Goal: Use online tool/utility: Utilize a website feature to perform a specific function

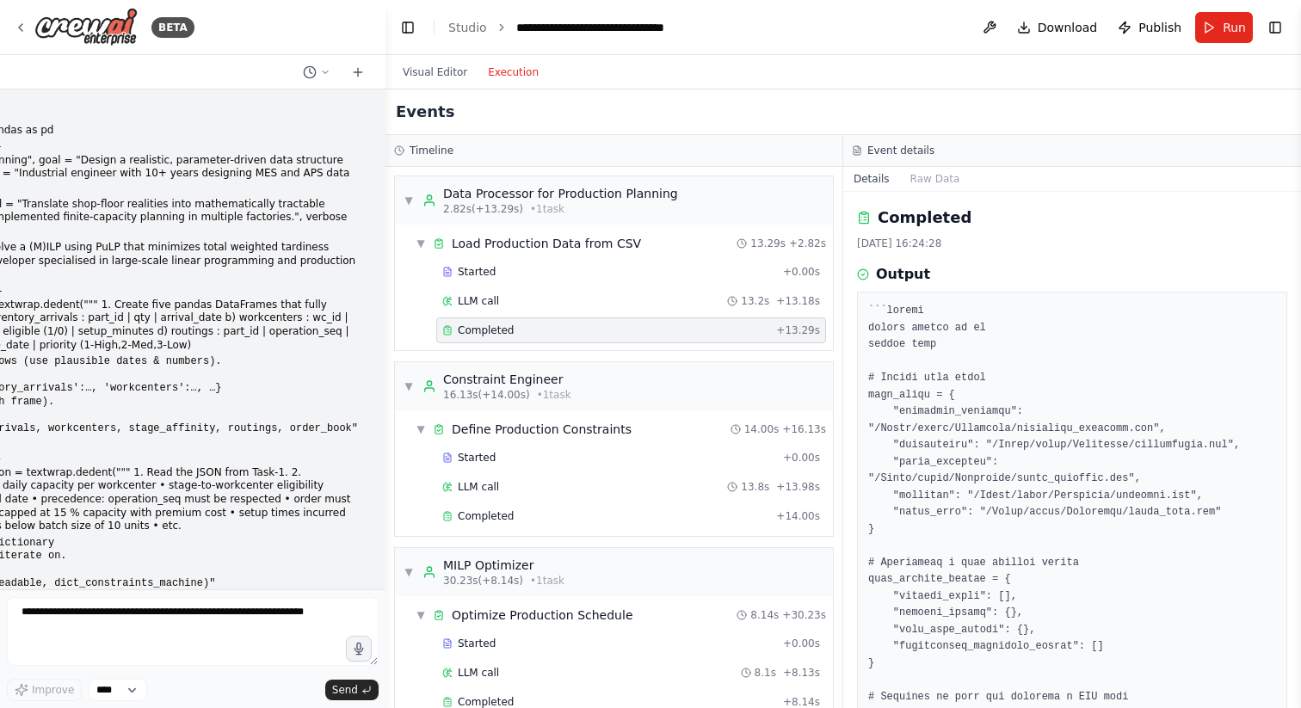
scroll to position [443, 0]
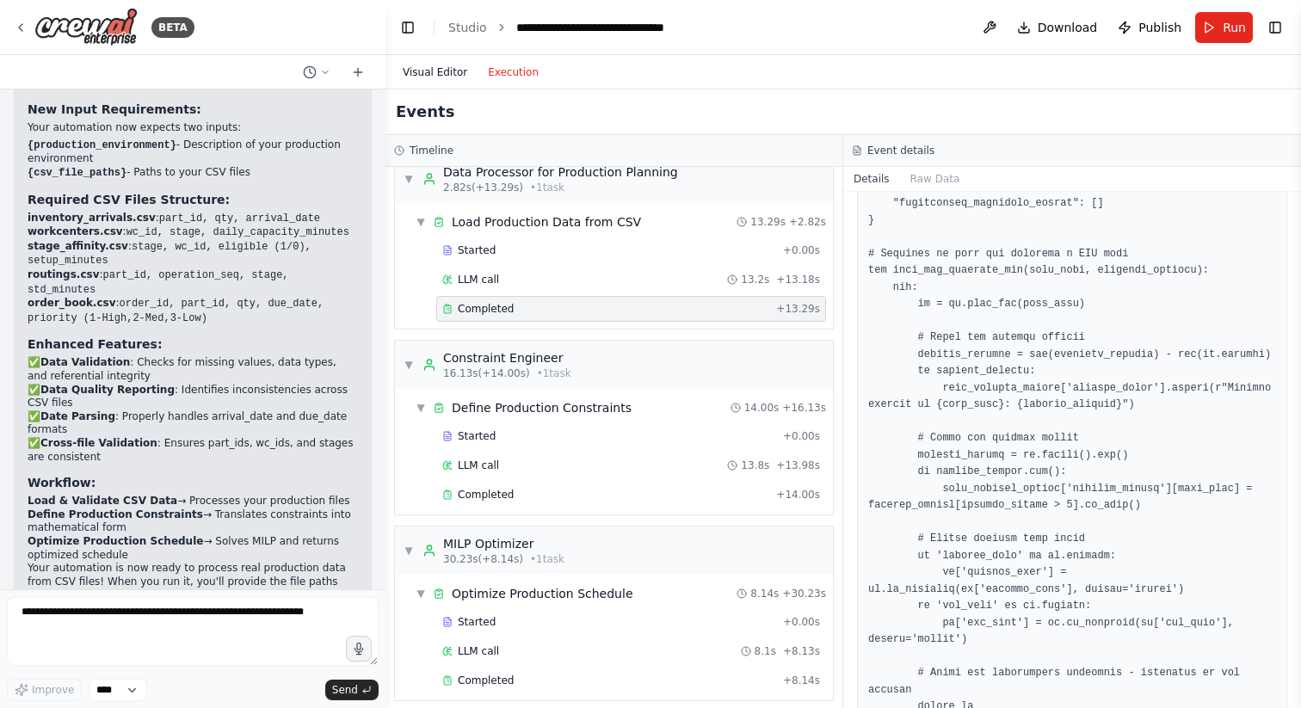
click at [449, 74] on button "Visual Editor" at bounding box center [434, 72] width 85 height 21
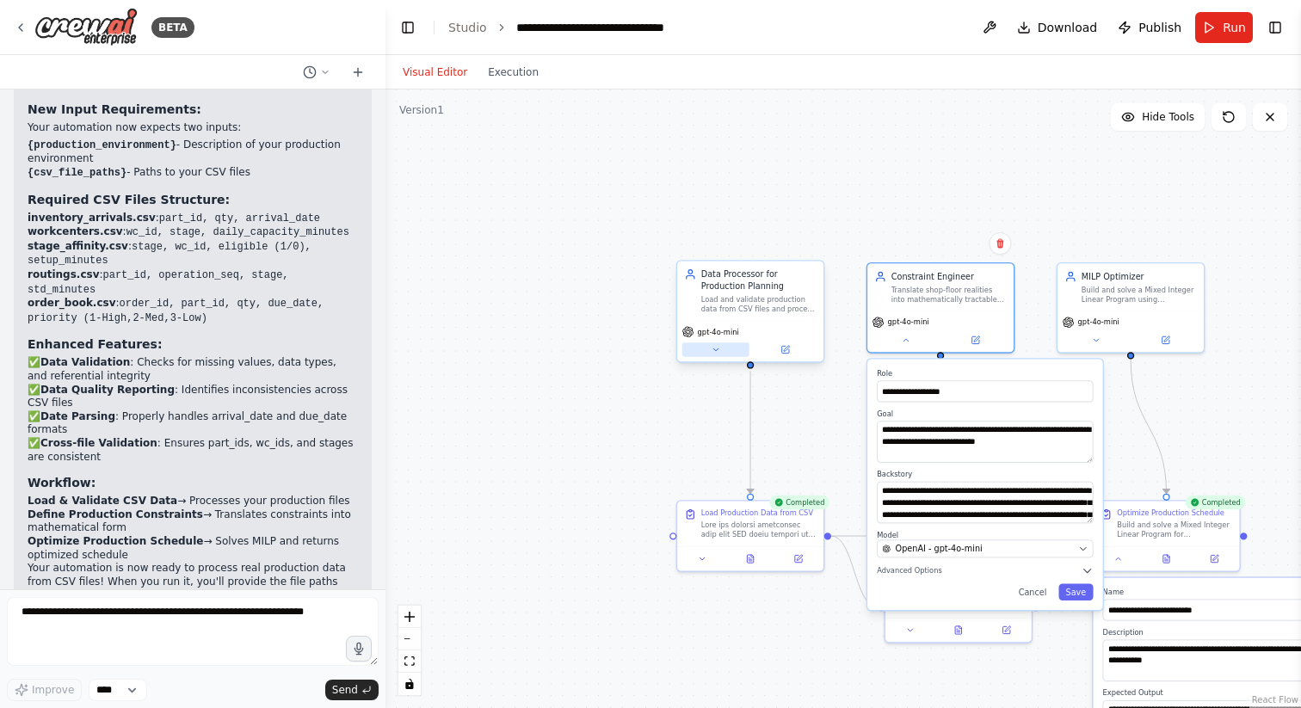
click at [716, 355] on button at bounding box center [716, 350] width 67 height 15
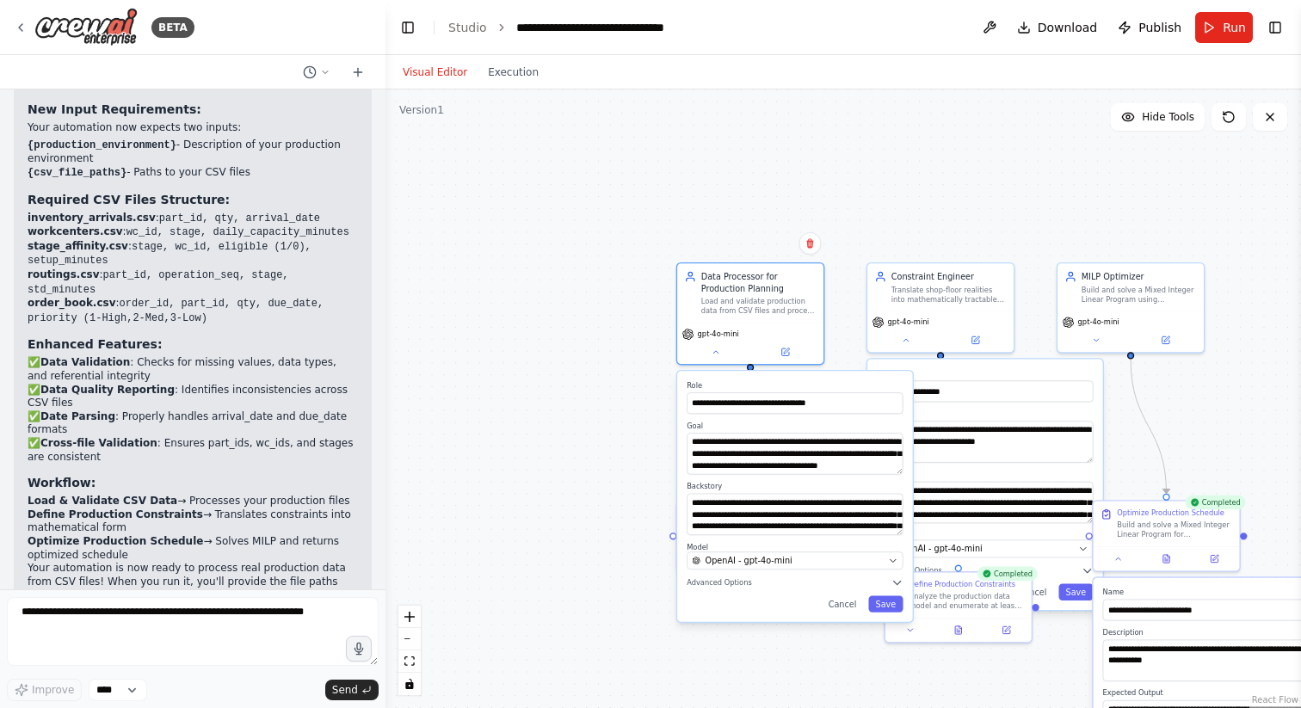
click at [596, 423] on div ".deletable-edge-delete-btn { width: 20px; height: 20px; border: 0px solid #ffff…" at bounding box center [844, 399] width 916 height 619
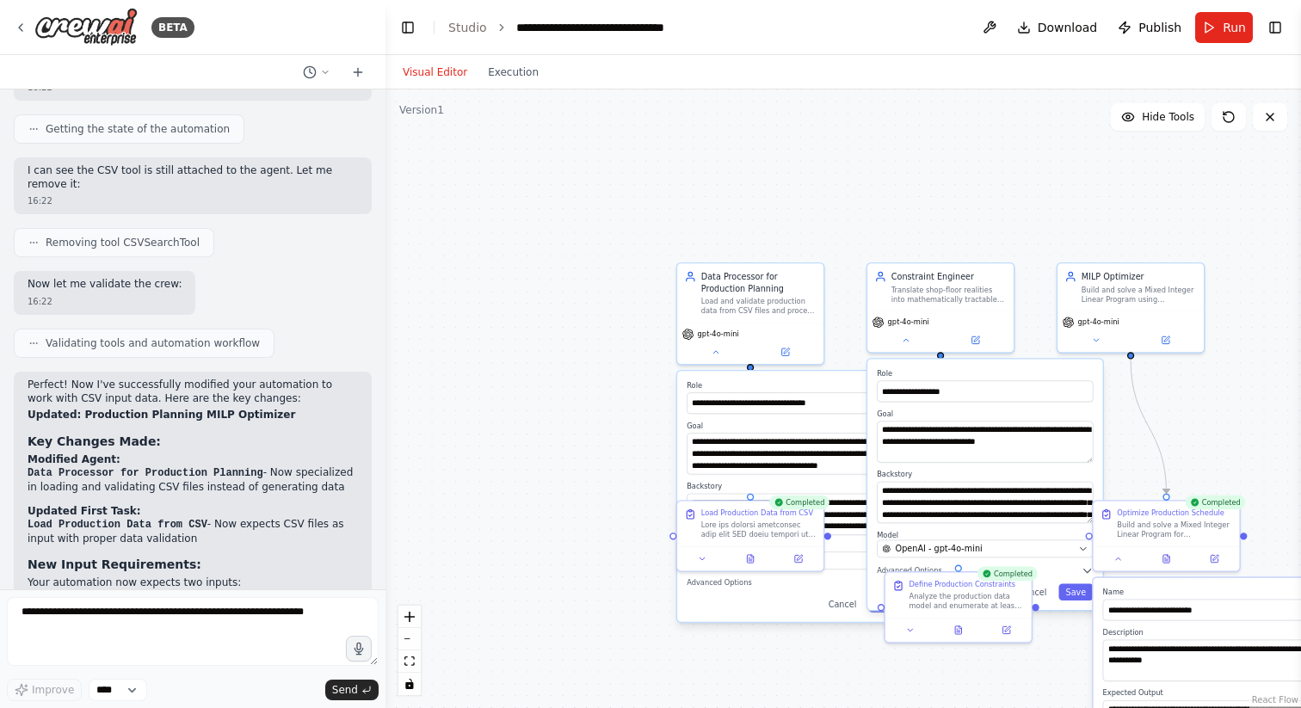
scroll to position [4245, 0]
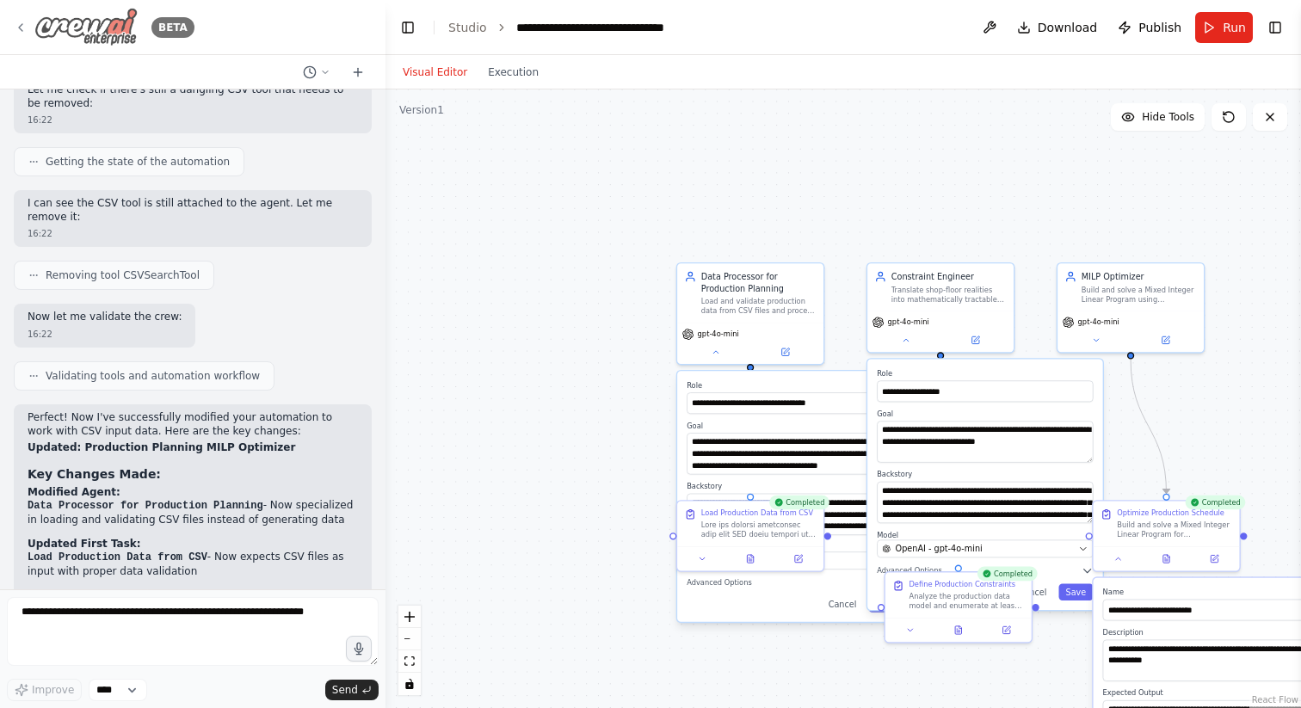
click at [21, 22] on icon at bounding box center [21, 28] width 14 height 14
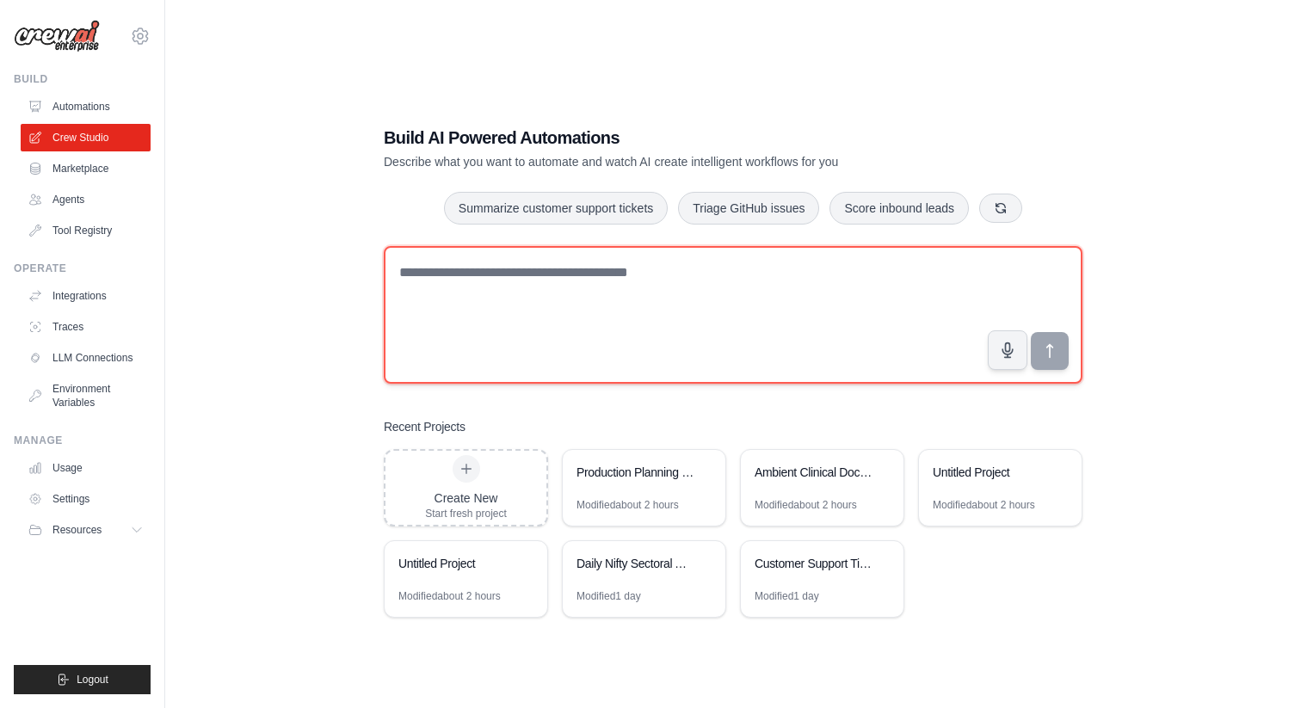
click at [468, 287] on textarea at bounding box center [733, 315] width 699 height 138
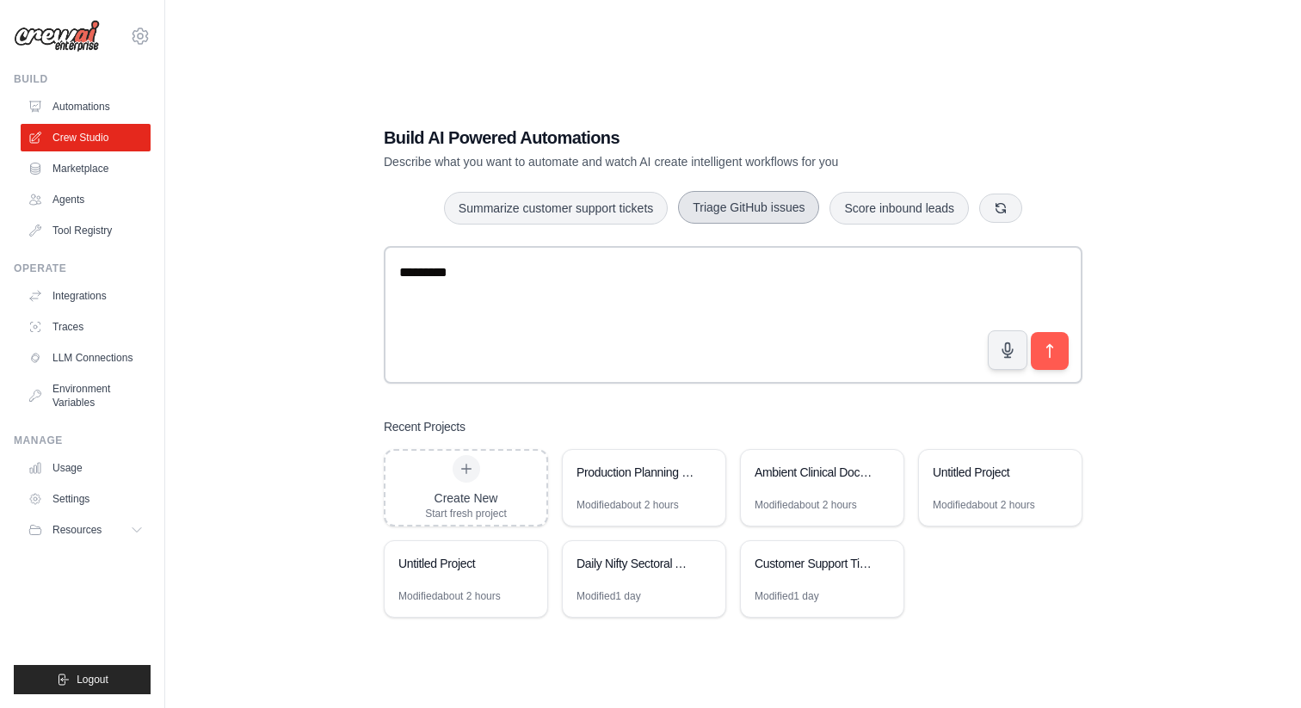
click at [758, 203] on button "Triage GitHub issues" at bounding box center [748, 207] width 141 height 33
drag, startPoint x: 584, startPoint y: 342, endPoint x: 478, endPoint y: 274, distance: 125.8
click at [478, 274] on textarea "**********" at bounding box center [734, 314] width 700 height 138
type textarea "**********"
click at [649, 281] on textarea "**********" at bounding box center [733, 315] width 699 height 138
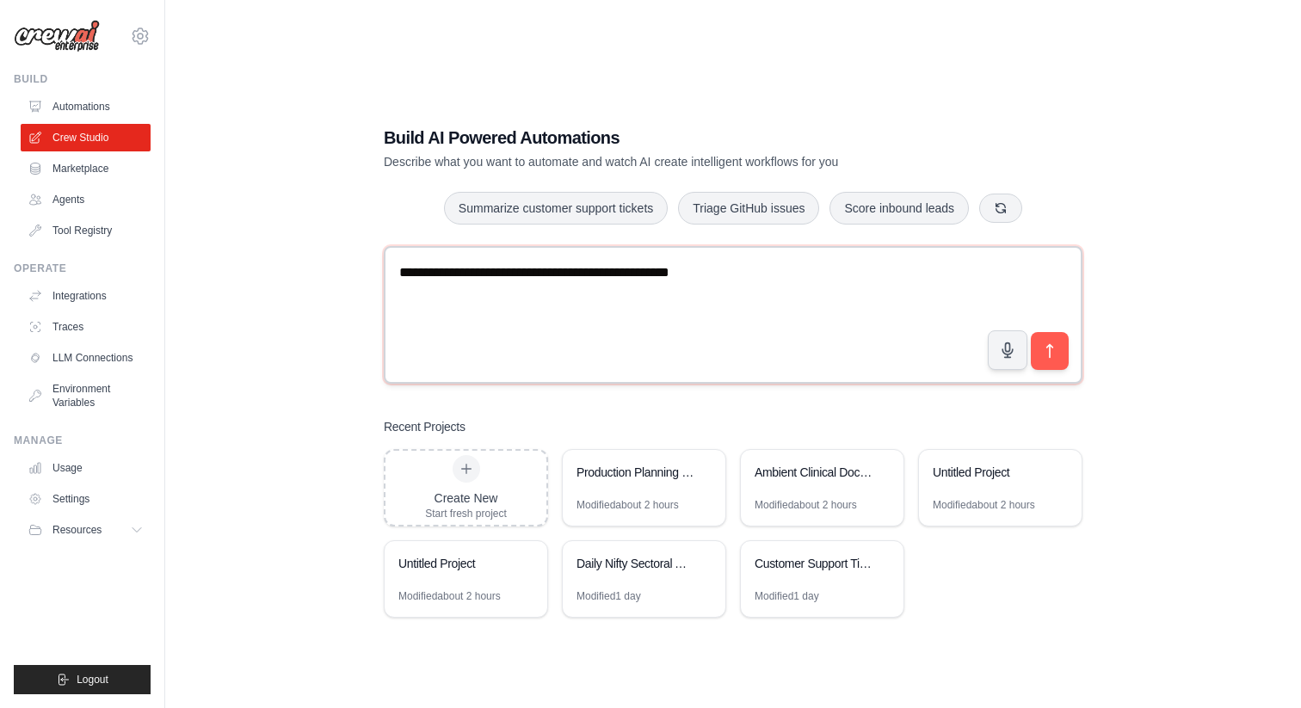
click at [649, 281] on textarea "**********" at bounding box center [733, 315] width 699 height 138
click at [621, 276] on textarea at bounding box center [733, 315] width 699 height 138
paste textarea "**********"
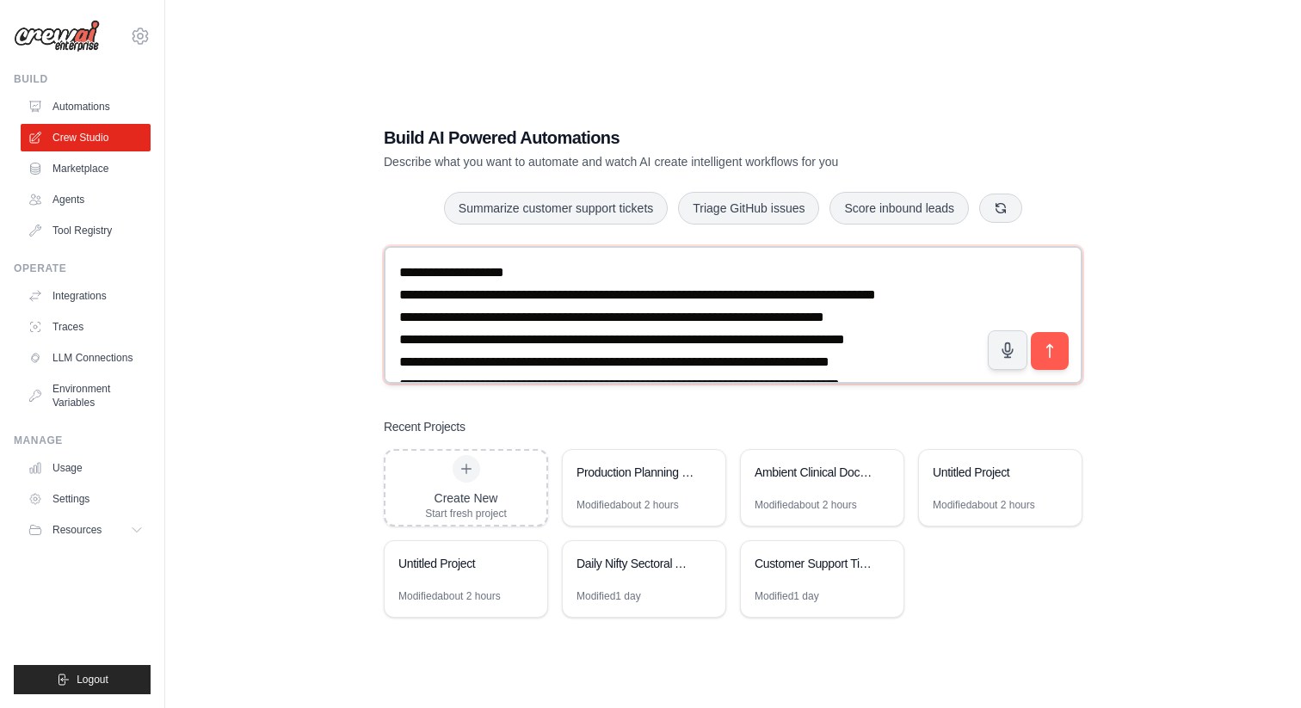
click at [401, 273] on textarea at bounding box center [733, 315] width 699 height 138
type textarea "**********"
click at [397, 265] on textarea at bounding box center [733, 315] width 699 height 138
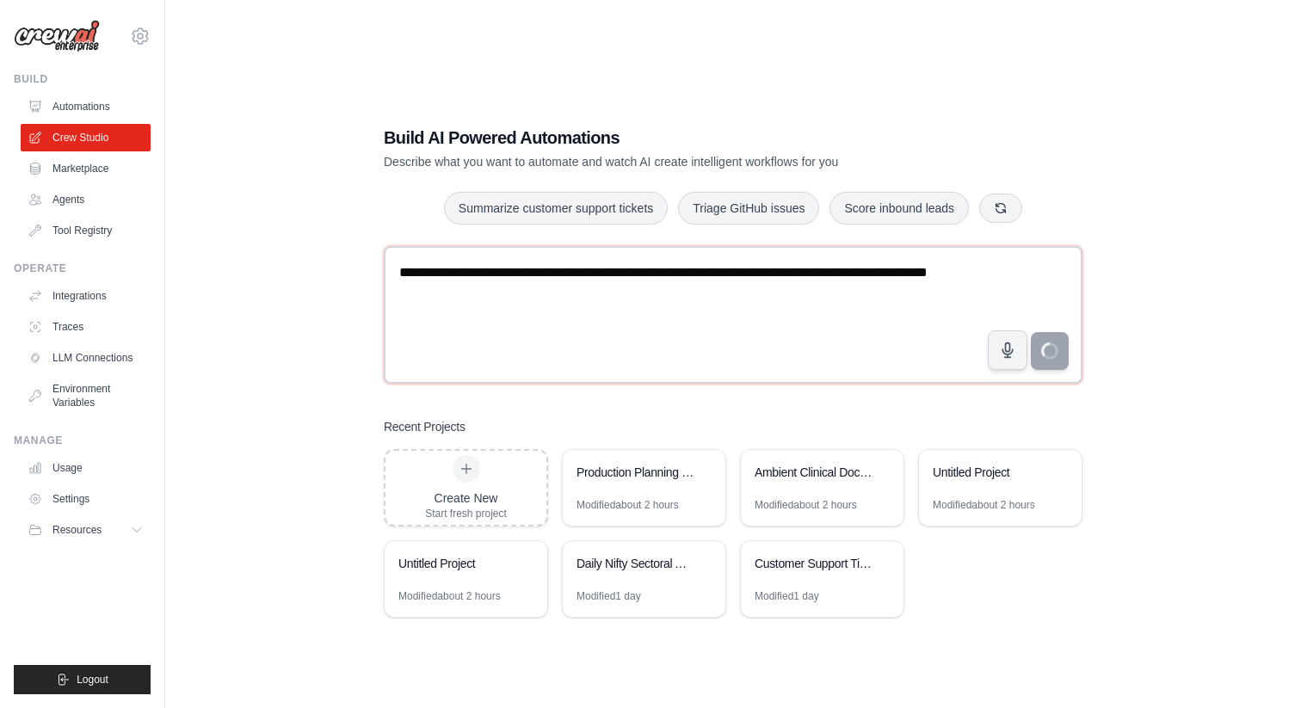
type textarea "**********"
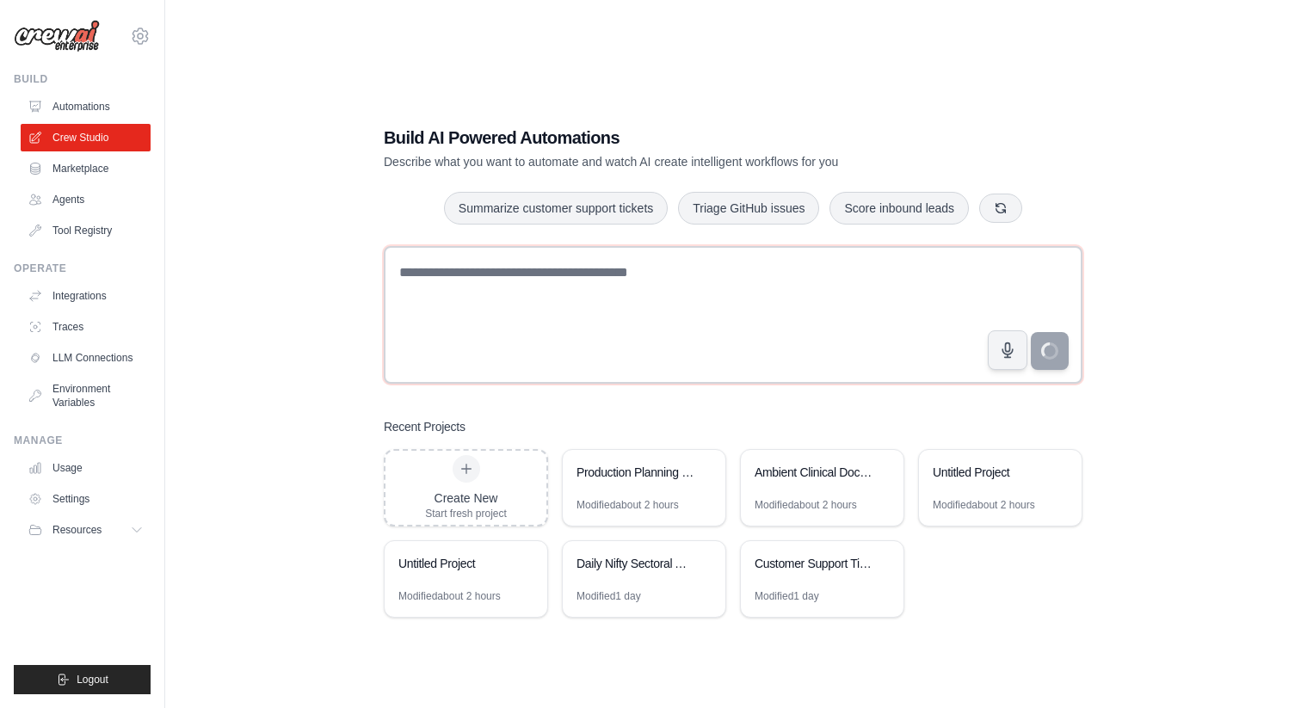
paste textarea "**********"
type textarea "**********"
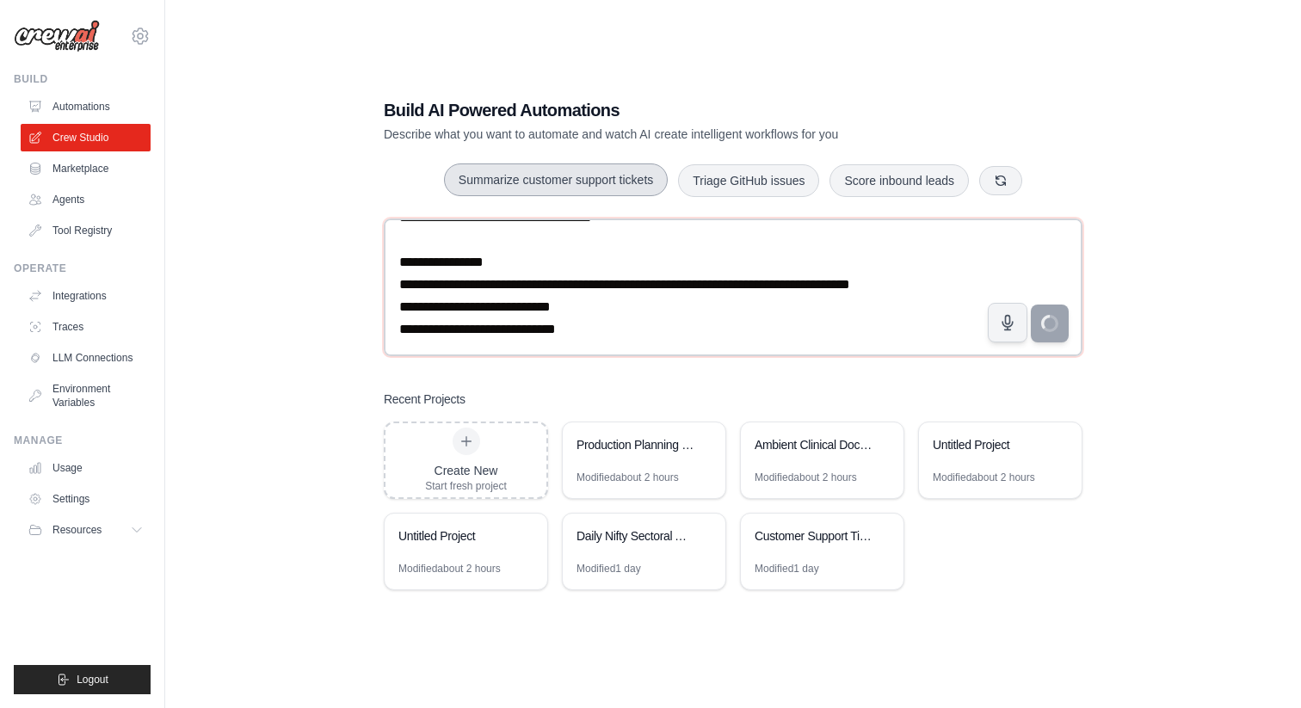
scroll to position [34, 0]
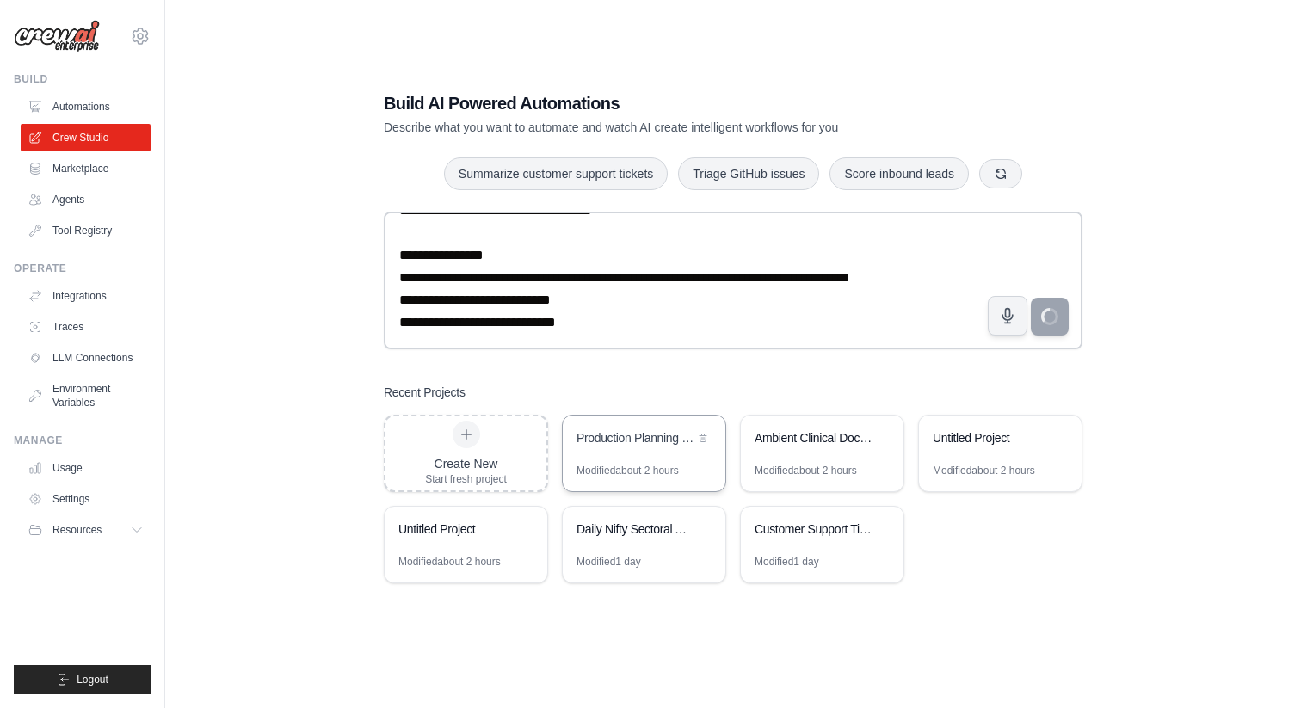
click at [631, 442] on div "Production Planning MILP Optimizer" at bounding box center [636, 438] width 118 height 17
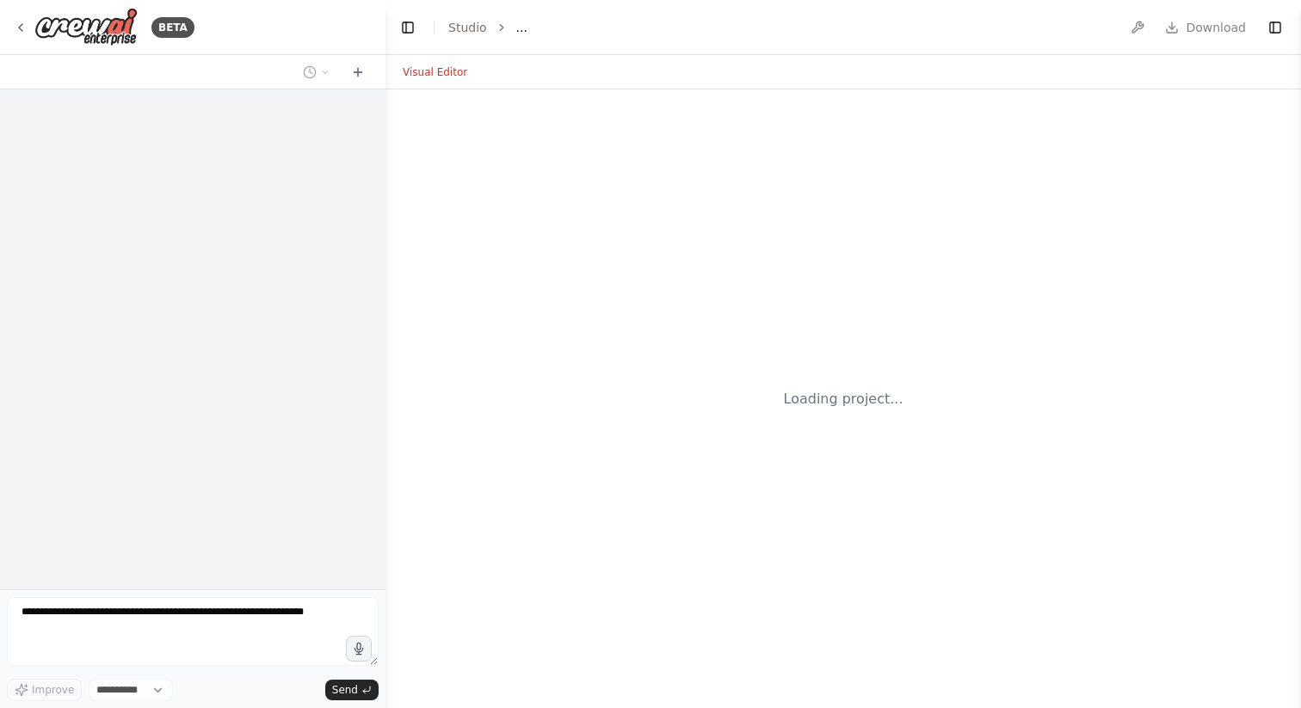
select select "****"
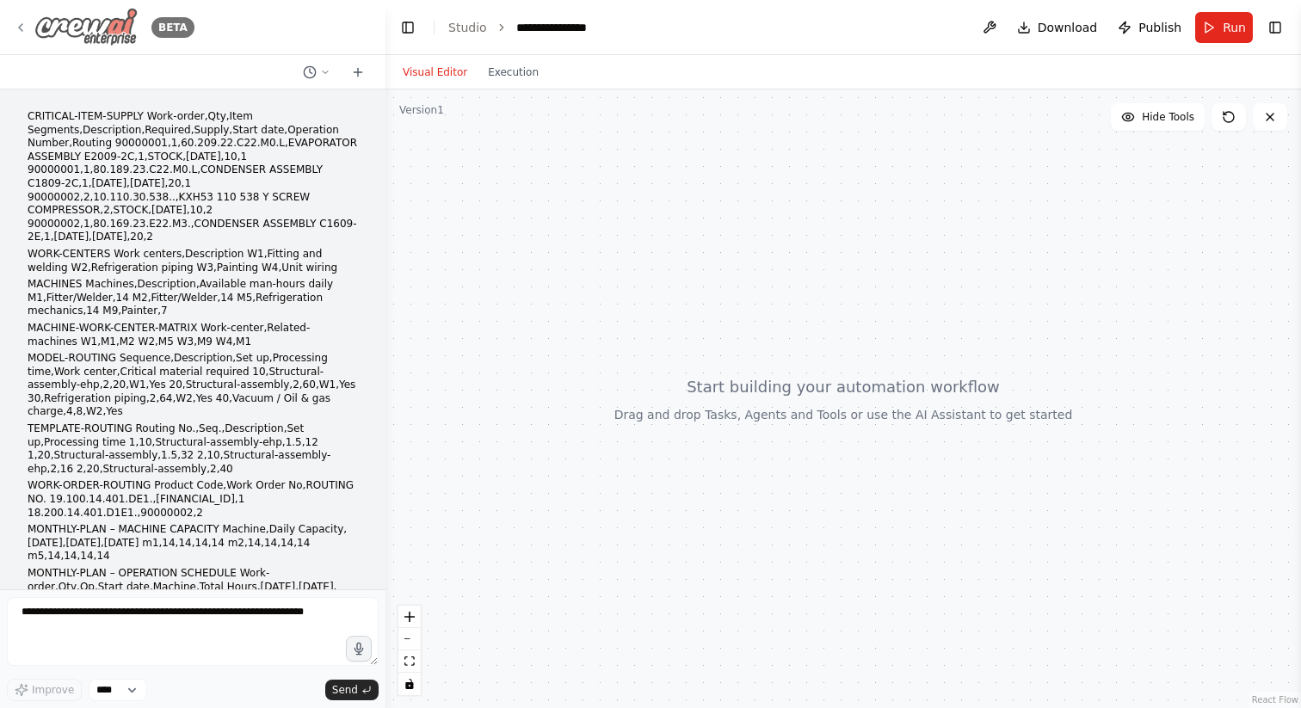
click at [26, 26] on icon at bounding box center [21, 28] width 14 height 14
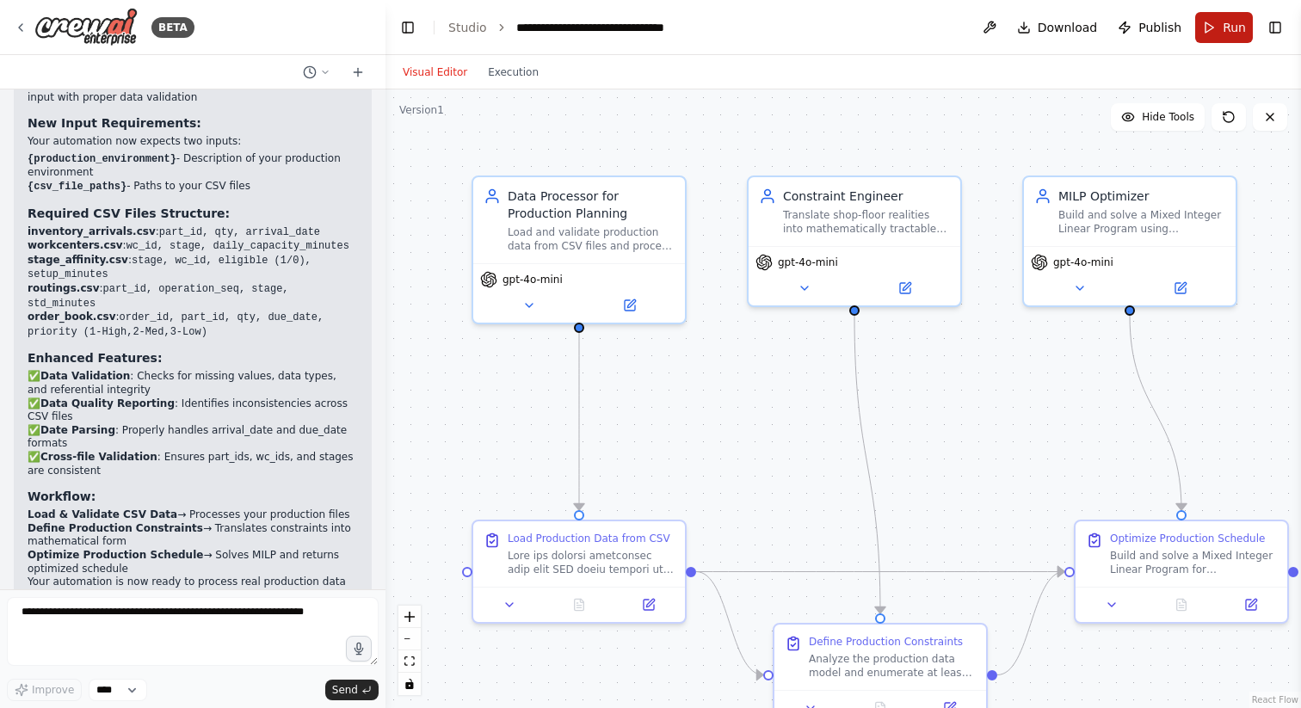
scroll to position [4733, 0]
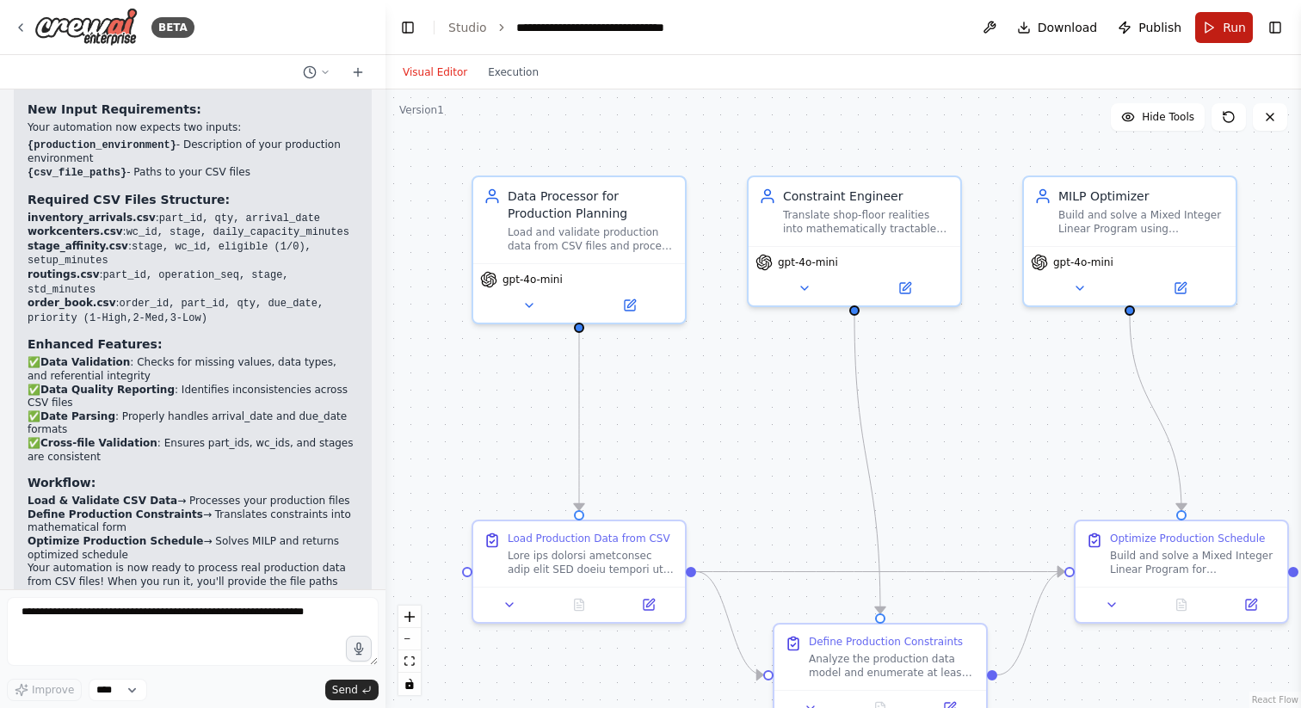
click at [1221, 30] on button "Run" at bounding box center [1225, 27] width 58 height 31
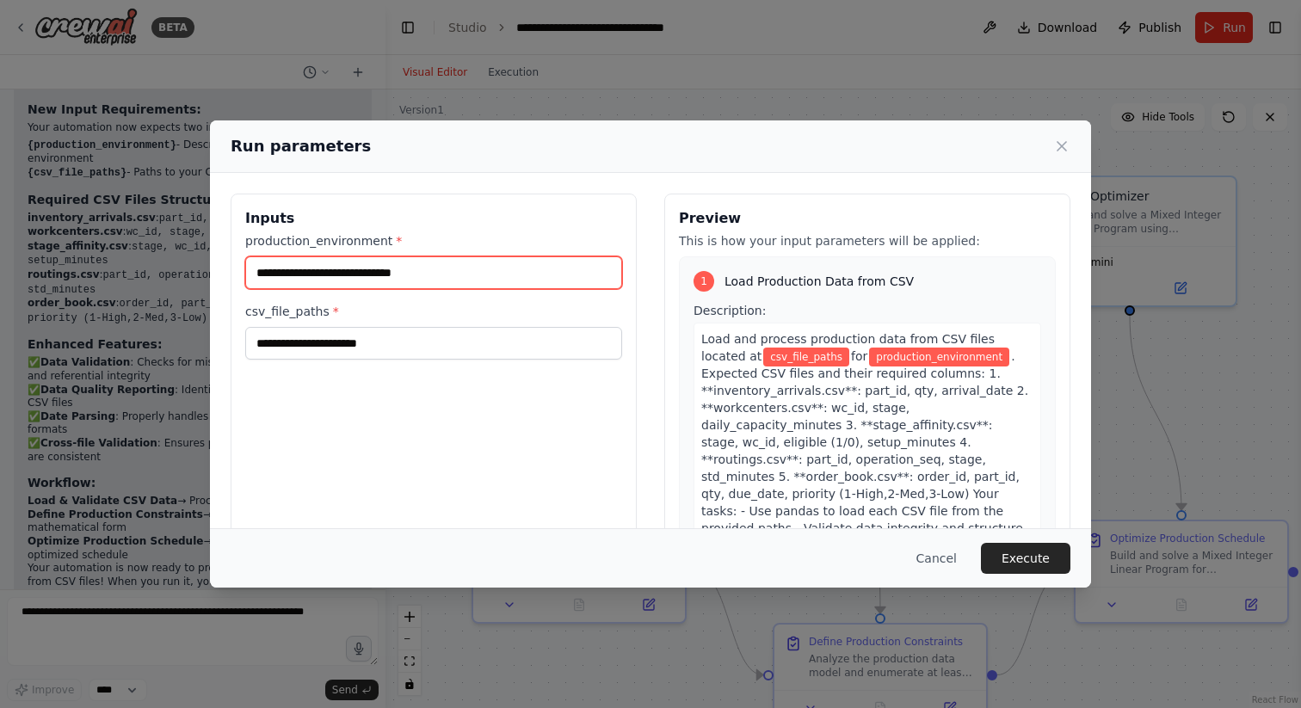
click at [392, 275] on input "production_environment *" at bounding box center [433, 272] width 377 height 33
type input "*"
type input "**********"
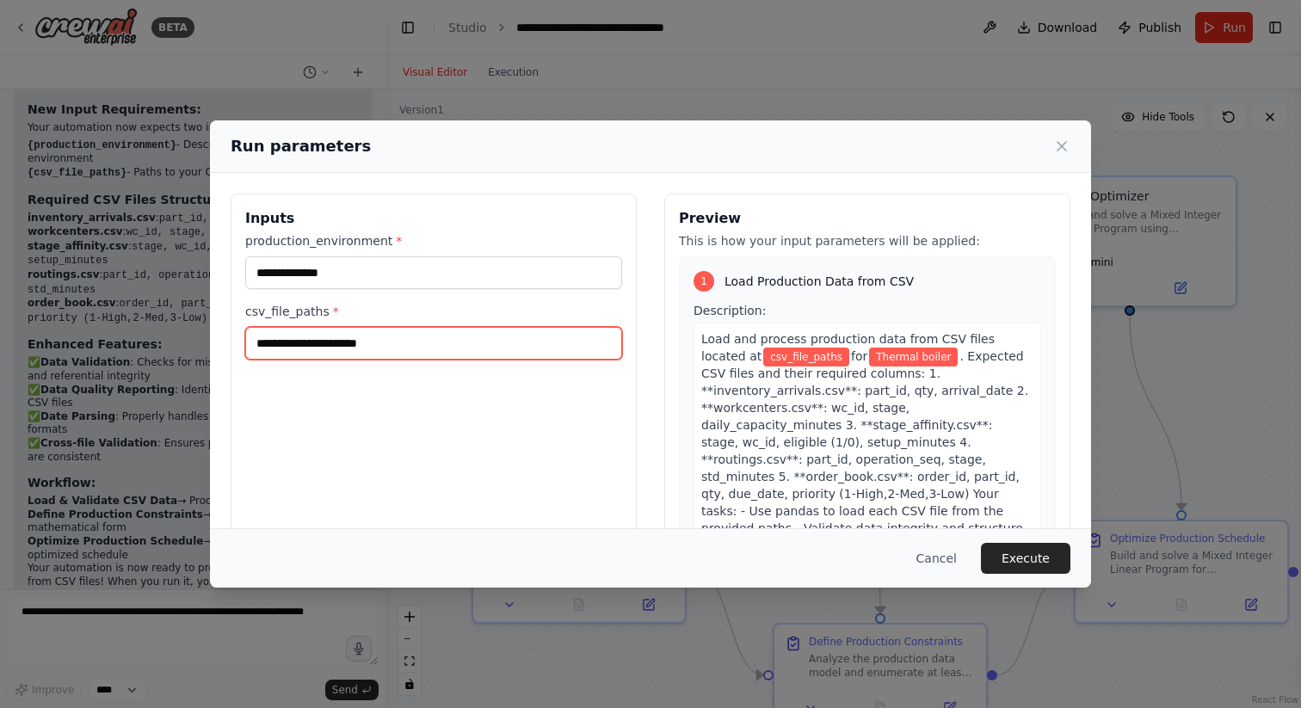
click at [386, 343] on input "csv_file_paths *" at bounding box center [433, 343] width 377 height 33
paste input "**********"
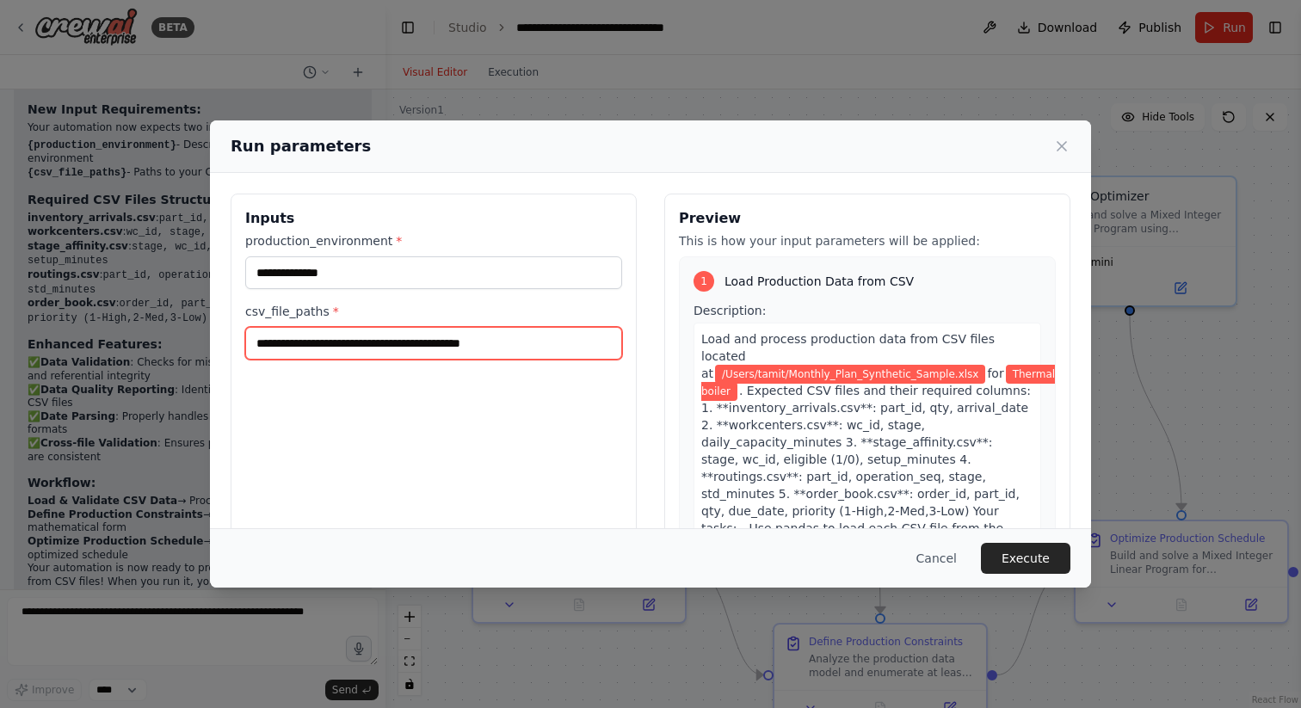
type input "**********"
click at [602, 460] on div "**********" at bounding box center [434, 398] width 406 height 408
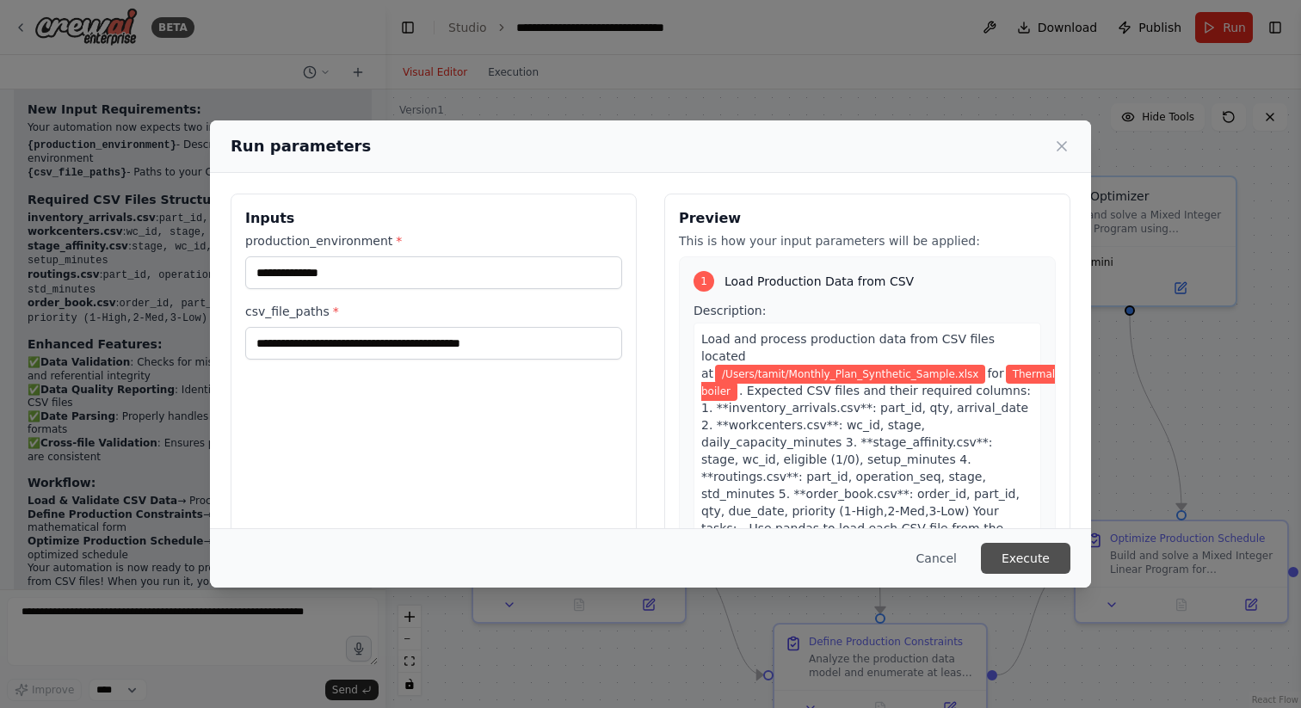
click at [1057, 556] on button "Execute" at bounding box center [1026, 558] width 90 height 31
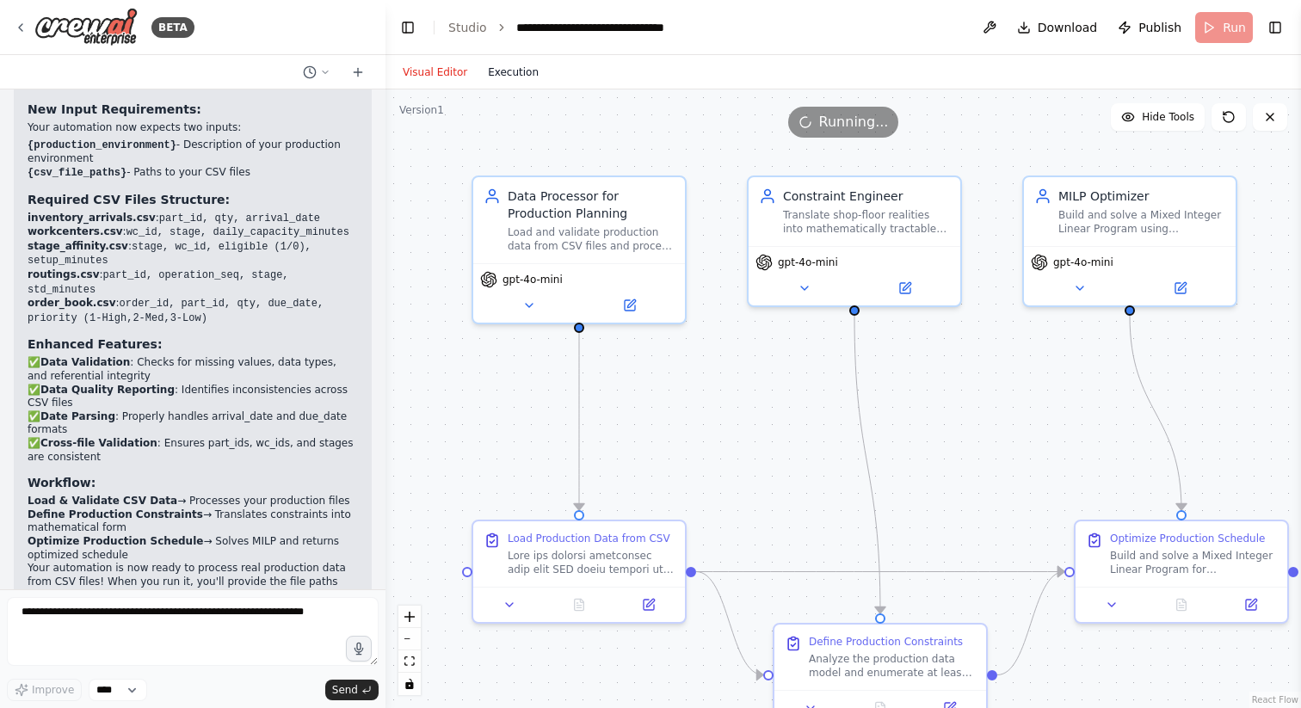
click at [521, 68] on button "Execution" at bounding box center [513, 72] width 71 height 21
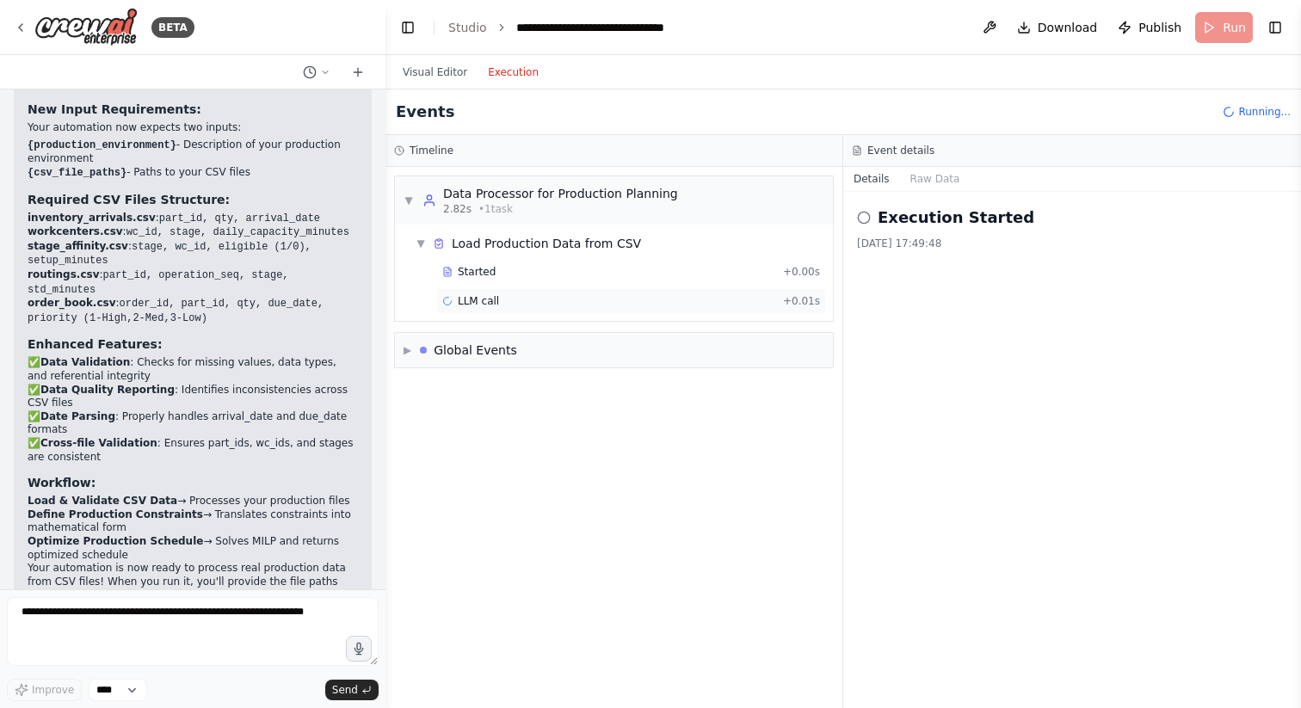
click at [518, 300] on div "LLM call + 0.01s" at bounding box center [631, 301] width 378 height 14
click at [941, 180] on button "Messages" at bounding box center [935, 179] width 71 height 24
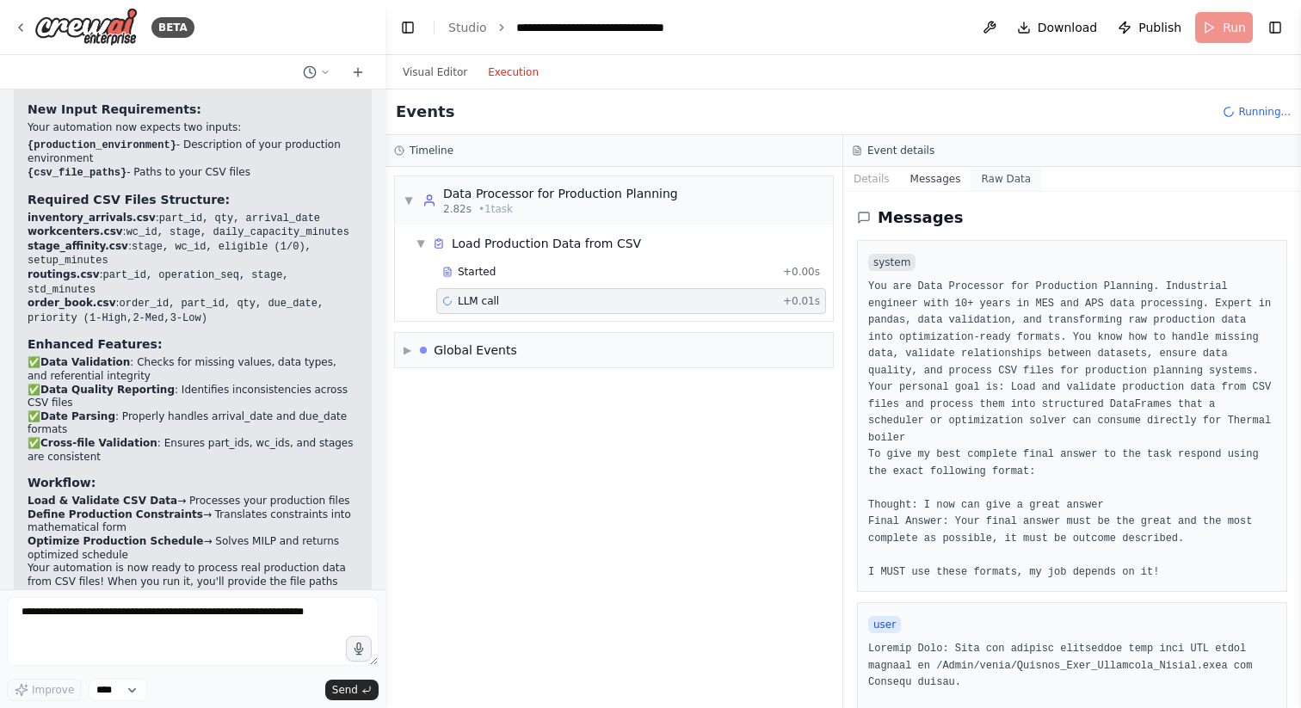
click at [1005, 181] on button "Raw Data" at bounding box center [1006, 179] width 71 height 24
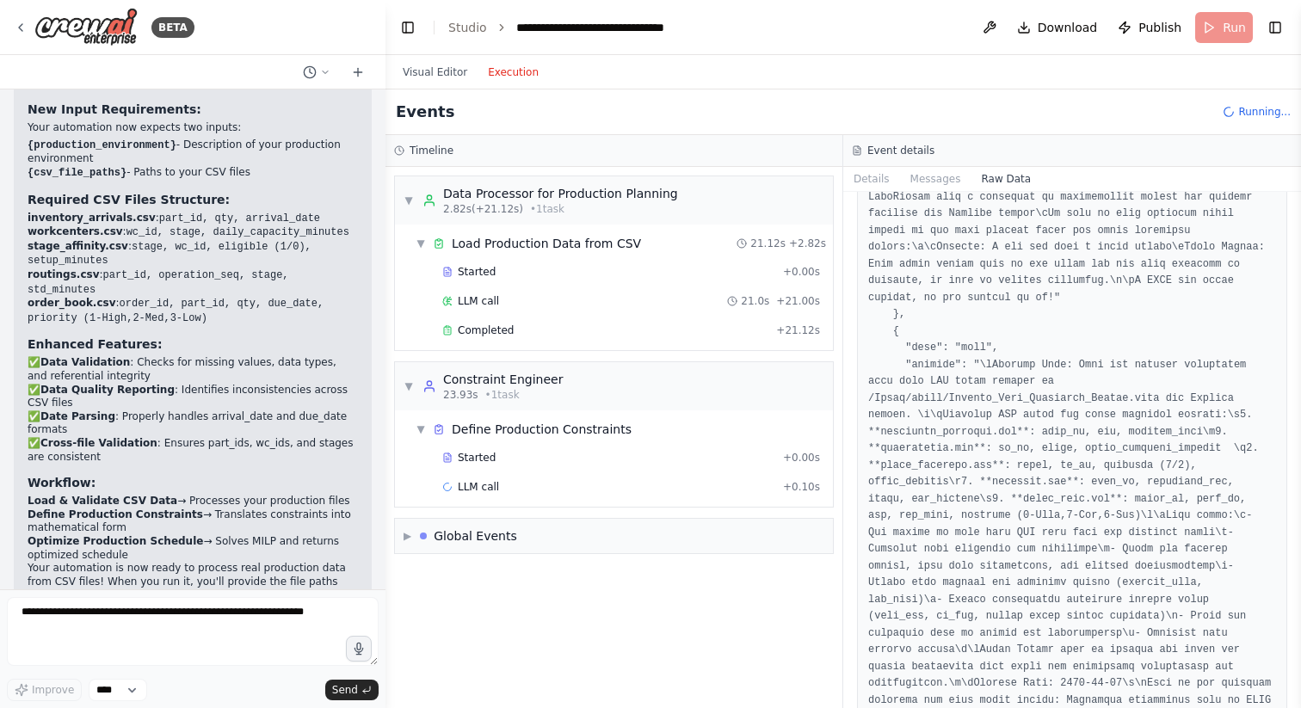
scroll to position [418, 0]
click at [881, 181] on button "Details" at bounding box center [872, 179] width 57 height 24
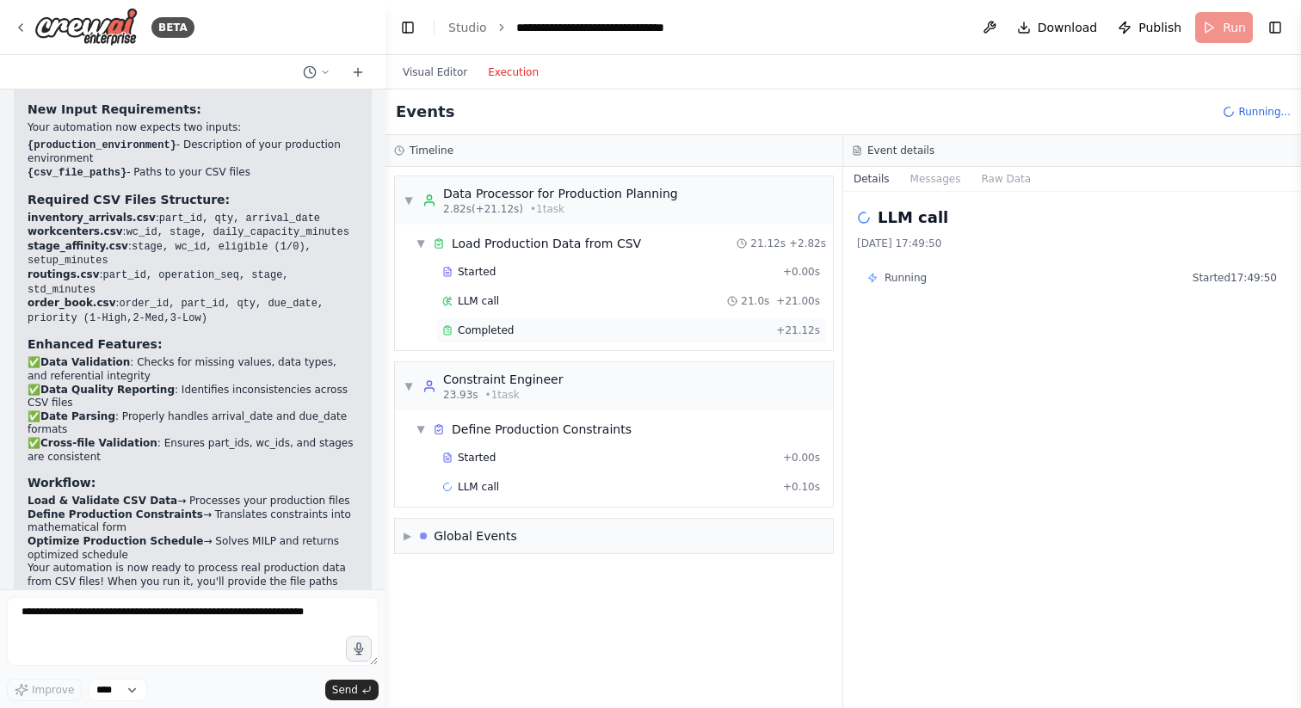
click at [544, 331] on div "Completed" at bounding box center [605, 331] width 327 height 14
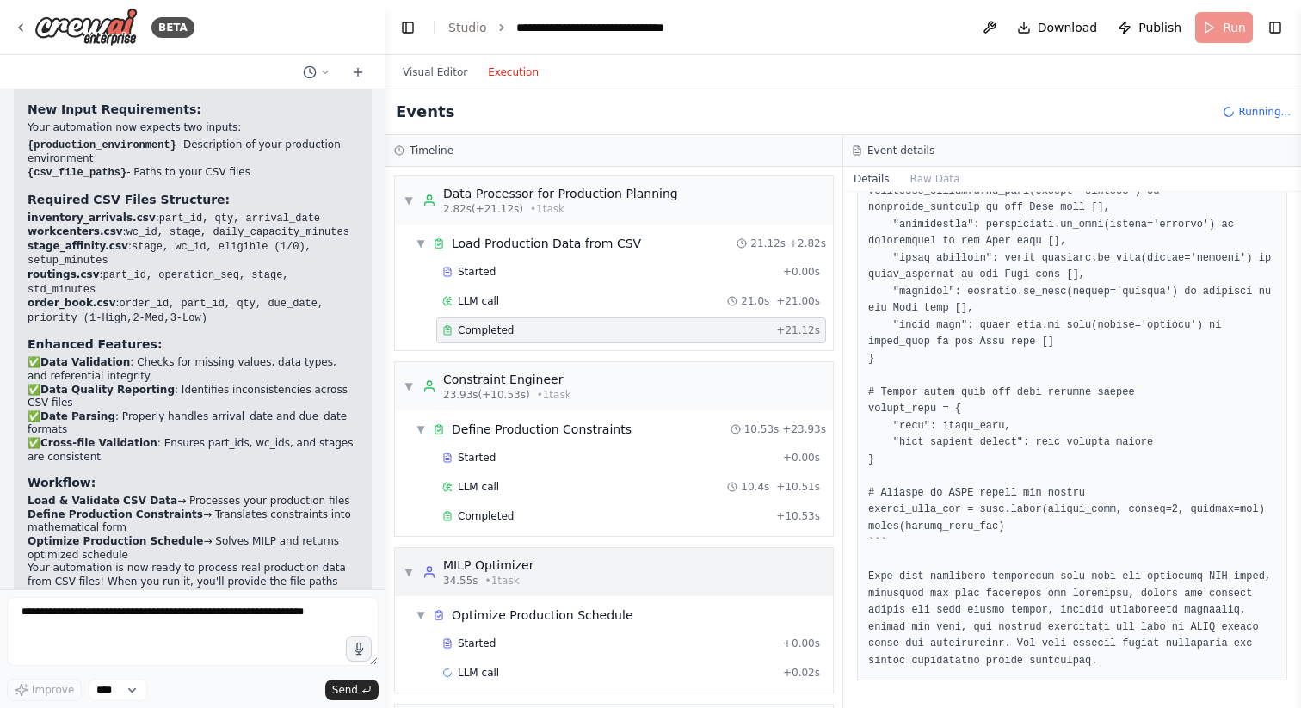
scroll to position [51, 0]
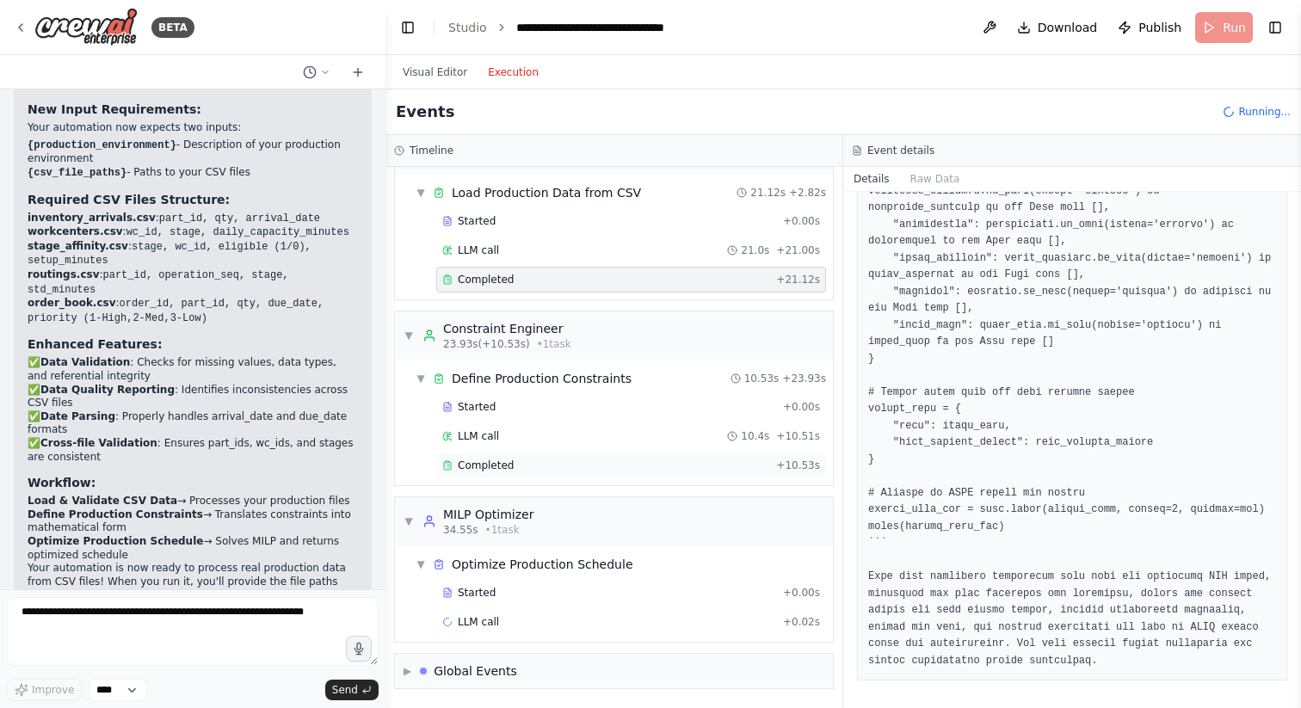
click at [571, 471] on div "Completed" at bounding box center [605, 466] width 327 height 14
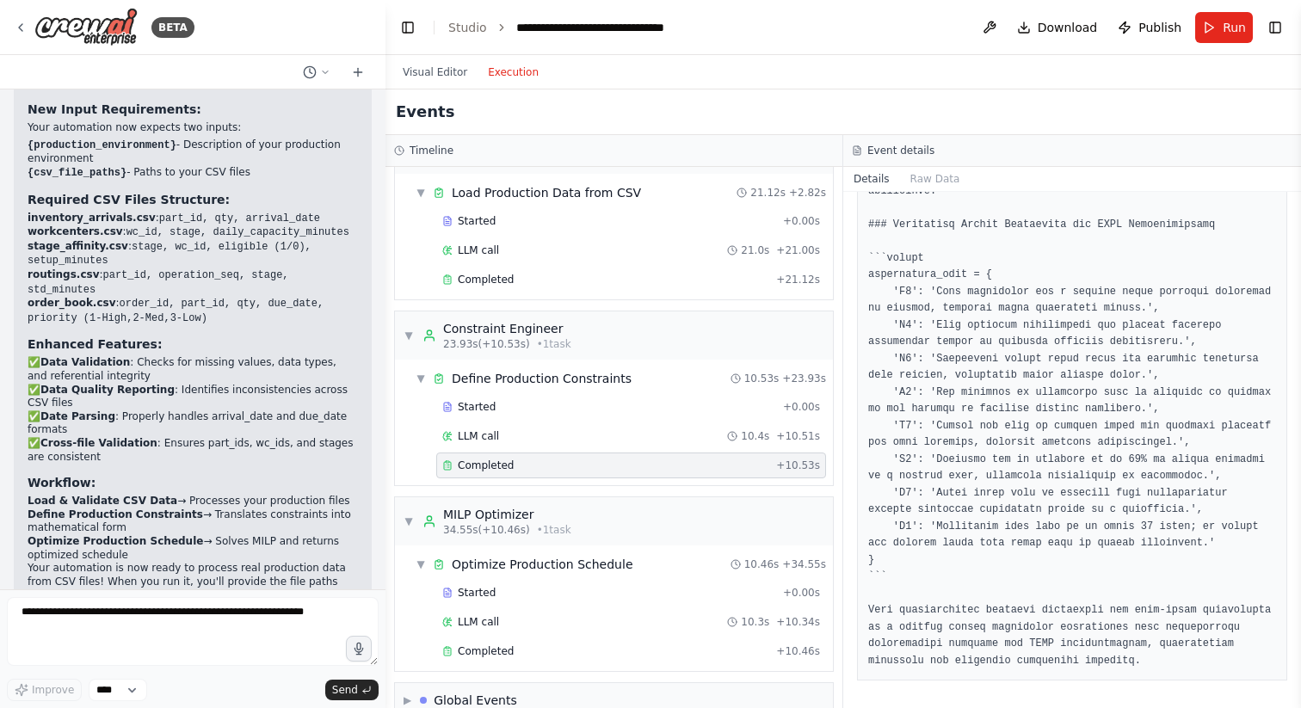
scroll to position [80, 0]
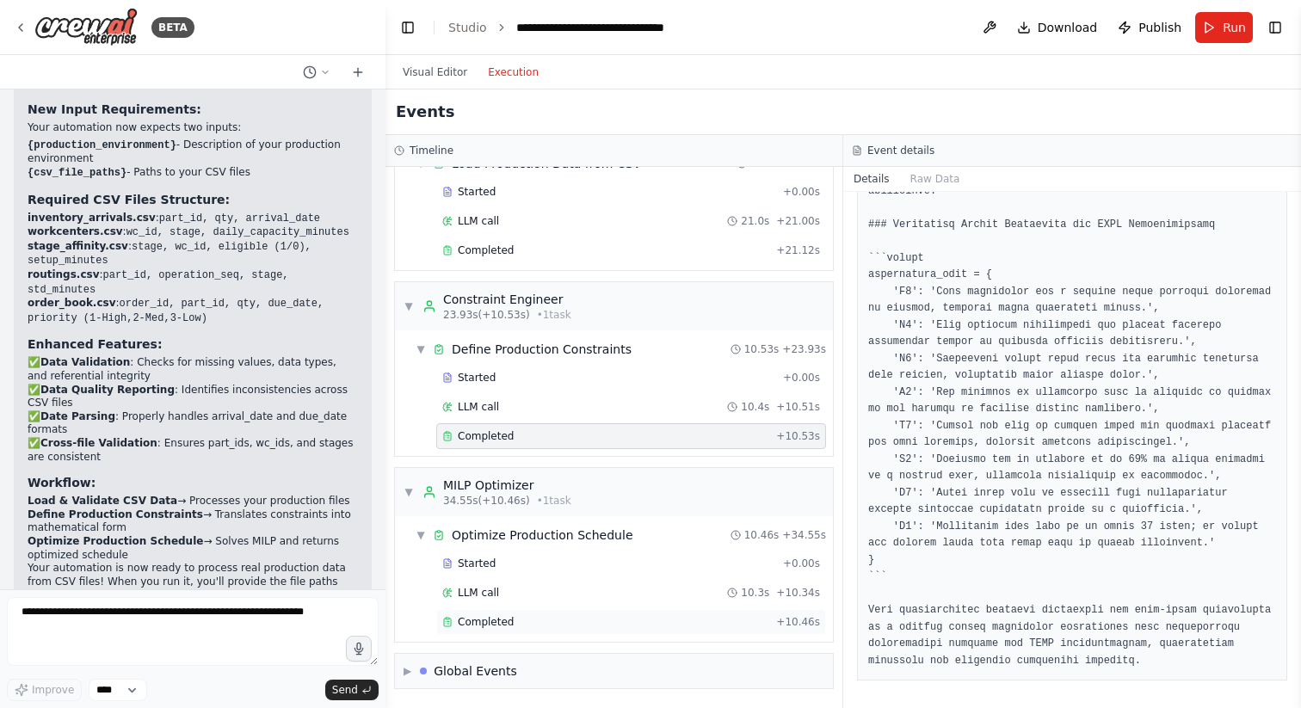
click at [522, 622] on div "Completed" at bounding box center [605, 622] width 327 height 14
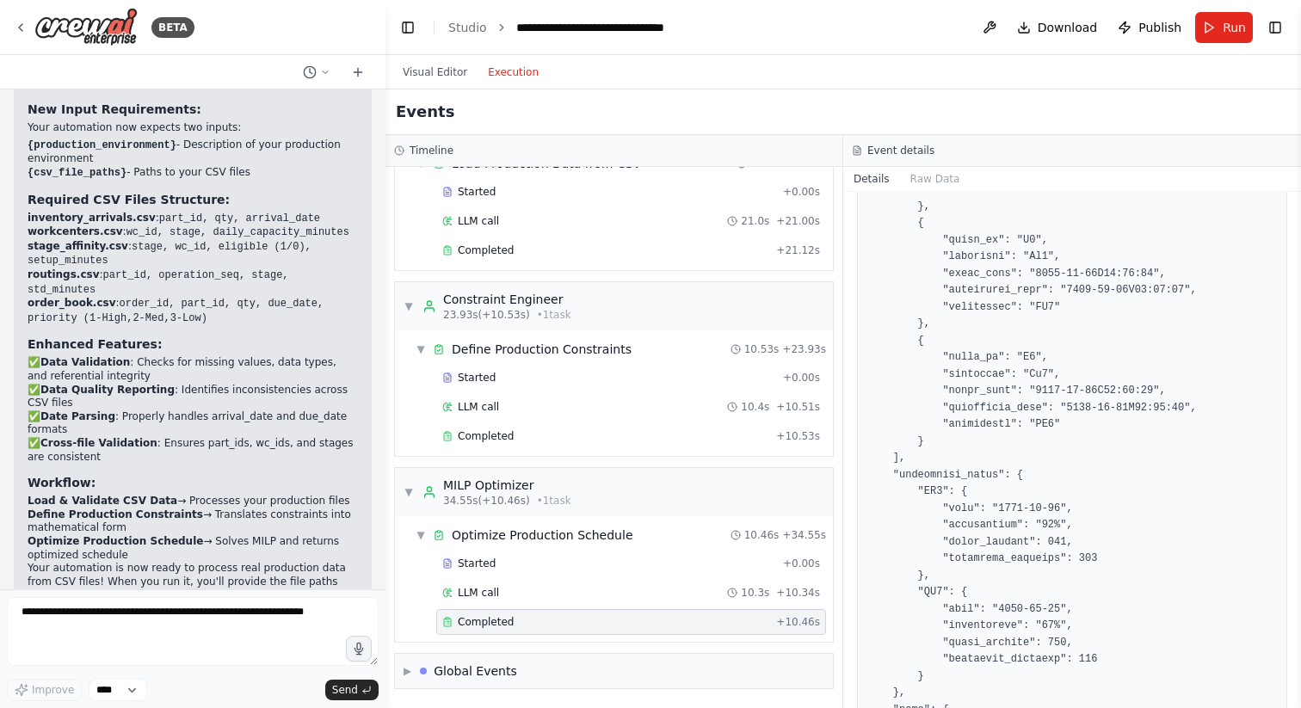
scroll to position [191, 0]
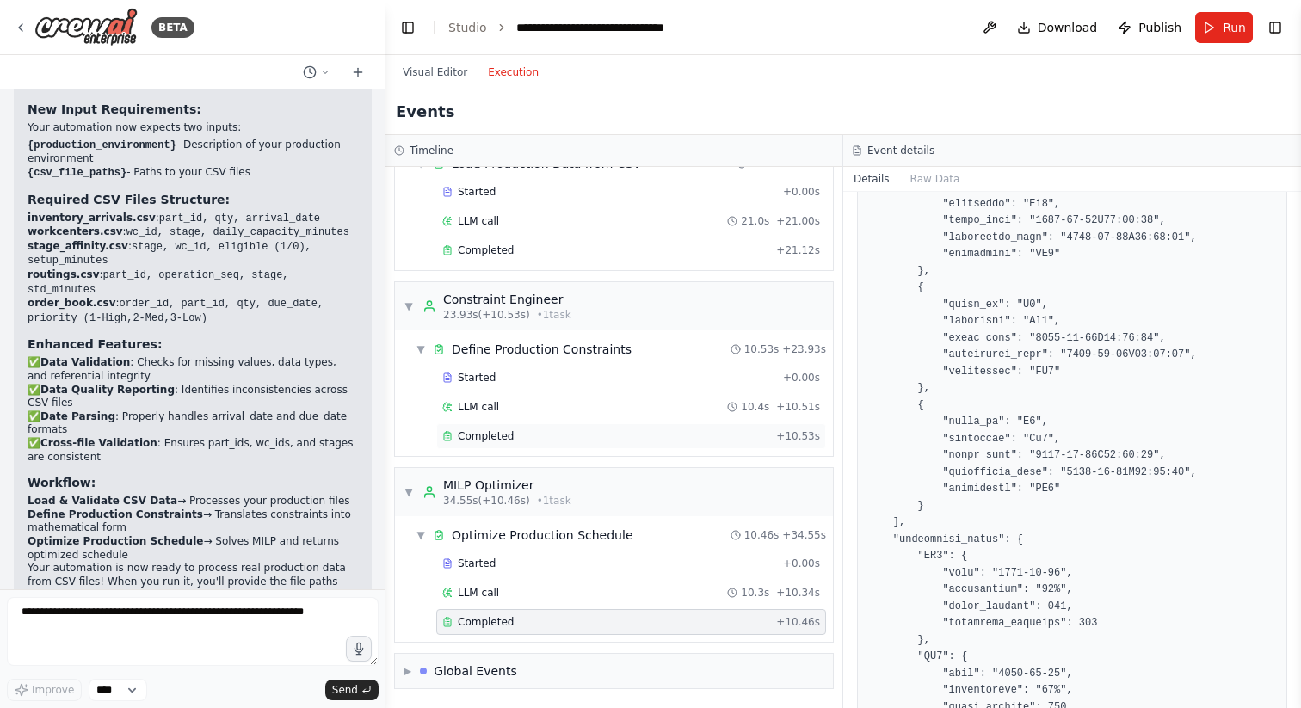
click at [568, 442] on div "Completed" at bounding box center [605, 437] width 327 height 14
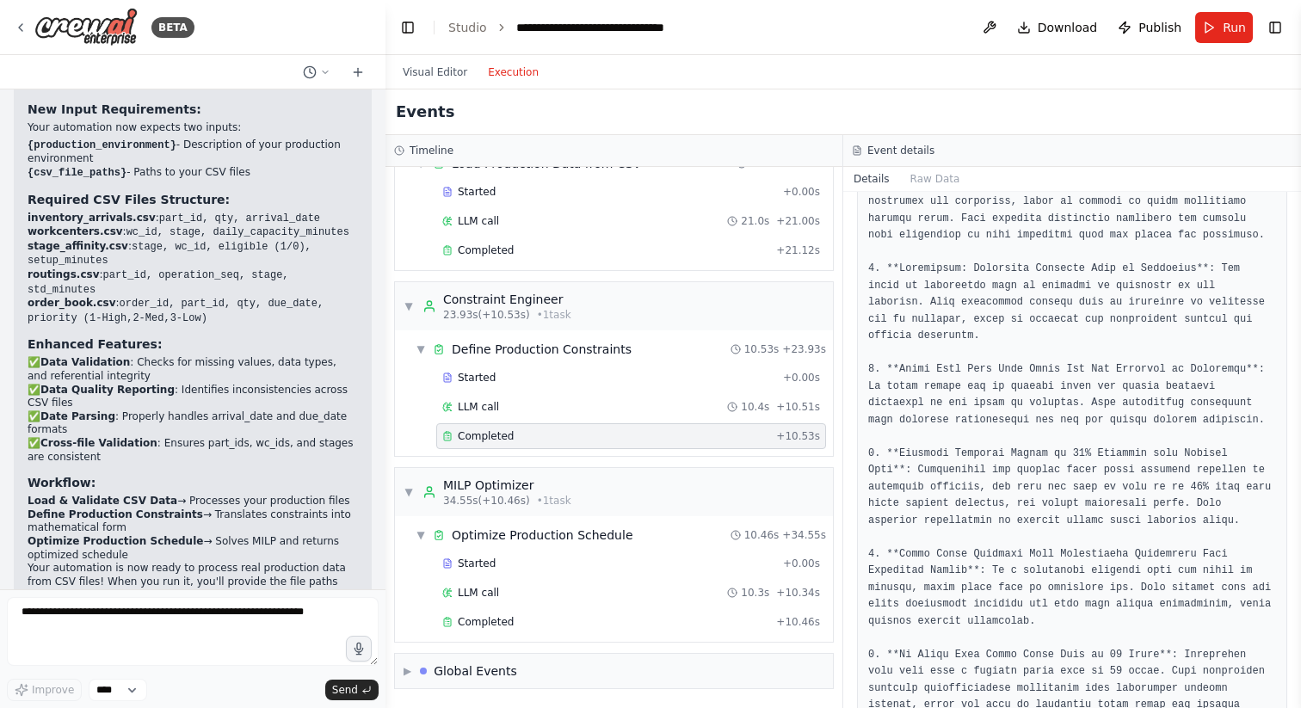
scroll to position [380, 0]
click at [622, 620] on div "Completed" at bounding box center [605, 622] width 327 height 14
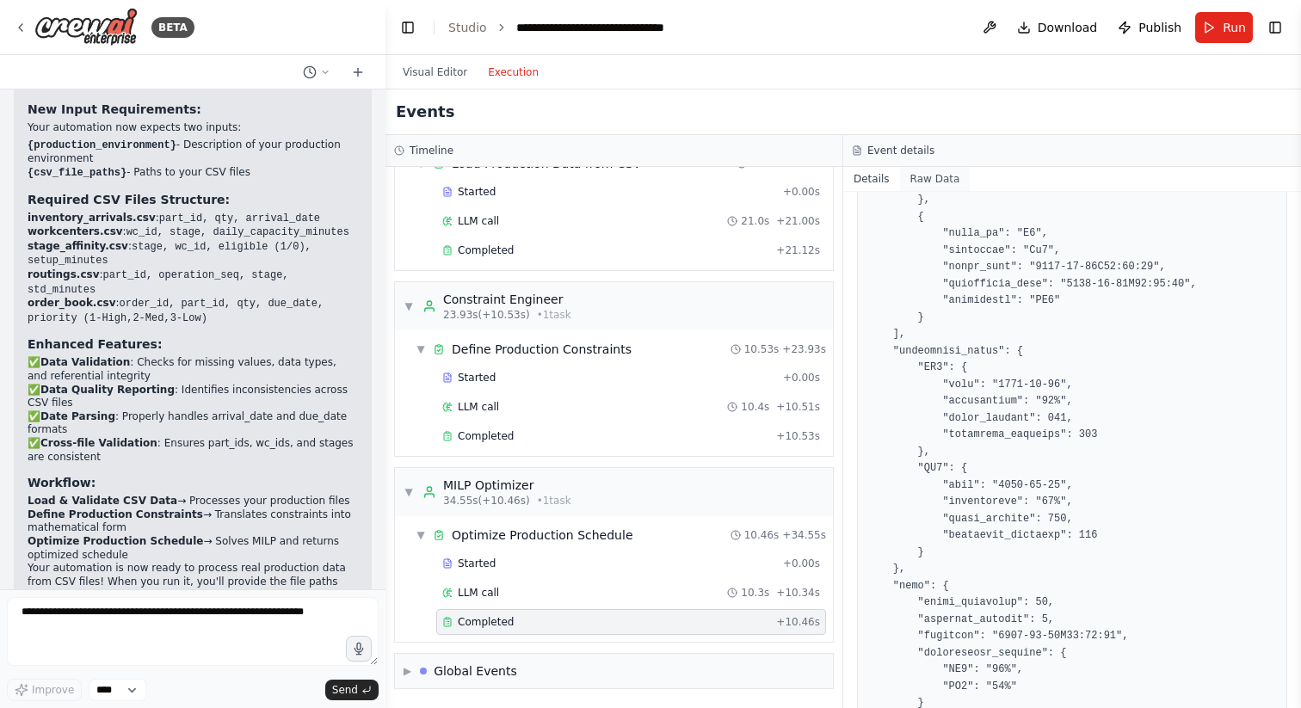
click at [931, 185] on button "Raw Data" at bounding box center [935, 179] width 71 height 24
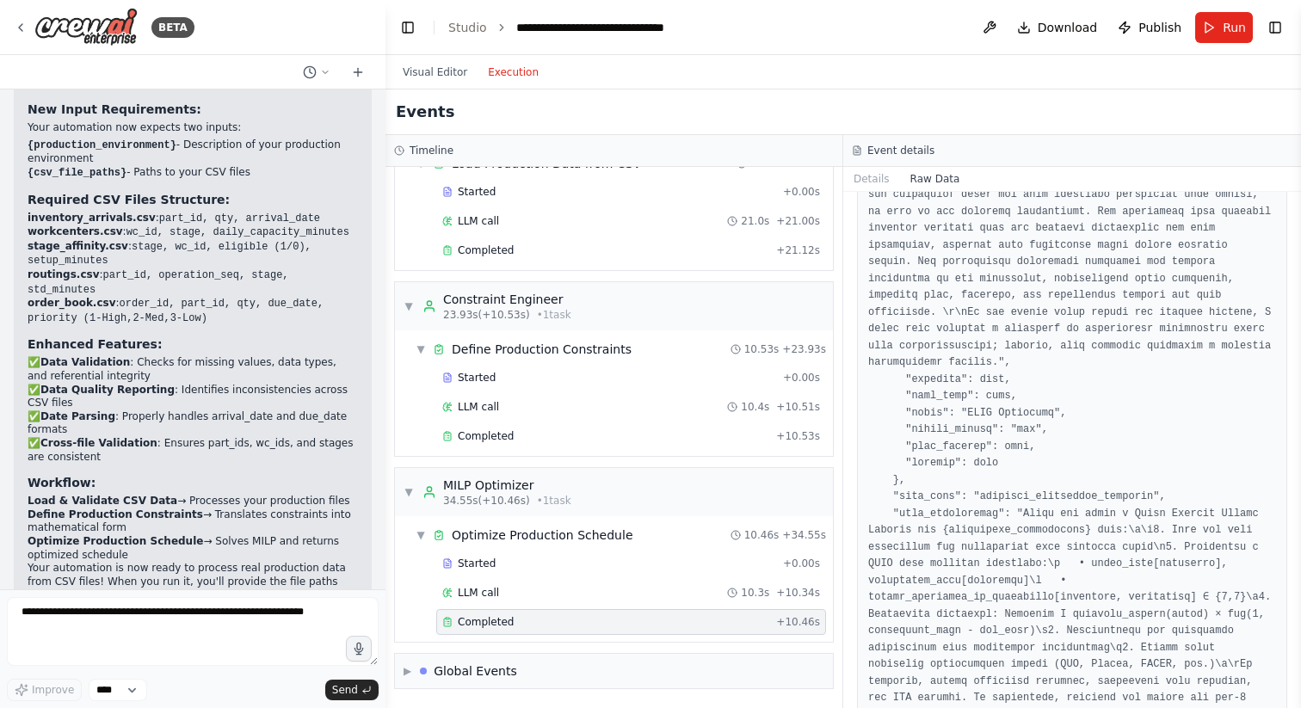
scroll to position [2690, 0]
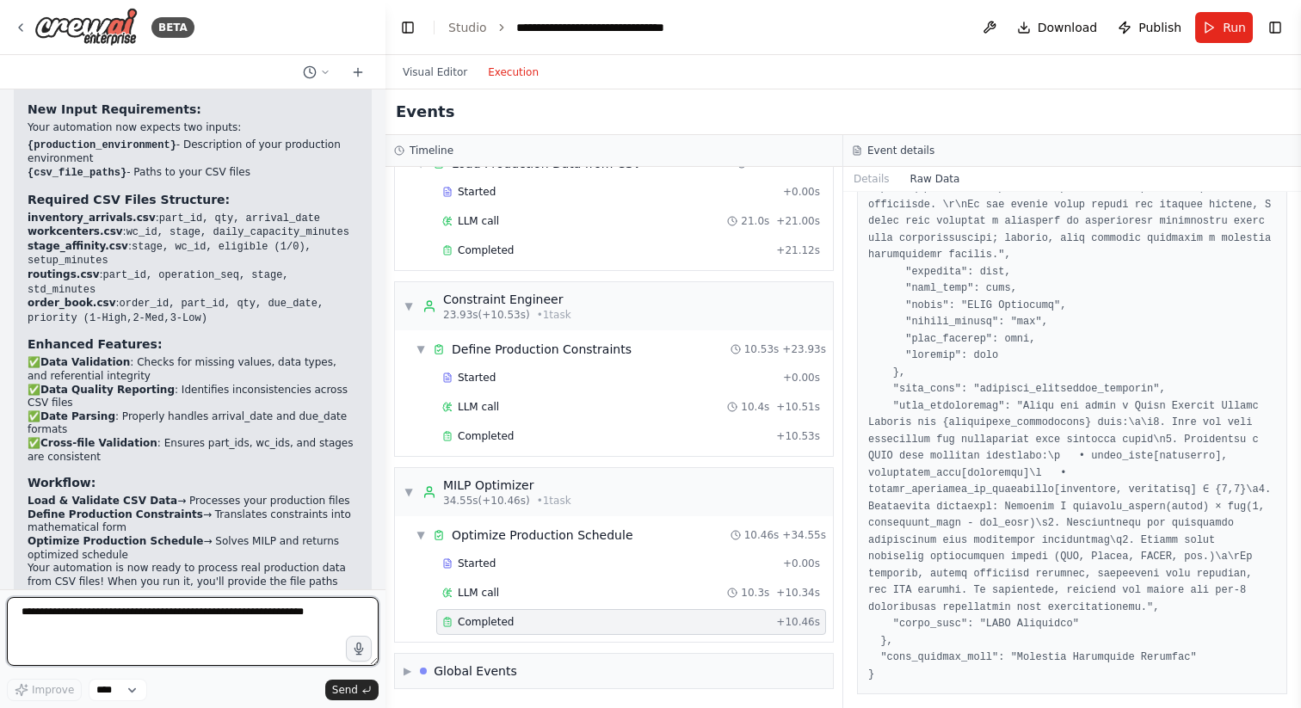
click at [107, 603] on textarea at bounding box center [193, 631] width 372 height 69
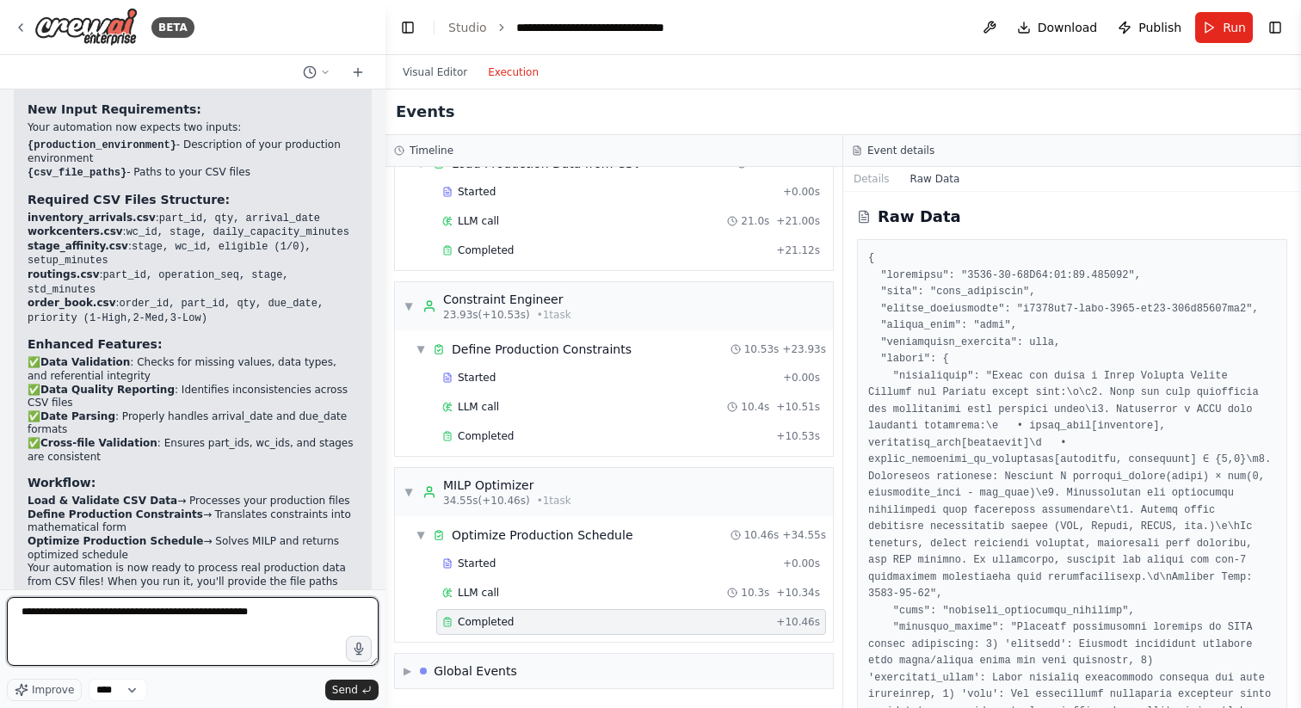
scroll to position [0, 0]
type textarea "**********"
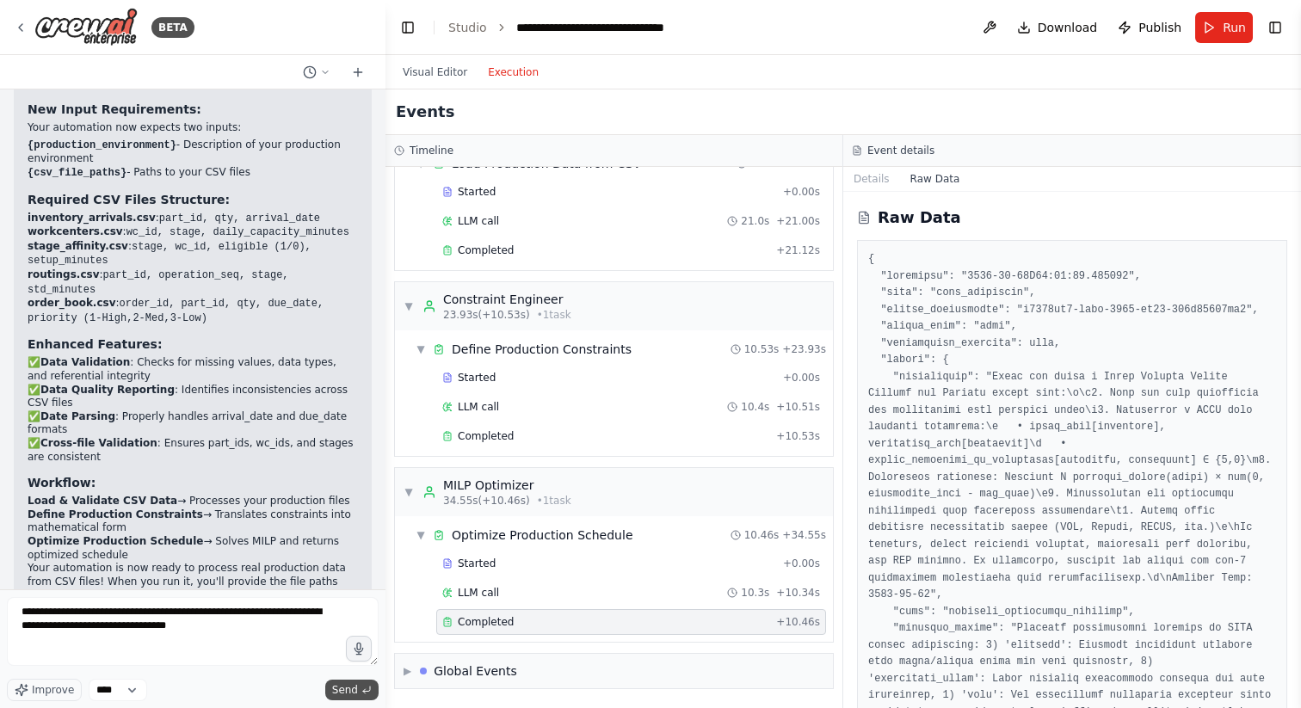
click at [355, 686] on span "Send" at bounding box center [345, 690] width 26 height 14
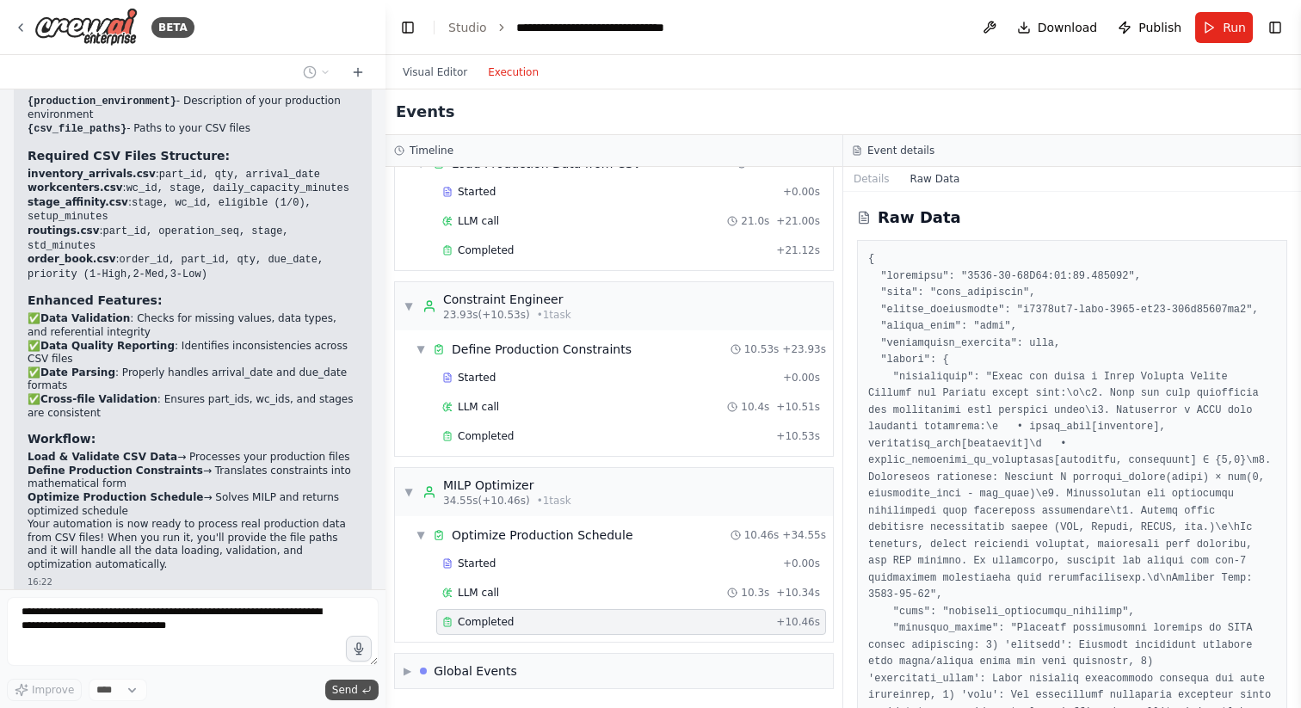
scroll to position [4849, 0]
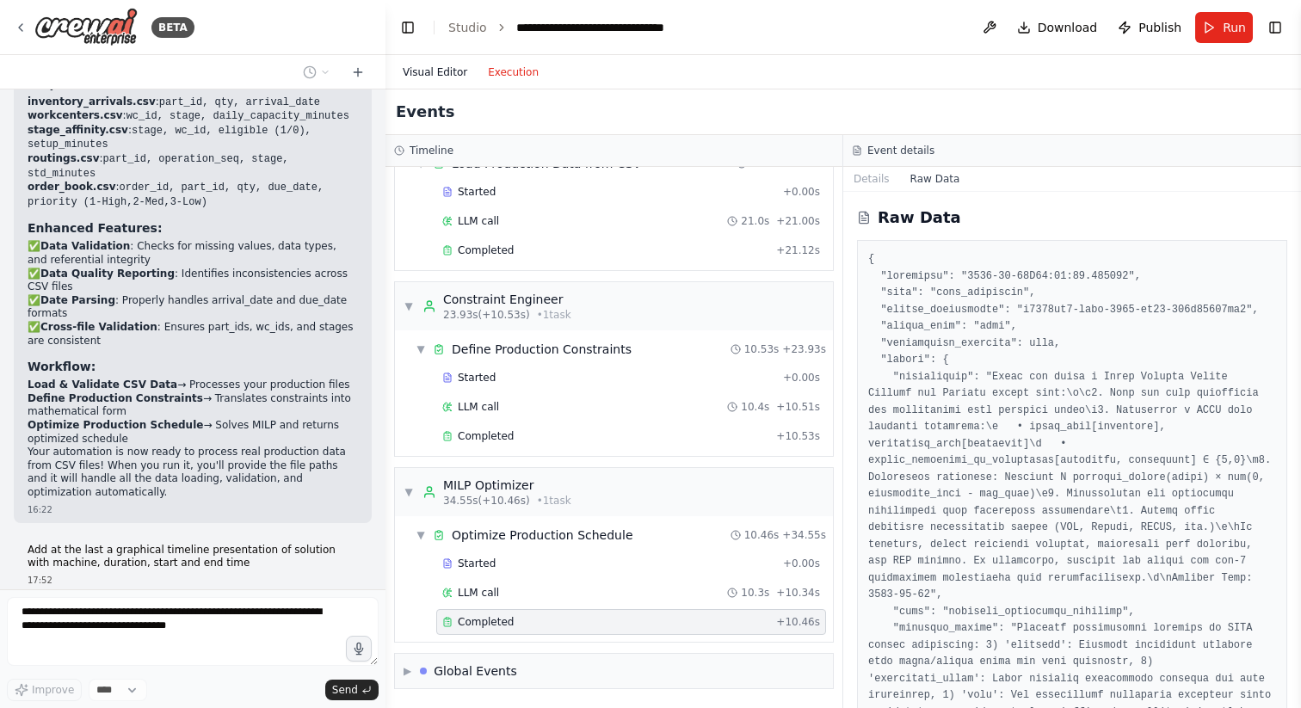
click at [422, 68] on button "Visual Editor" at bounding box center [434, 72] width 85 height 21
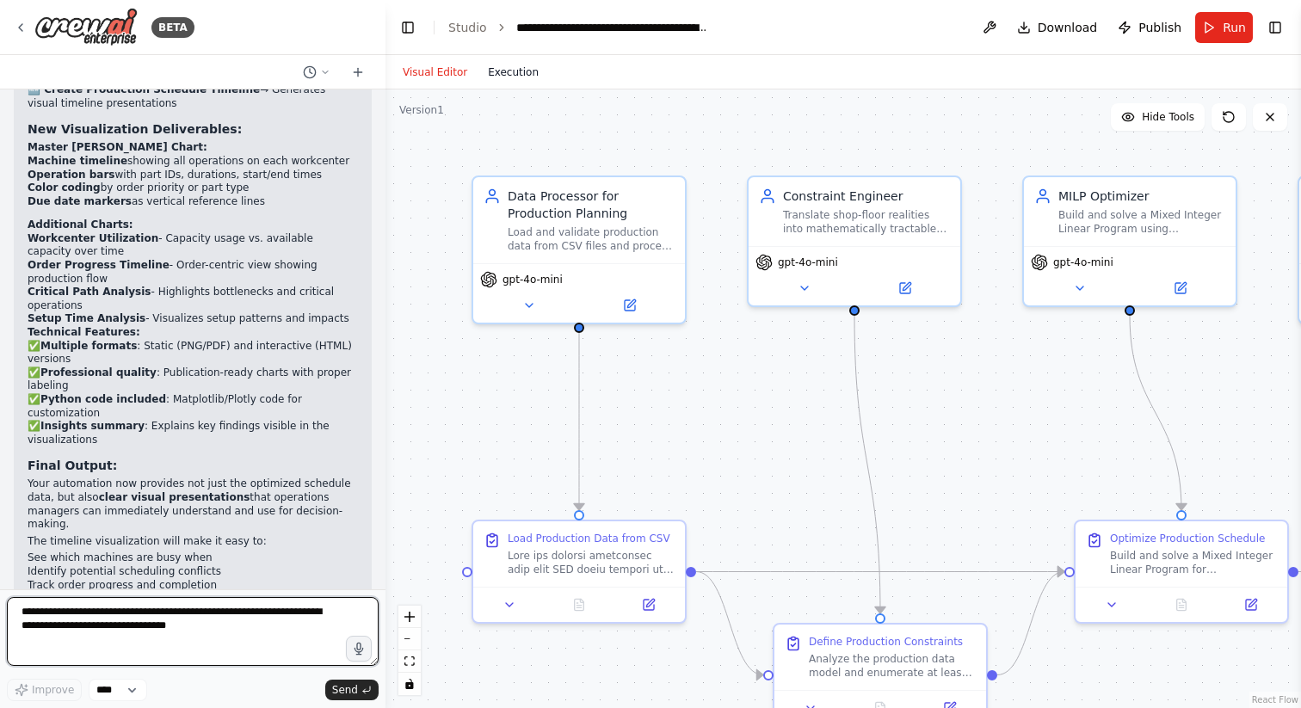
scroll to position [6363, 0]
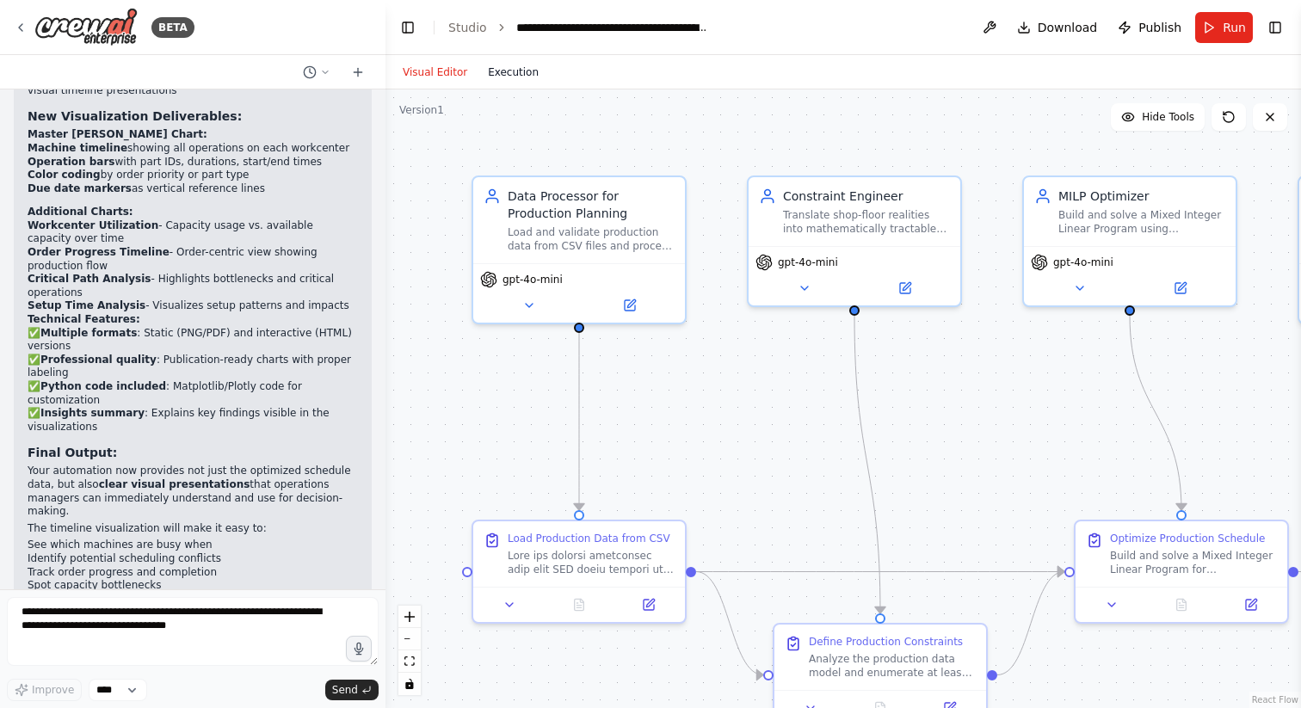
click at [511, 71] on button "Execution" at bounding box center [513, 72] width 71 height 21
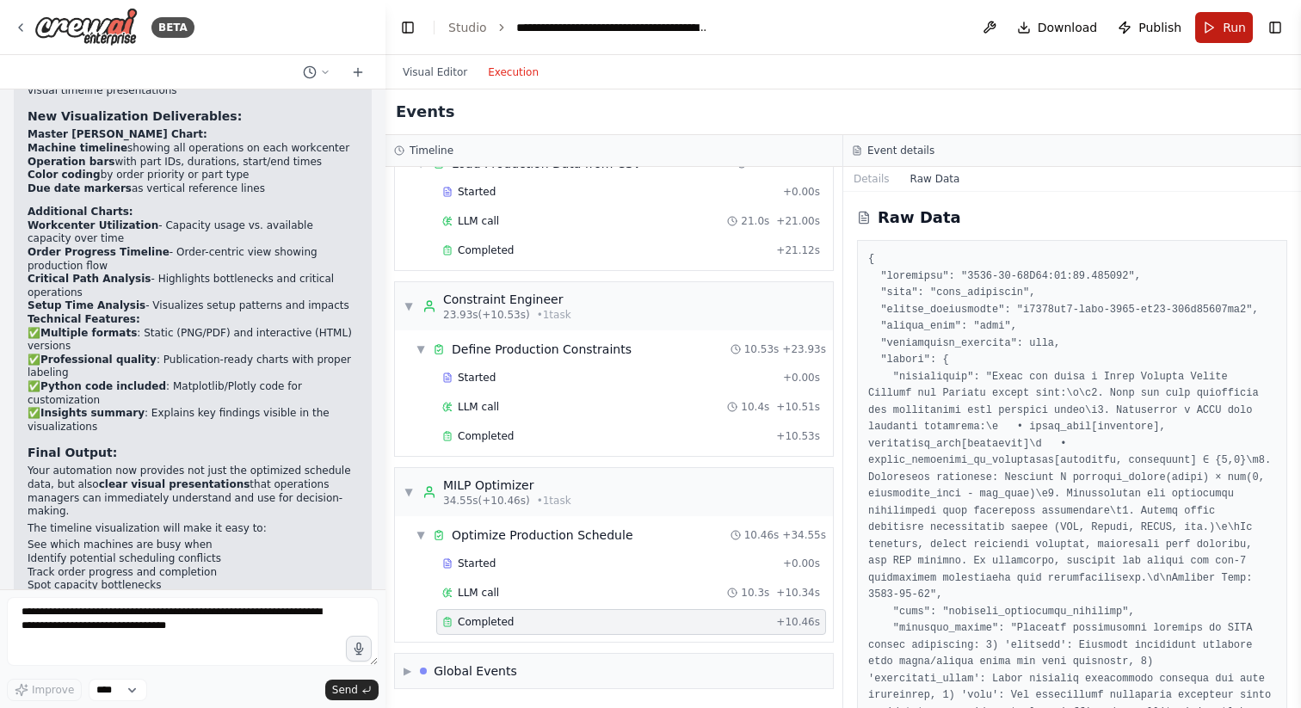
click at [1233, 27] on span "Run" at bounding box center [1234, 27] width 23 height 17
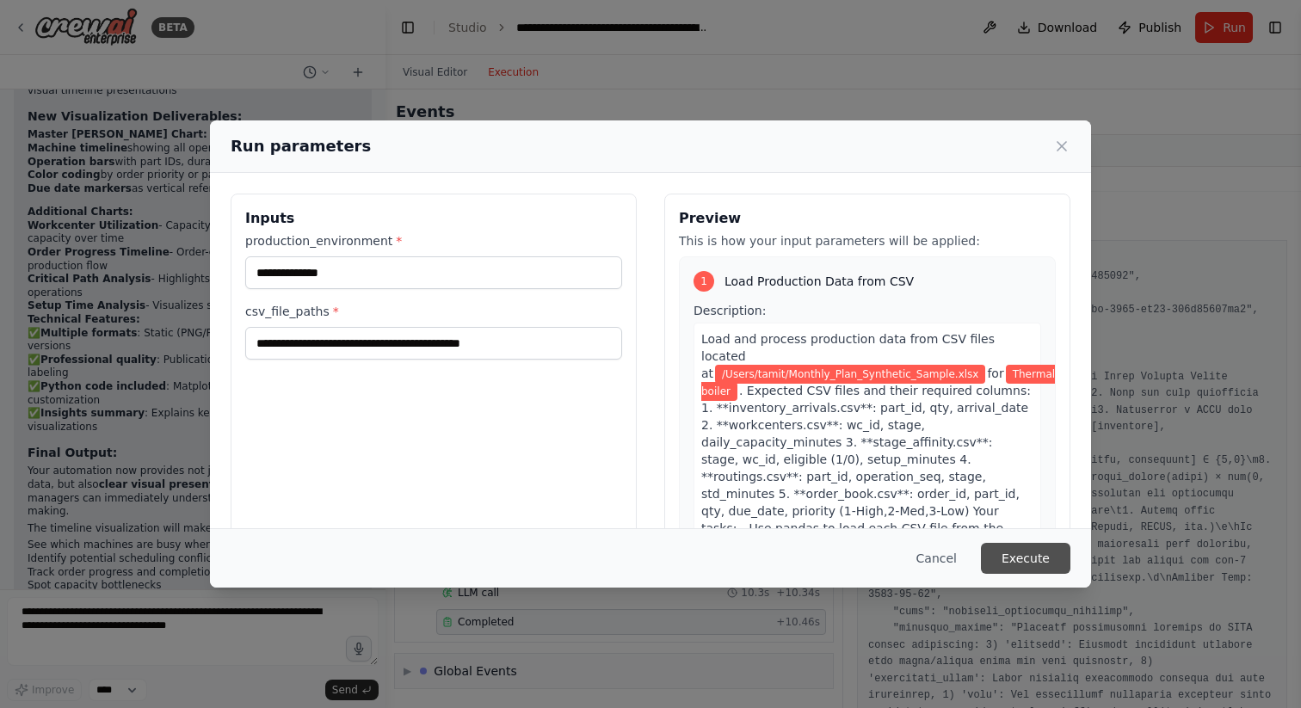
click at [1032, 562] on button "Execute" at bounding box center [1026, 558] width 90 height 31
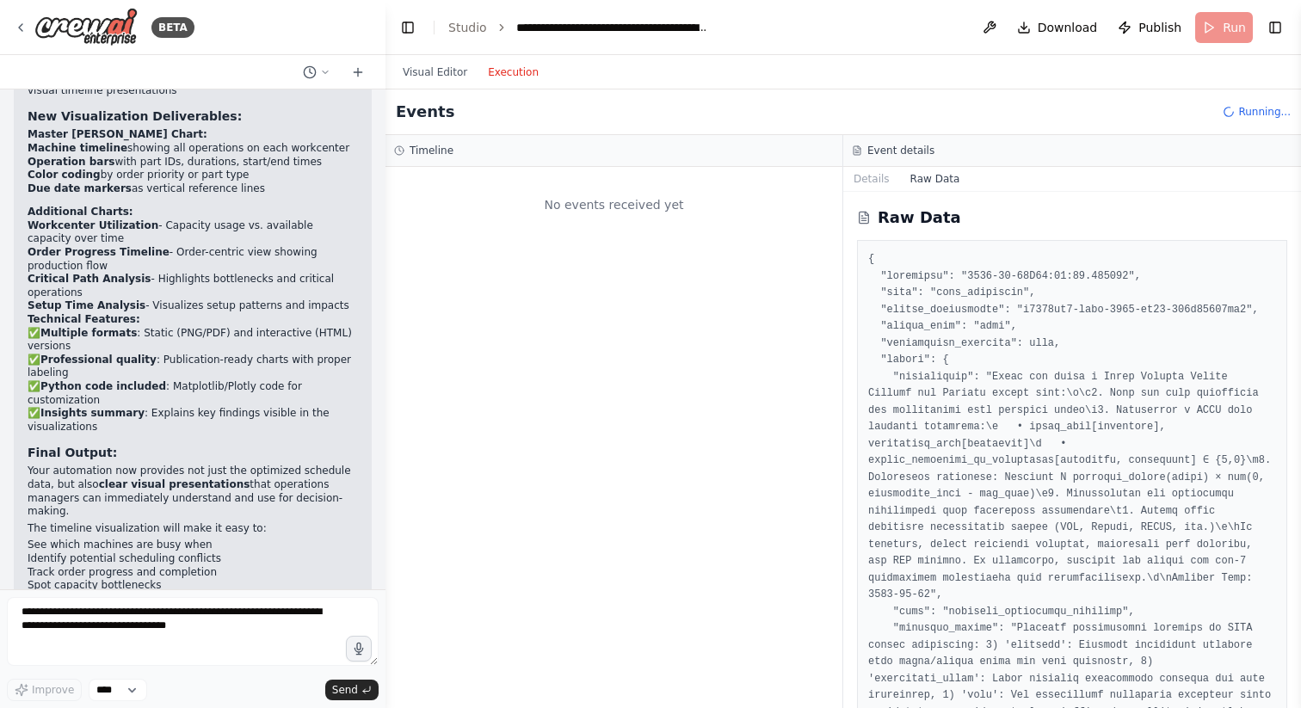
scroll to position [0, 0]
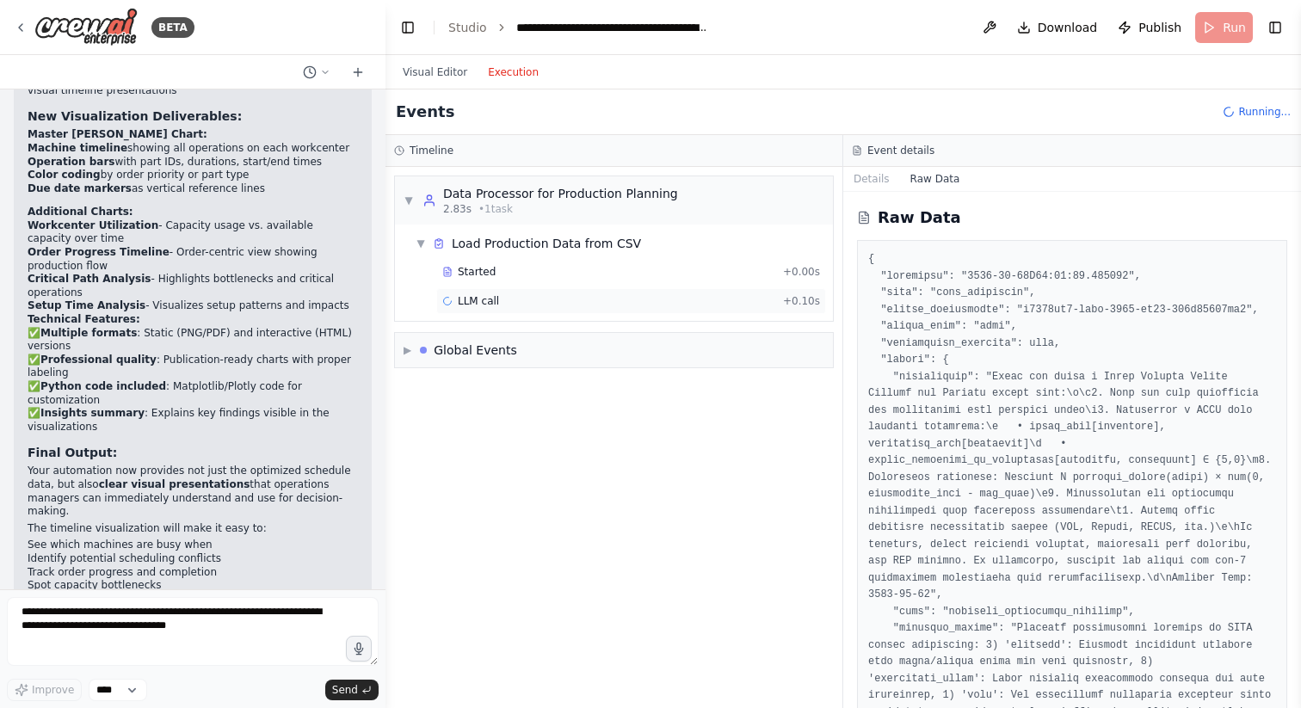
click at [608, 303] on div "LLM call + 0.10s" at bounding box center [631, 301] width 378 height 14
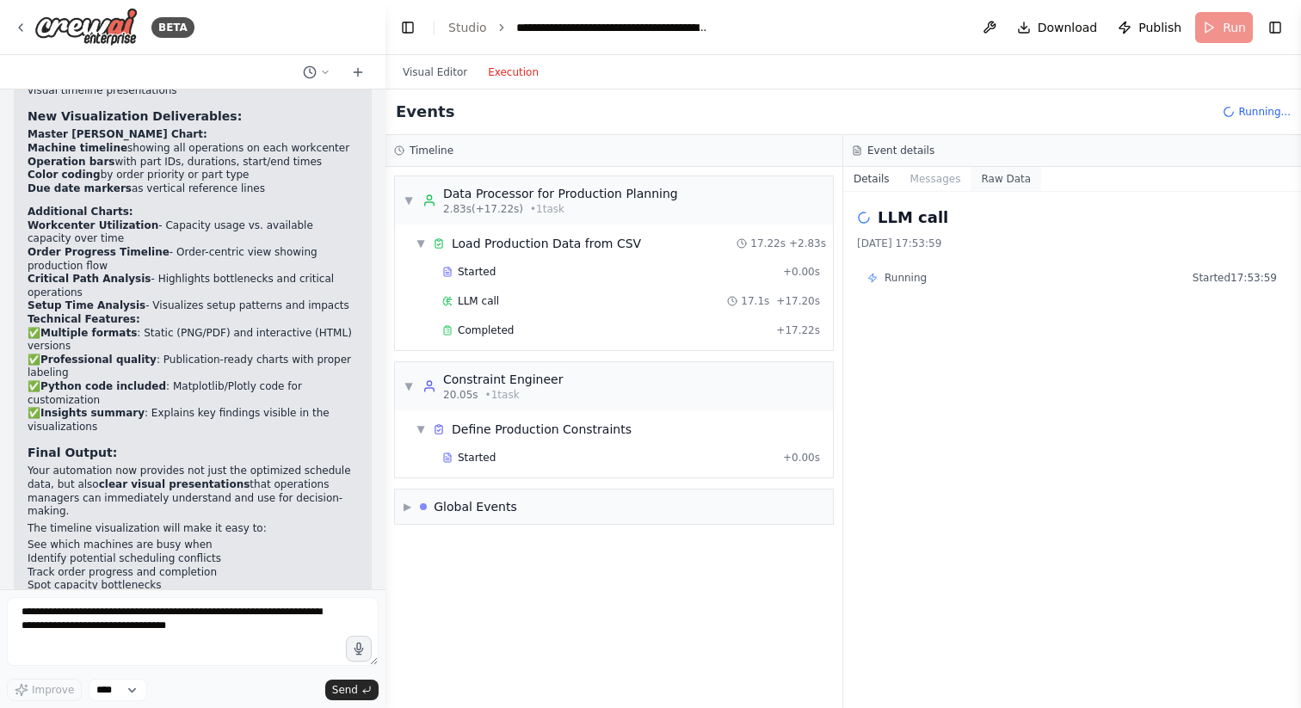
click at [985, 173] on button "Raw Data" at bounding box center [1006, 179] width 71 height 24
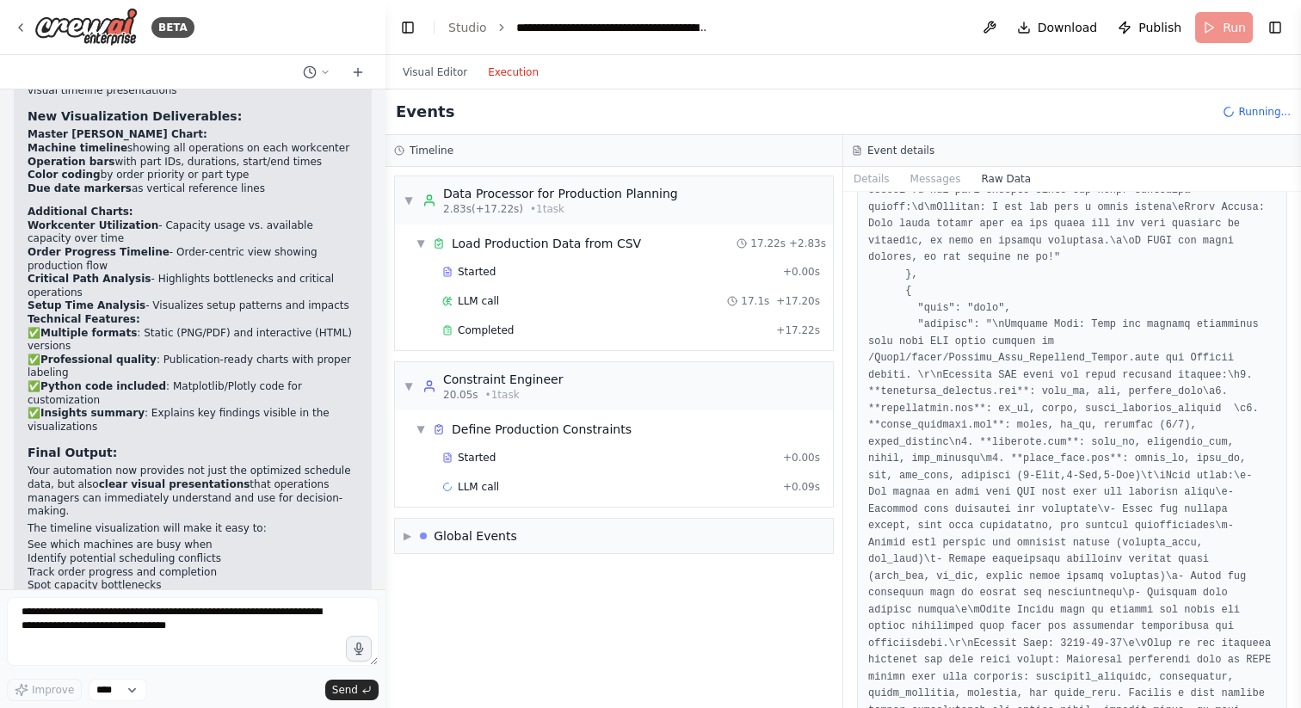
scroll to position [1622, 0]
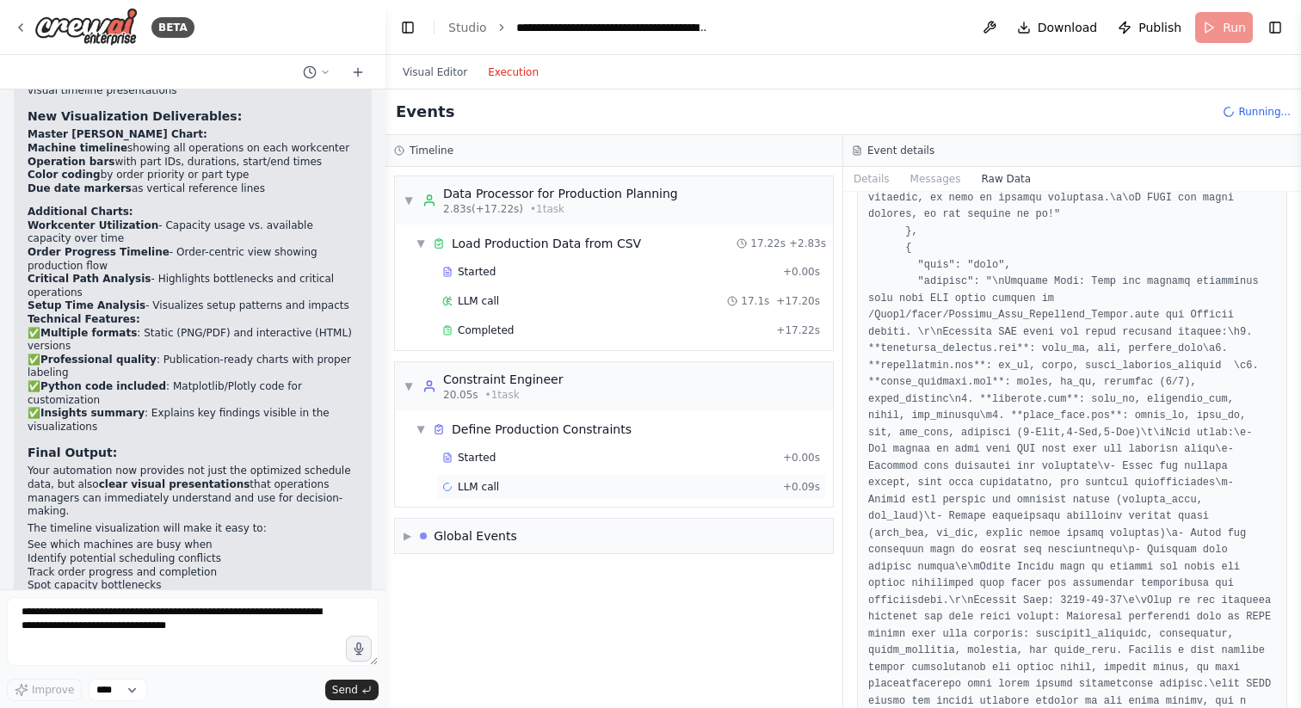
click at [578, 489] on div "LLM call + 0.09s" at bounding box center [631, 487] width 378 height 14
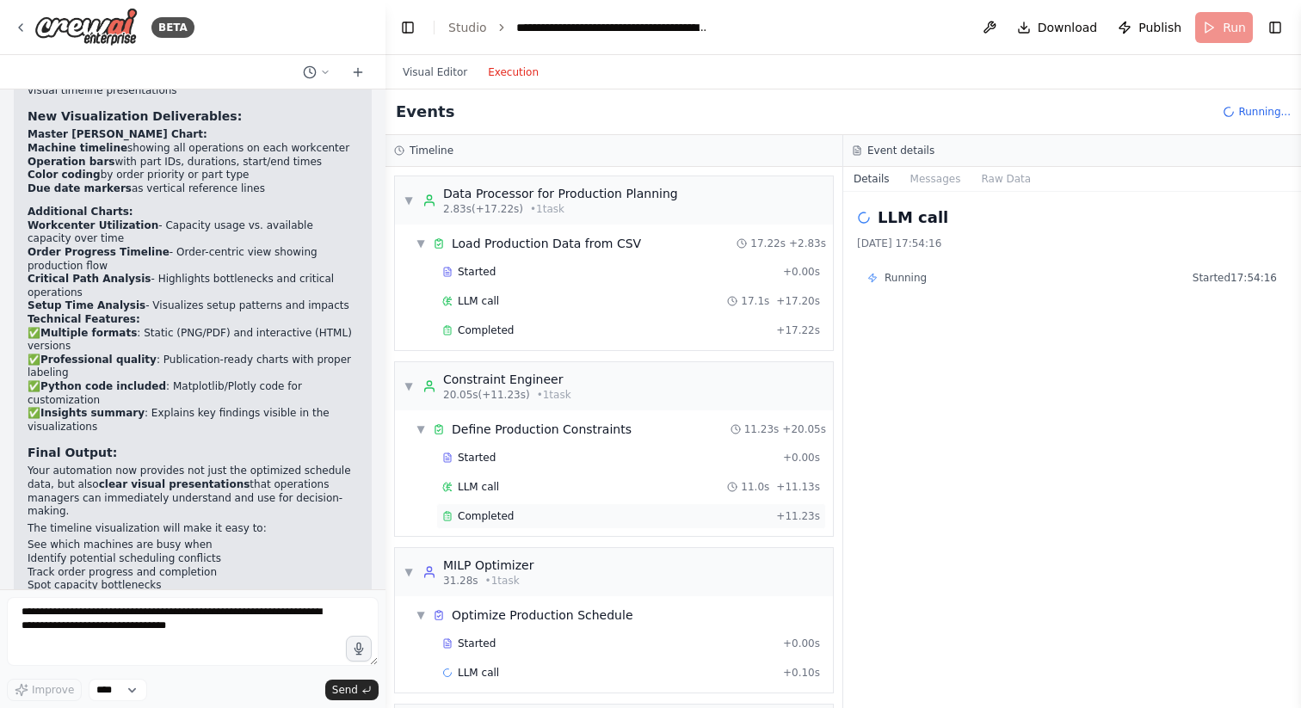
scroll to position [51, 0]
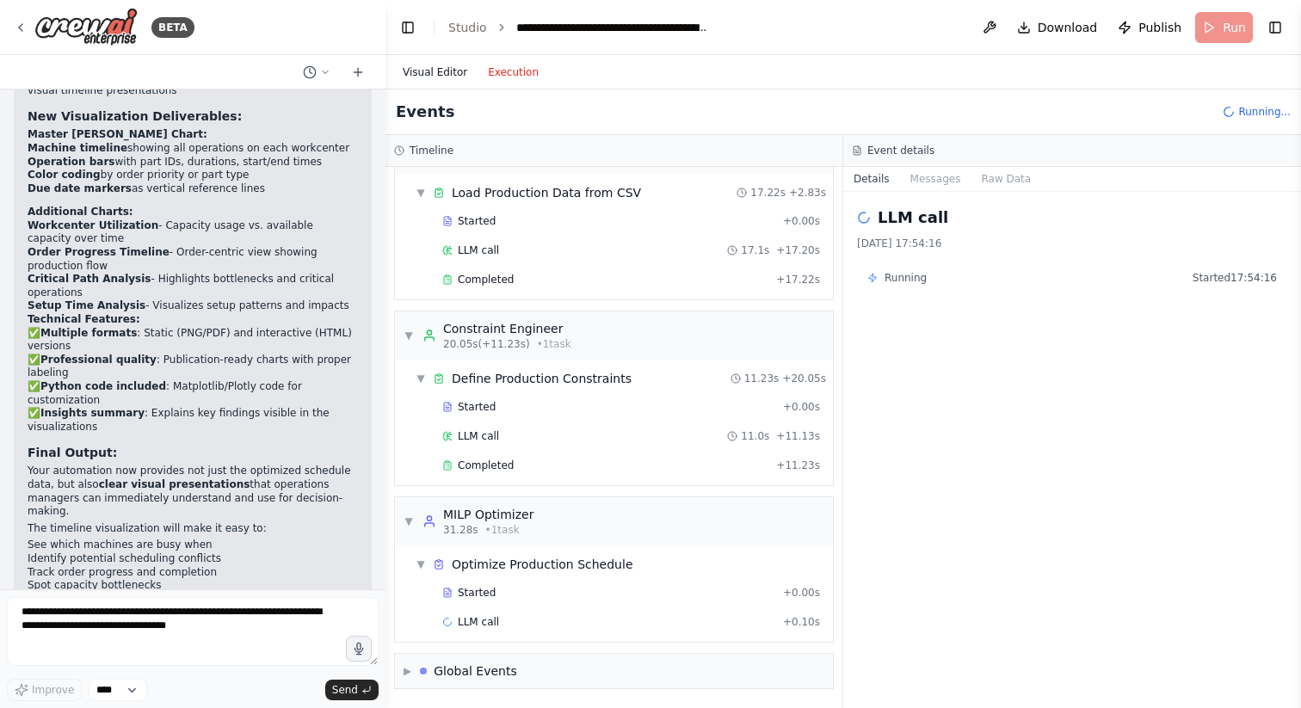
click at [437, 70] on button "Visual Editor" at bounding box center [434, 72] width 85 height 21
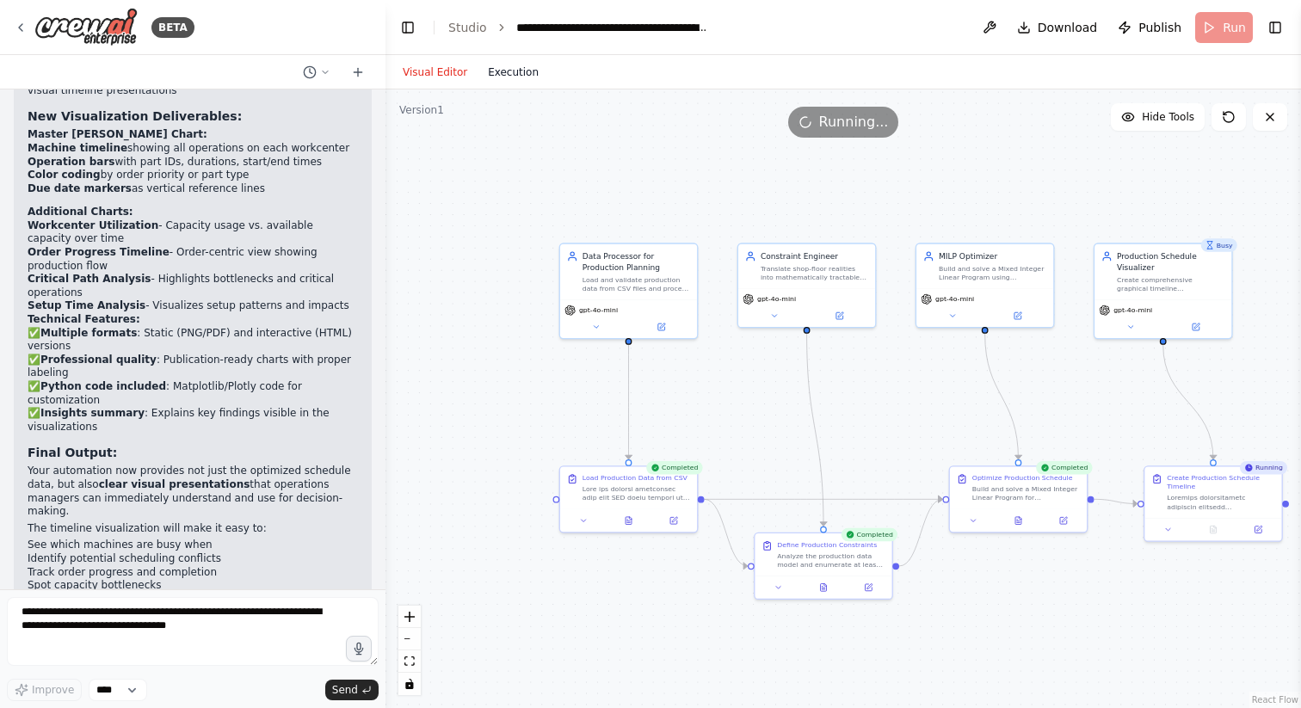
click at [513, 80] on button "Execution" at bounding box center [513, 72] width 71 height 21
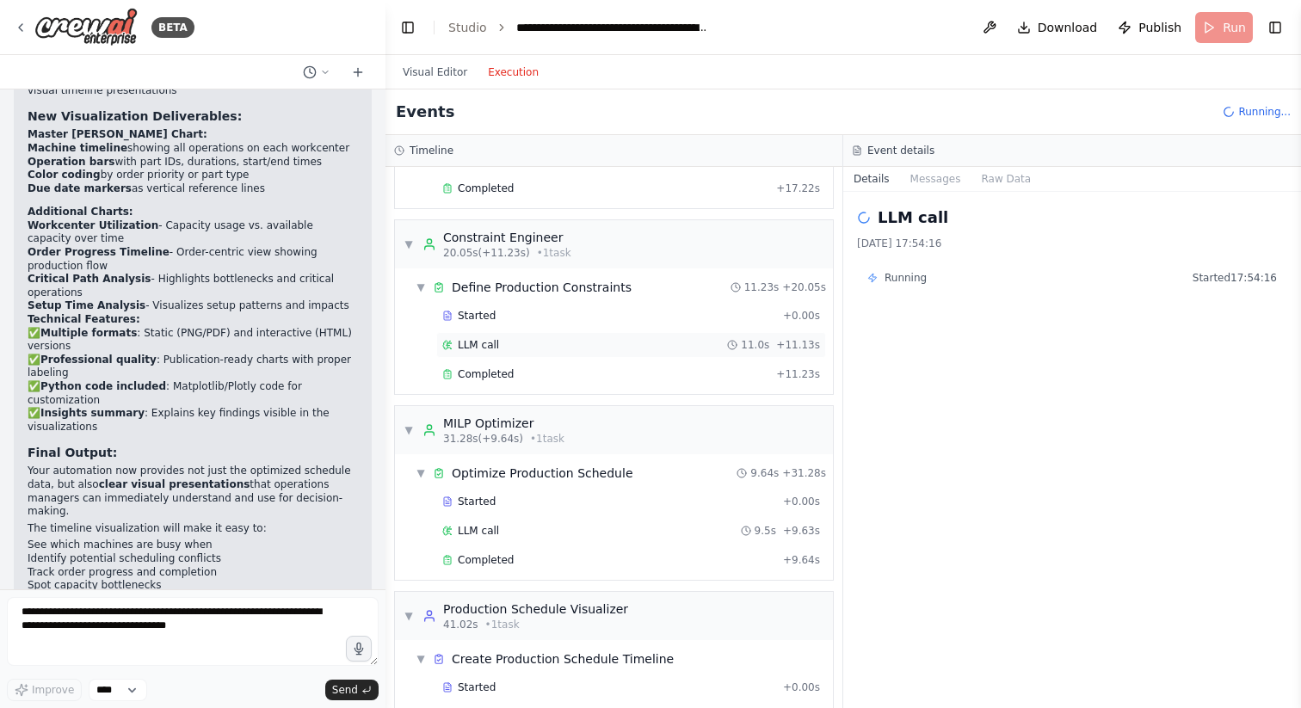
scroll to position [237, 0]
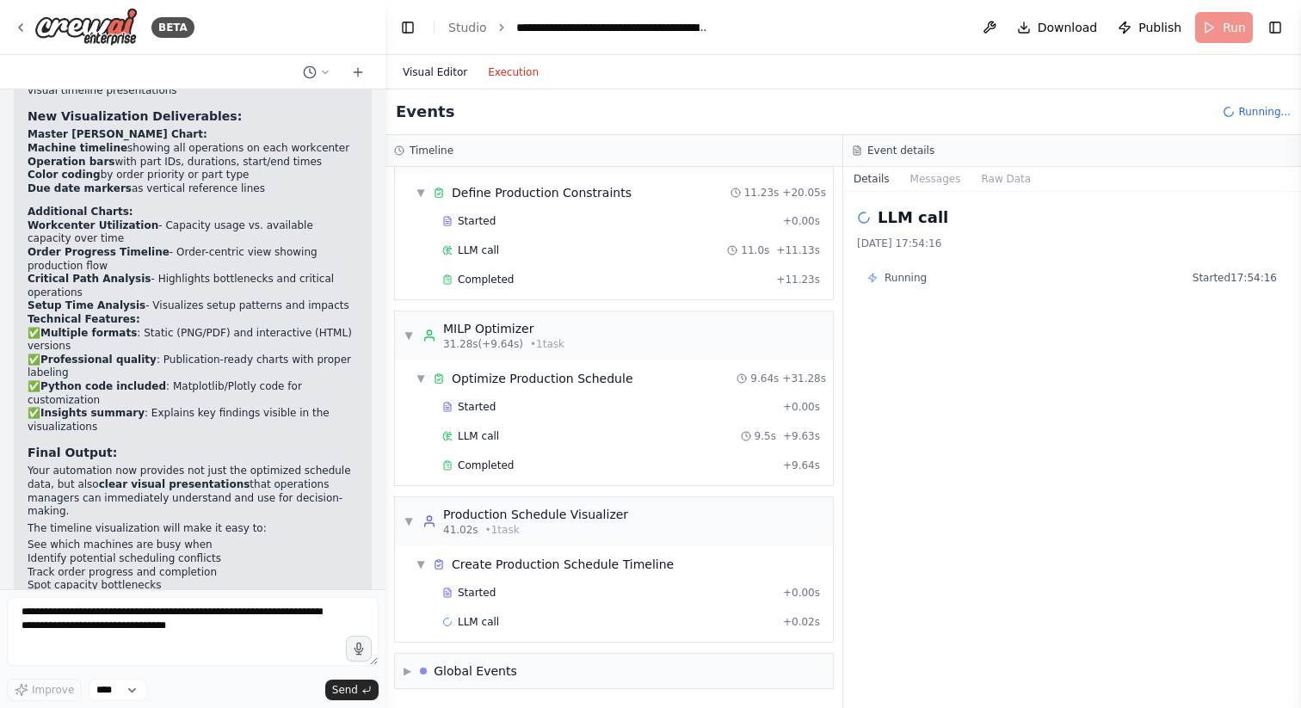
click at [428, 68] on button "Visual Editor" at bounding box center [434, 72] width 85 height 21
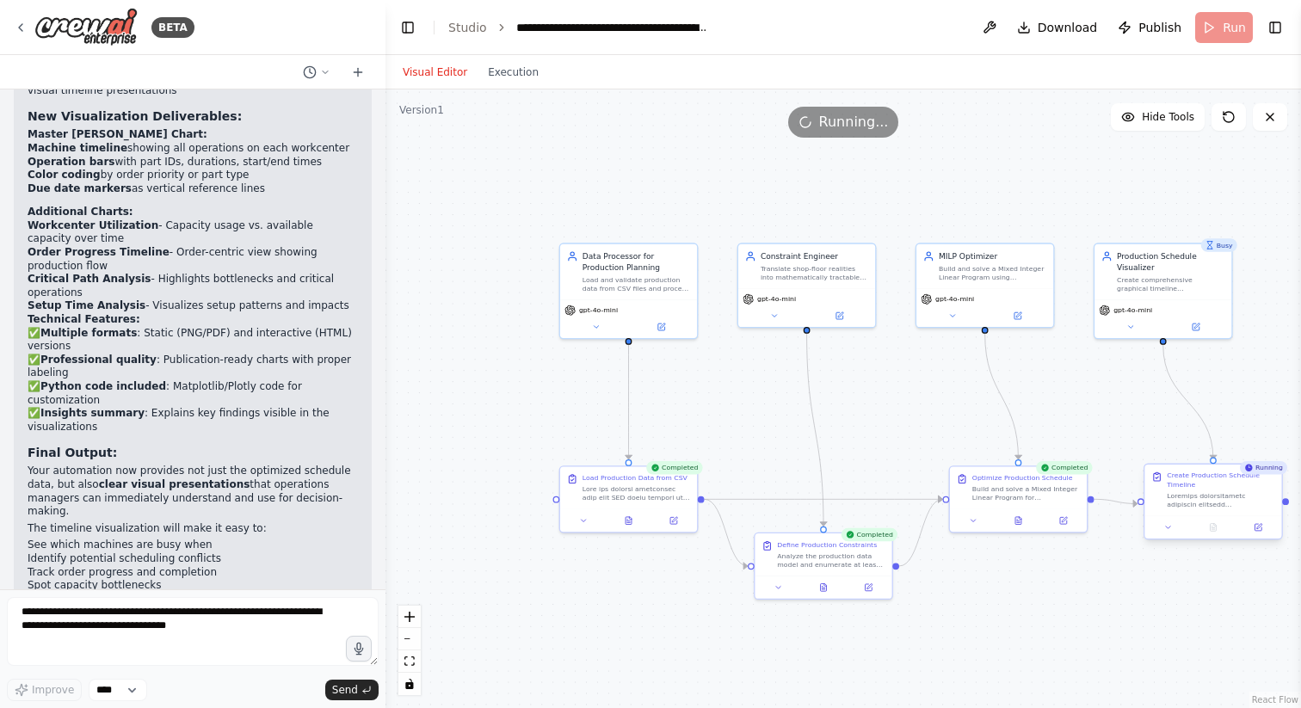
click at [1171, 535] on div at bounding box center [1213, 527] width 137 height 23
click at [1171, 533] on button at bounding box center [1169, 528] width 38 height 14
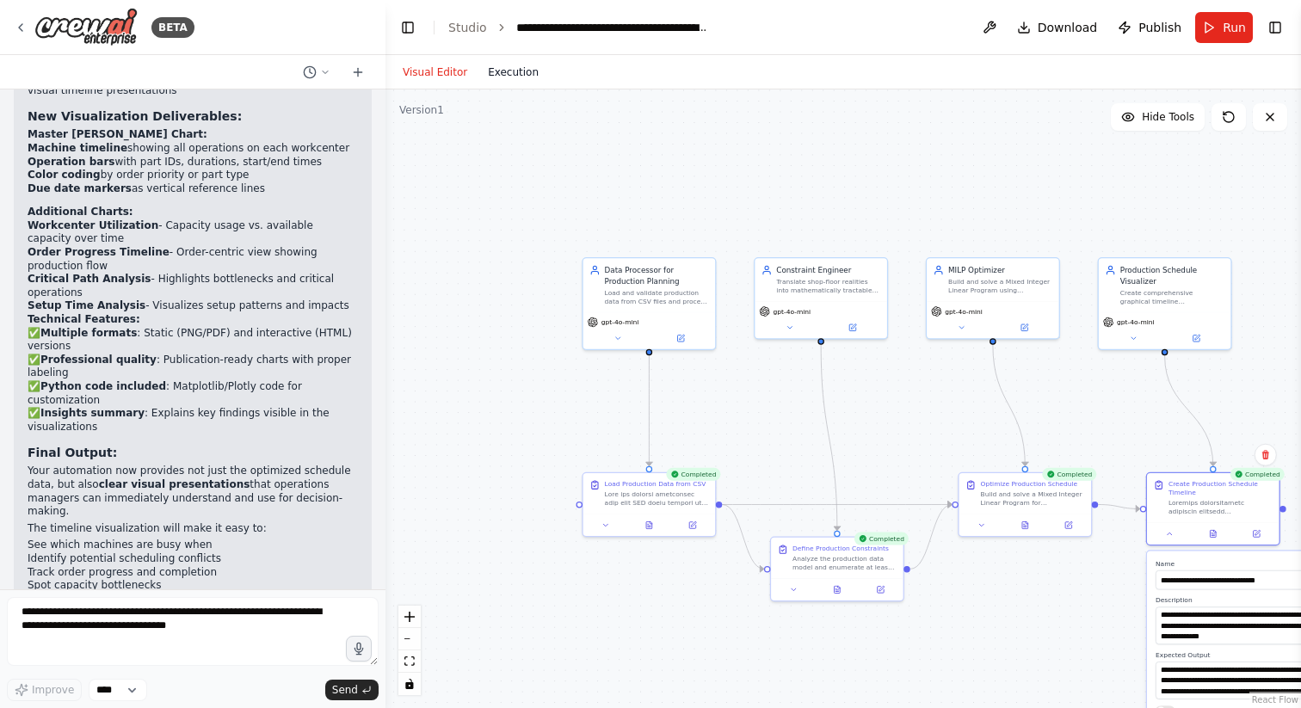
click at [520, 72] on button "Execution" at bounding box center [513, 72] width 71 height 21
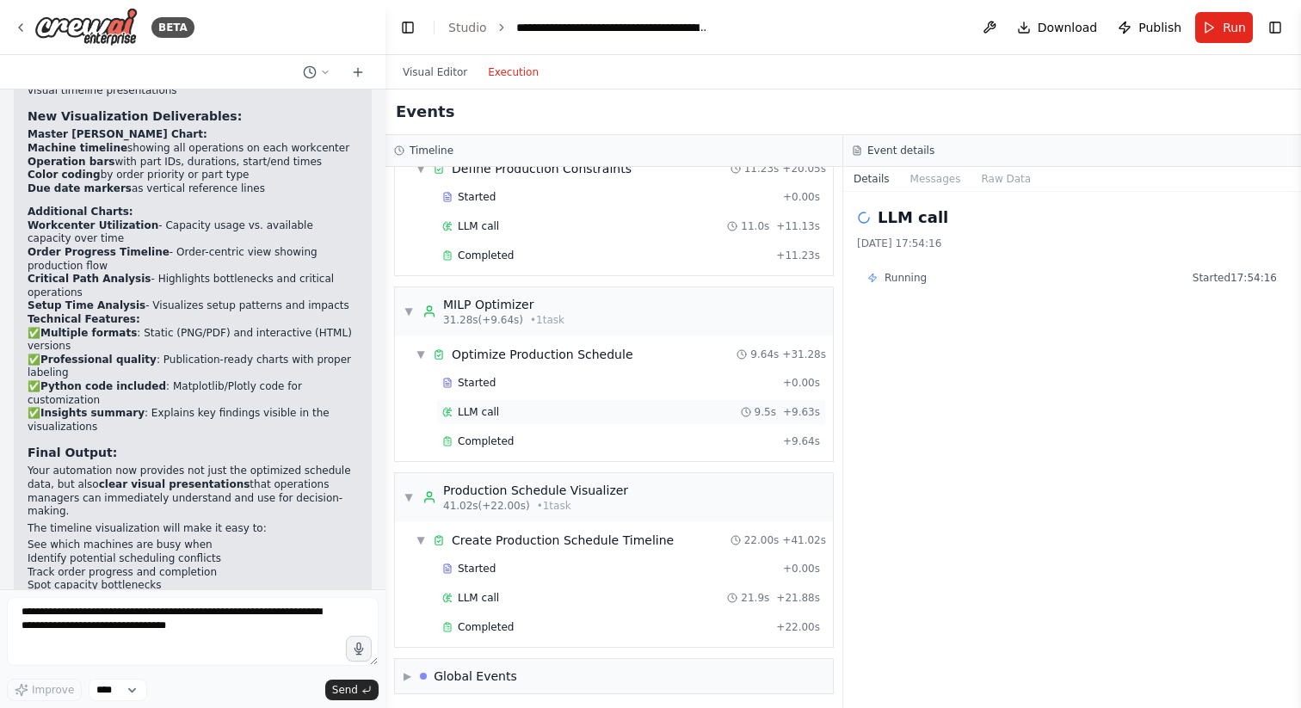
scroll to position [266, 0]
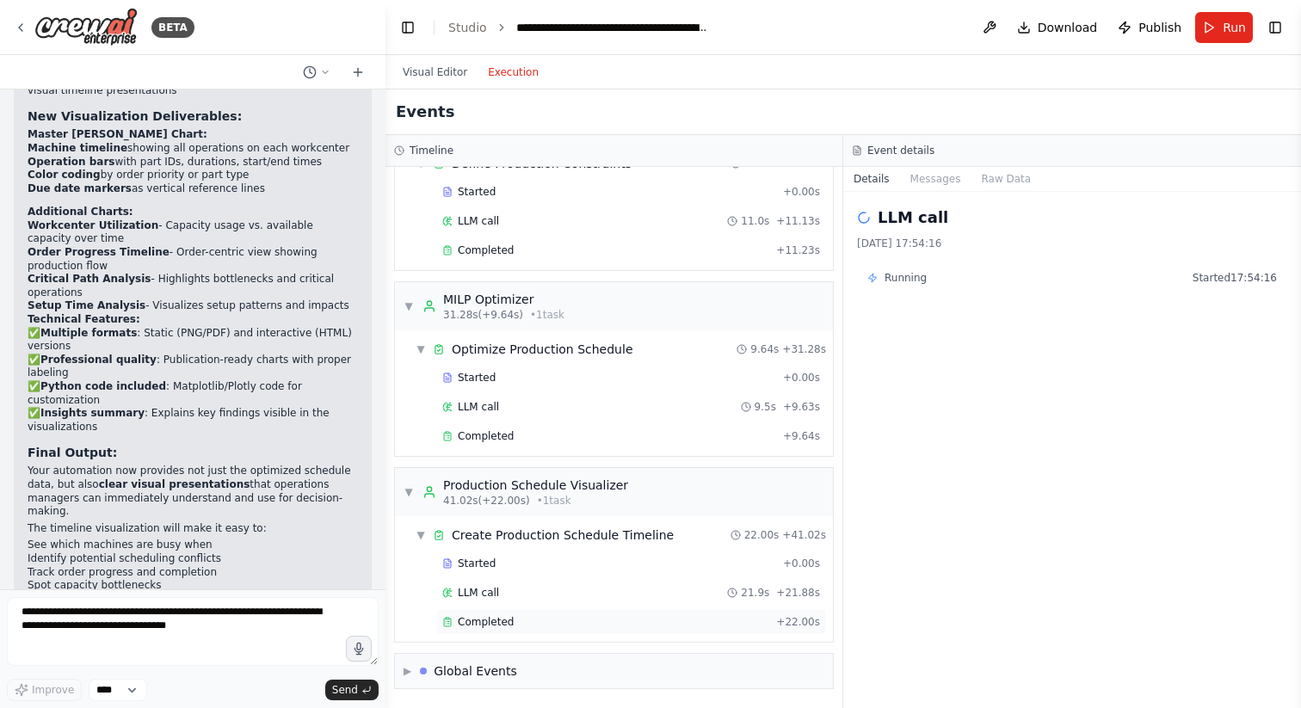
click at [531, 618] on div "Completed" at bounding box center [605, 622] width 327 height 14
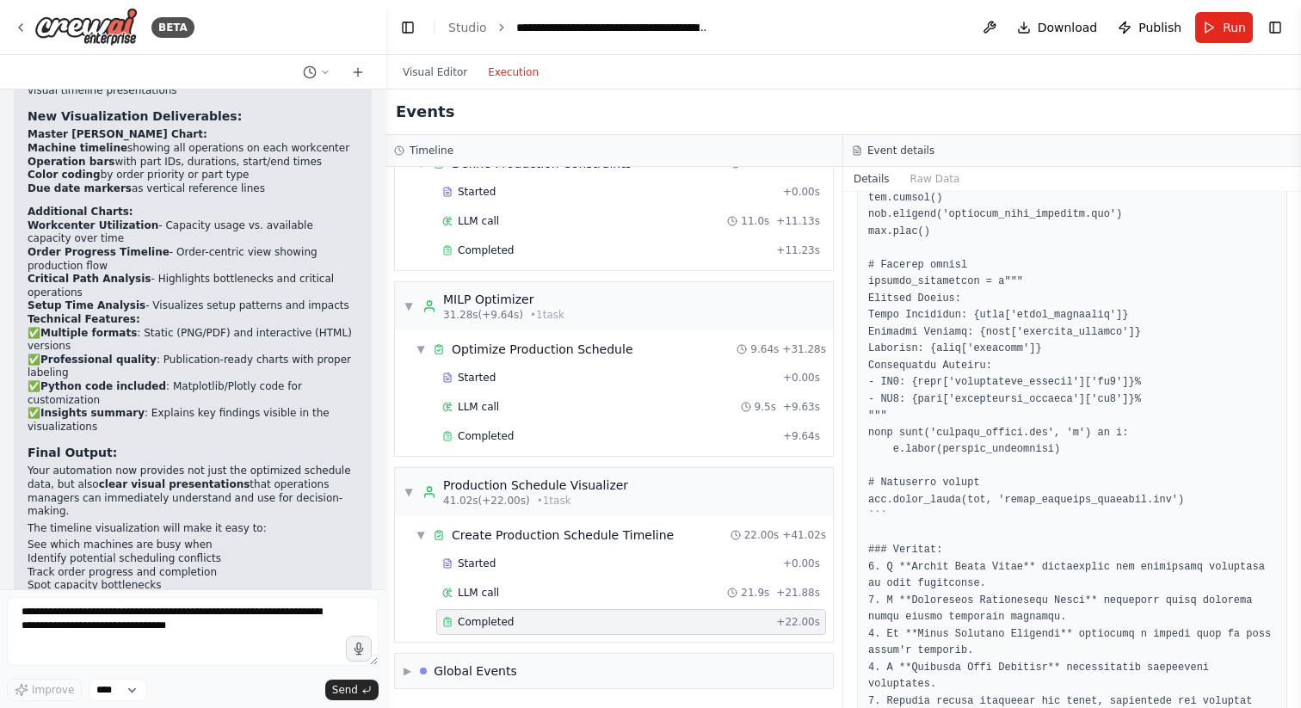
scroll to position [1983, 0]
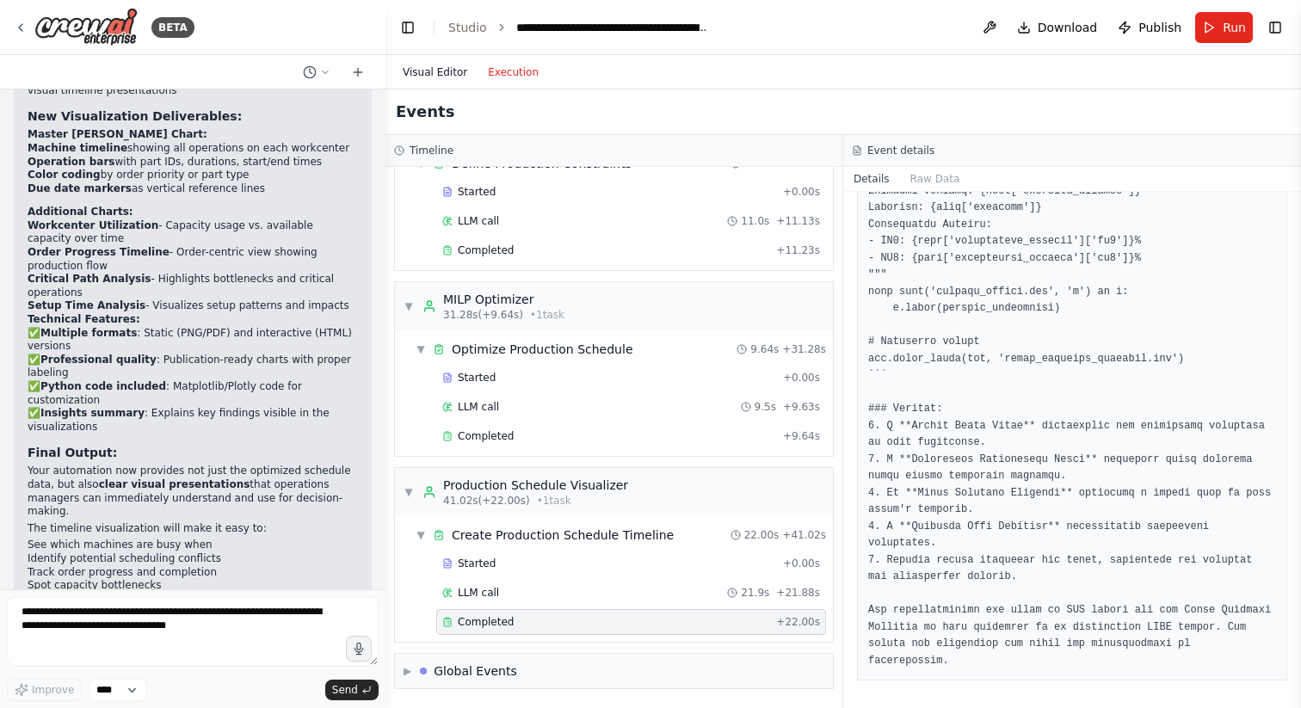
click at [448, 67] on button "Visual Editor" at bounding box center [434, 72] width 85 height 21
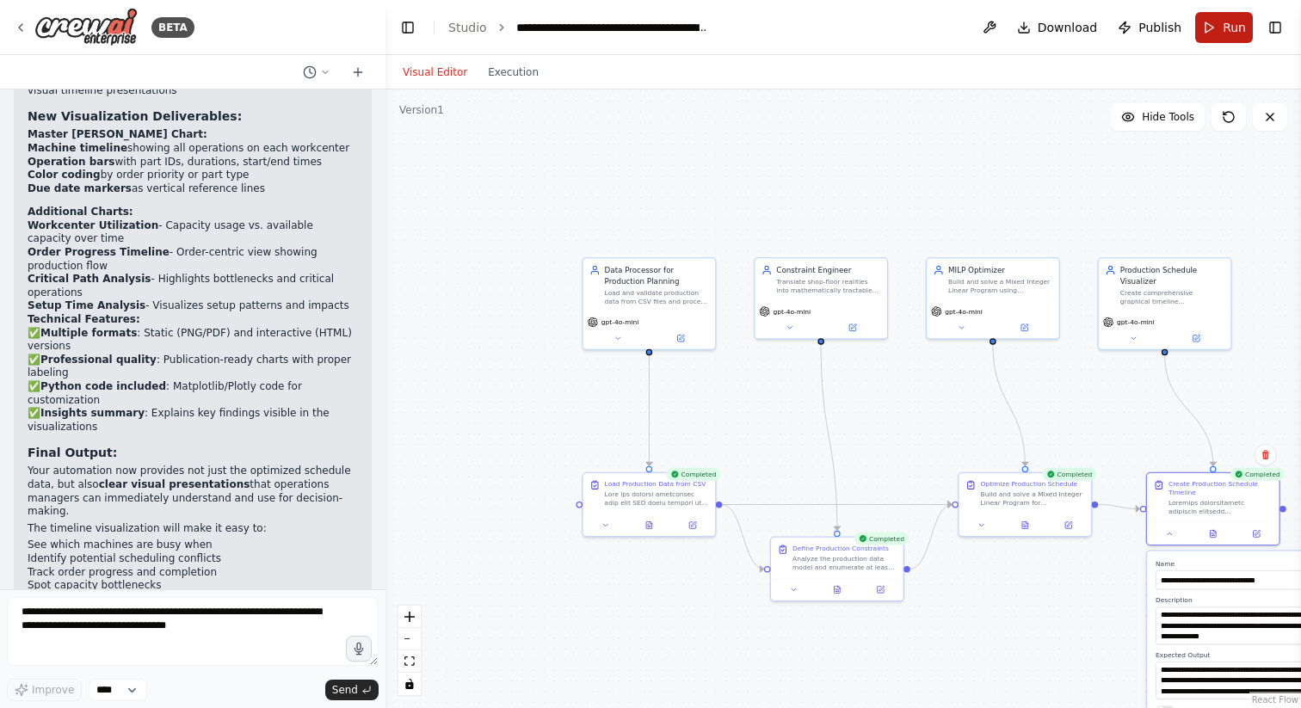
click at [1232, 31] on span "Run" at bounding box center [1234, 27] width 23 height 17
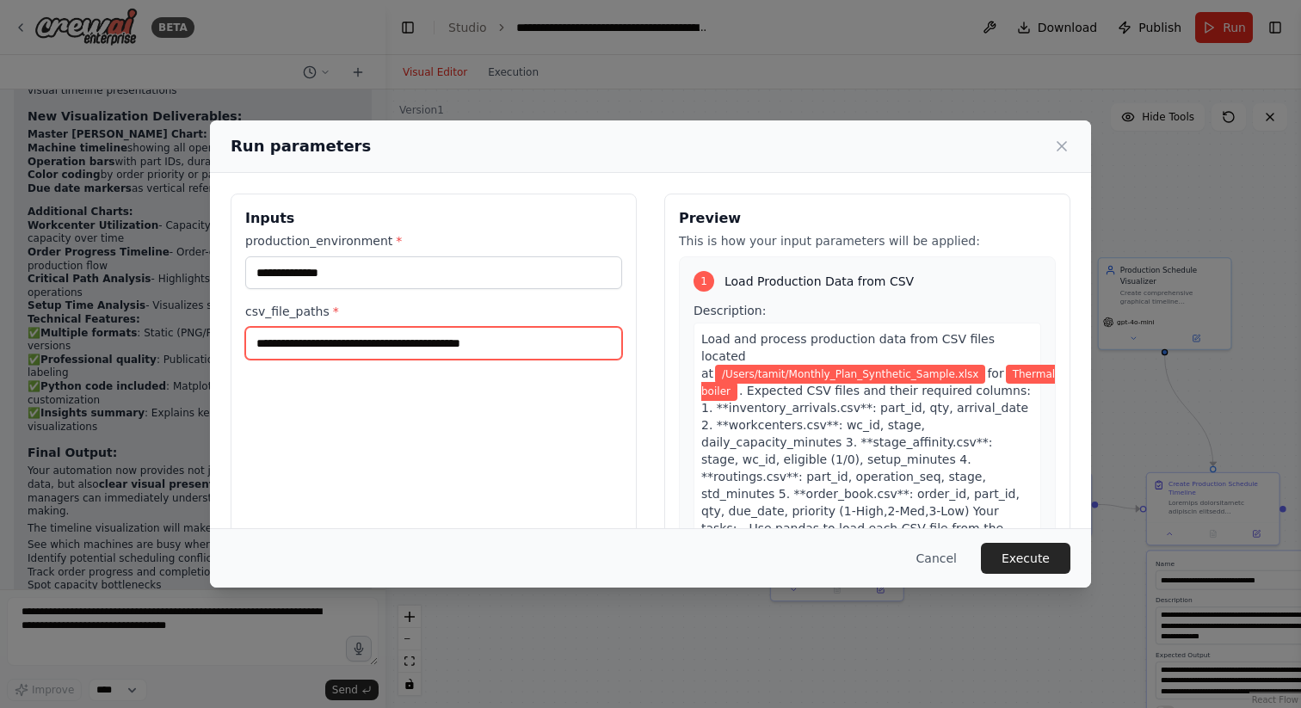
click at [417, 343] on input "**********" at bounding box center [433, 343] width 377 height 33
type input "**********"
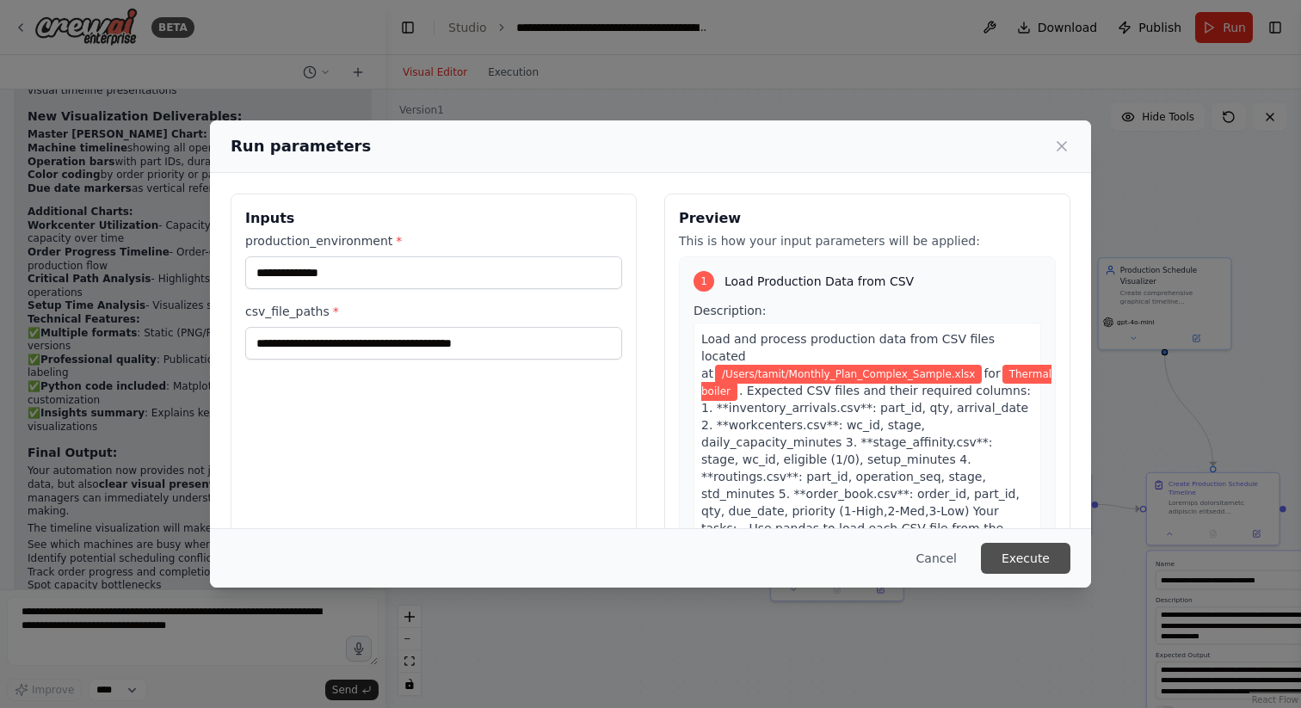
click at [1042, 553] on button "Execute" at bounding box center [1026, 558] width 90 height 31
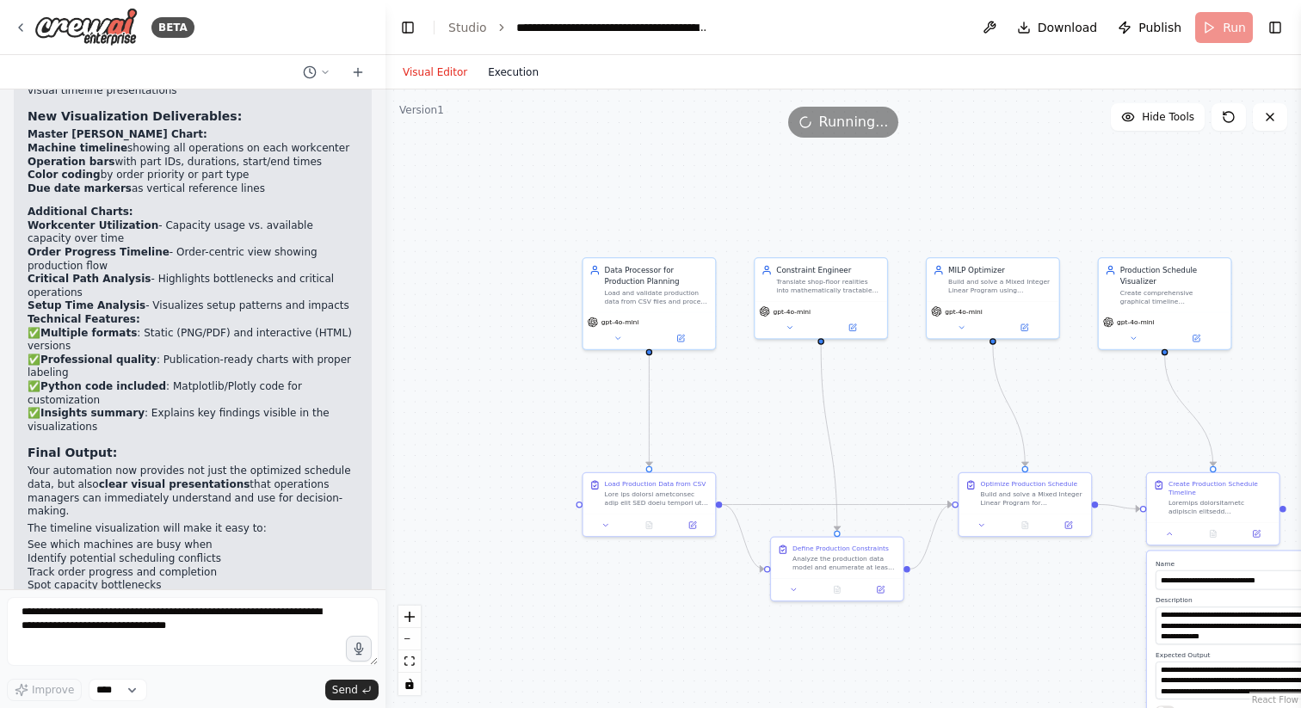
click at [510, 68] on button "Execution" at bounding box center [513, 72] width 71 height 21
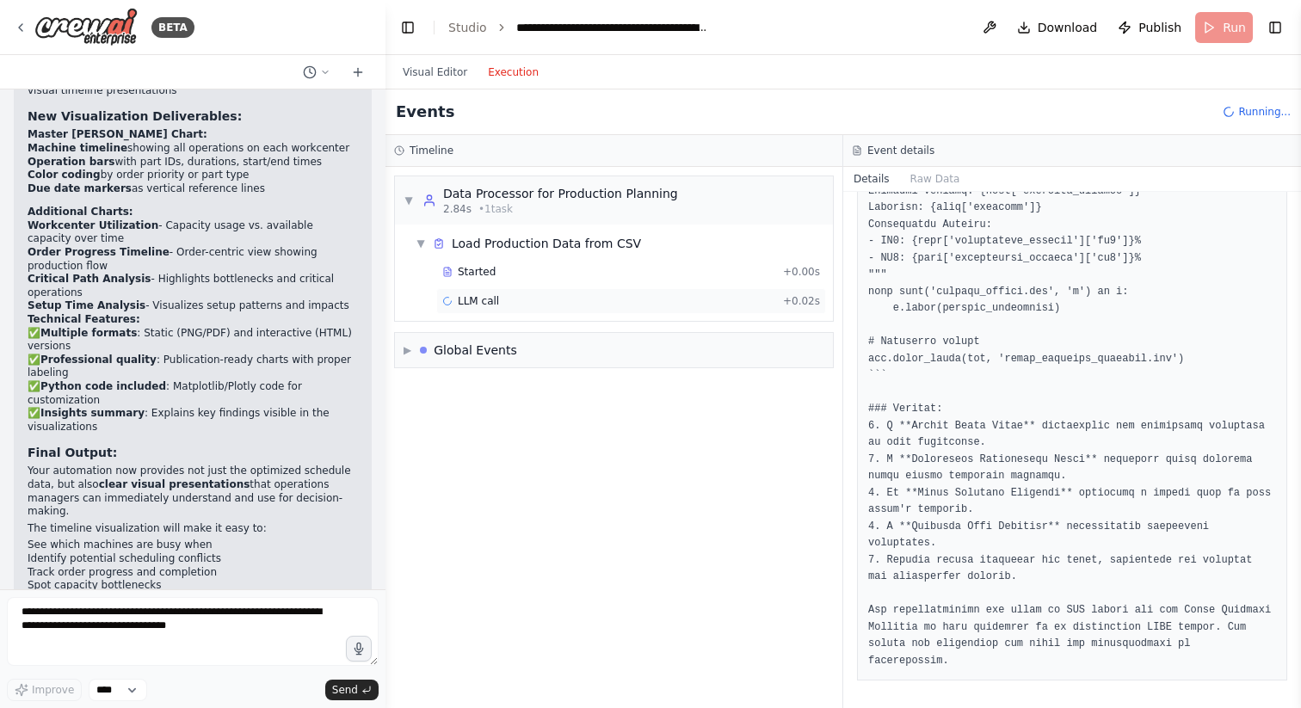
click at [485, 294] on span "LLM call" at bounding box center [478, 301] width 41 height 14
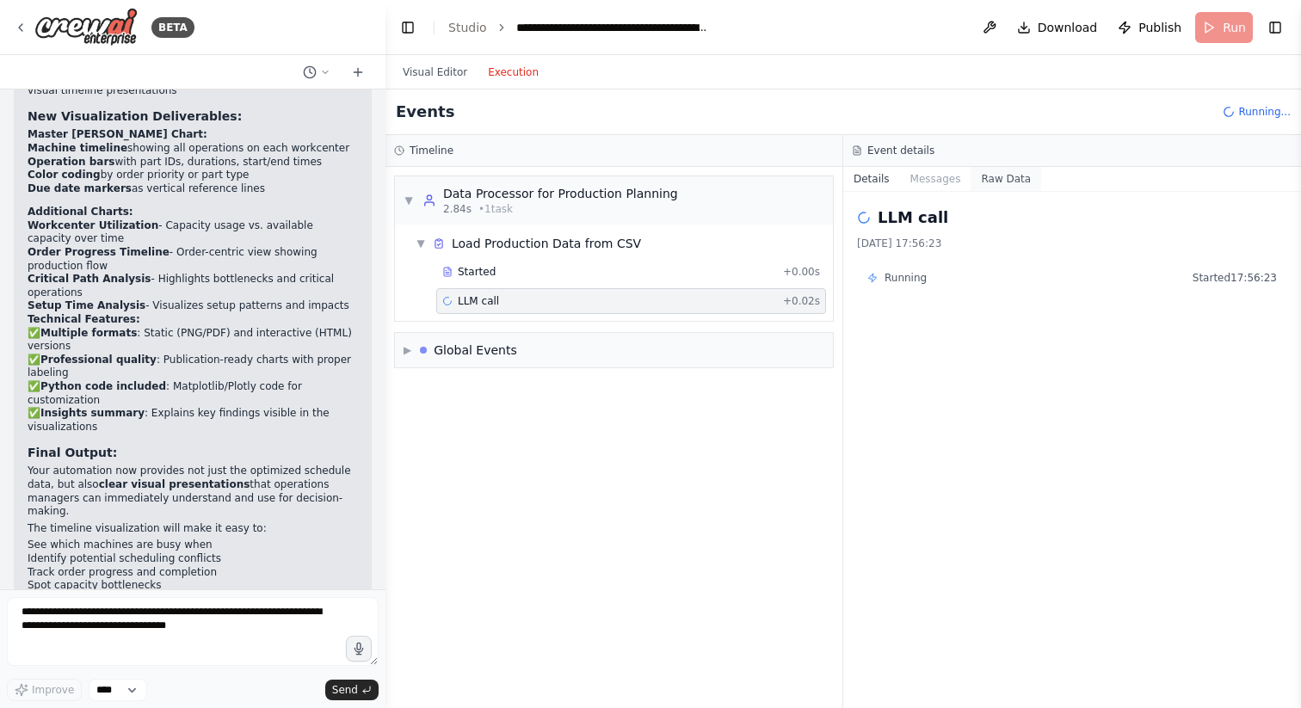
click at [1005, 170] on button "Raw Data" at bounding box center [1006, 179] width 71 height 24
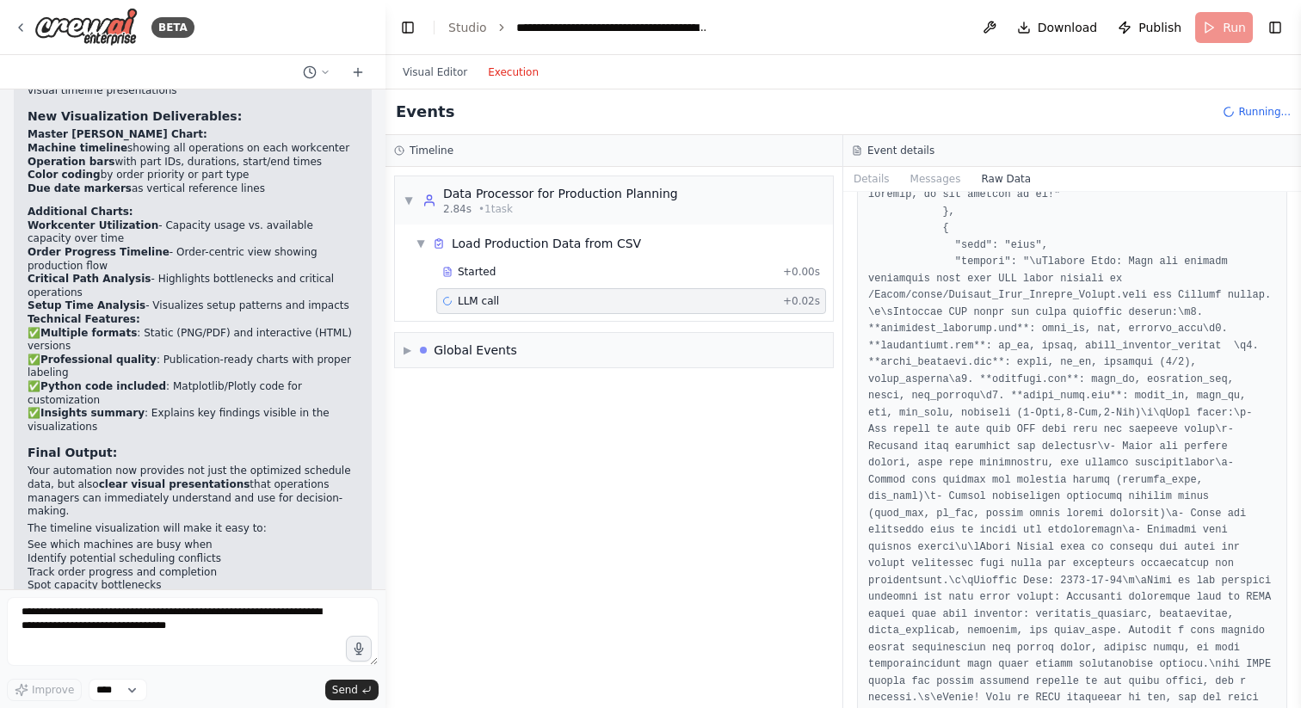
scroll to position [4167, 0]
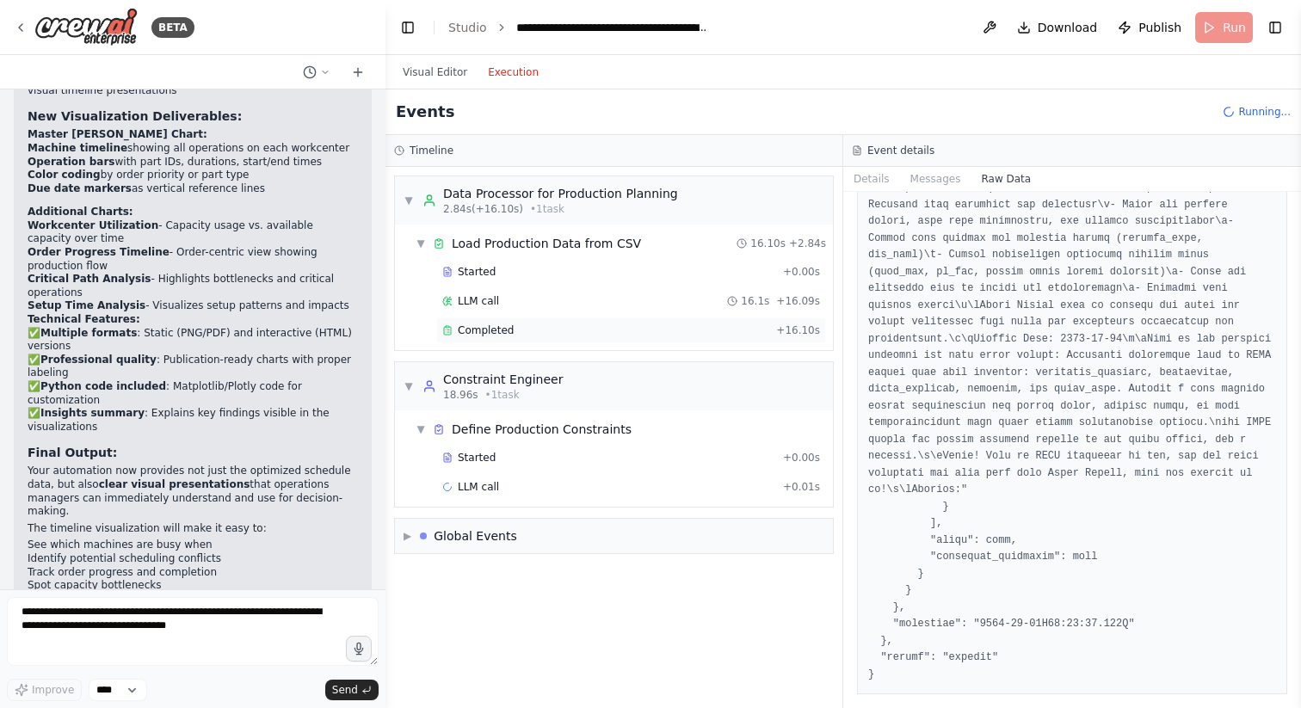
click at [642, 329] on div "Completed" at bounding box center [605, 331] width 327 height 14
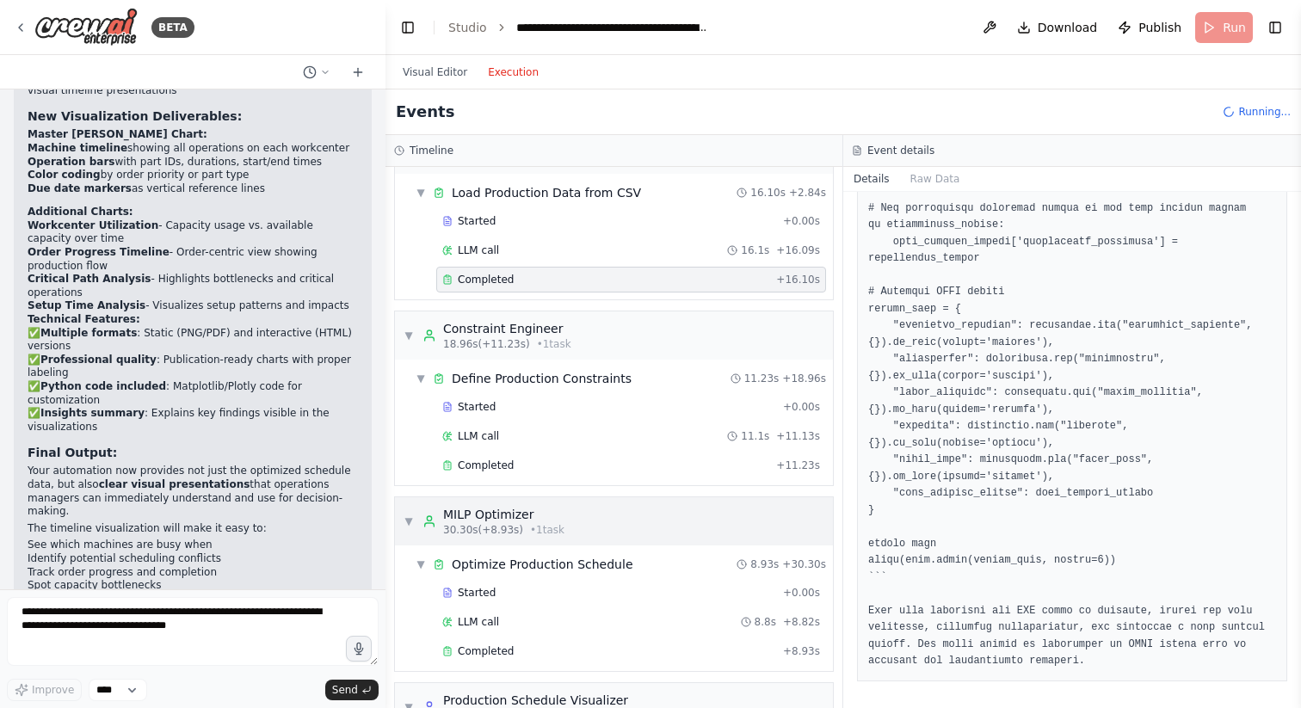
scroll to position [237, 0]
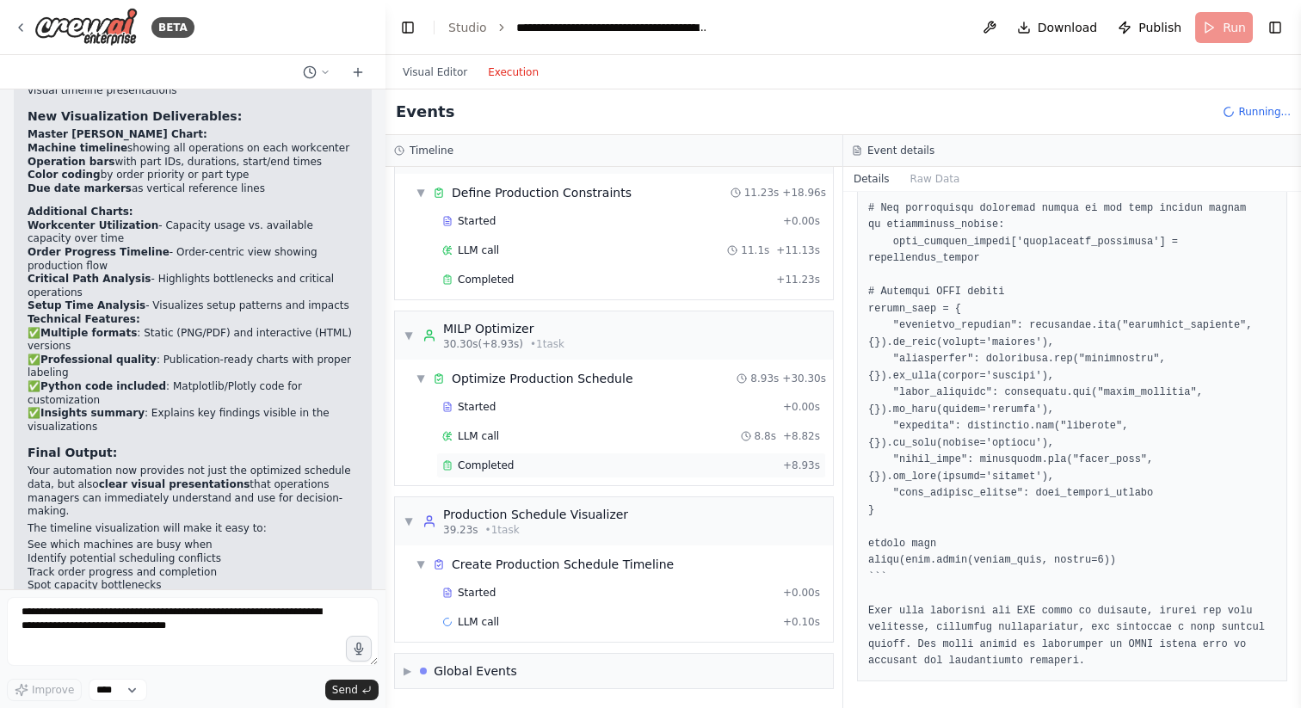
click at [543, 470] on div "Completed" at bounding box center [609, 466] width 334 height 14
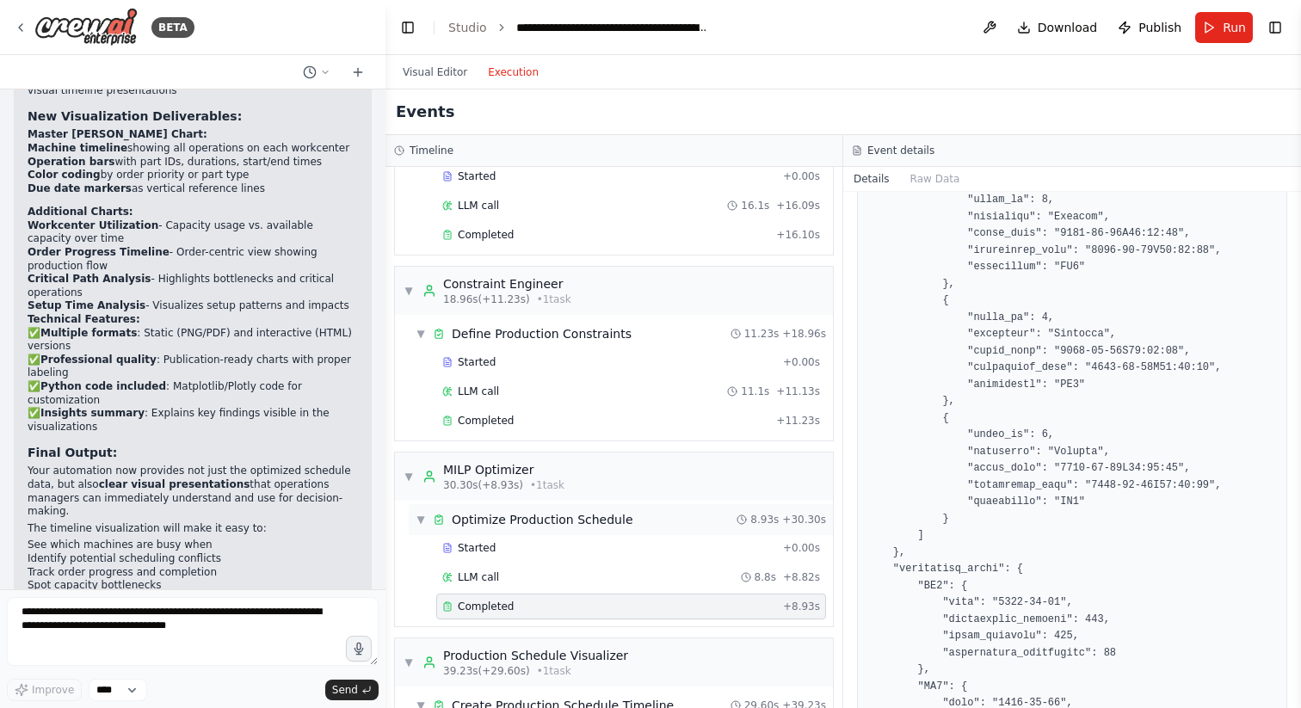
scroll to position [266, 0]
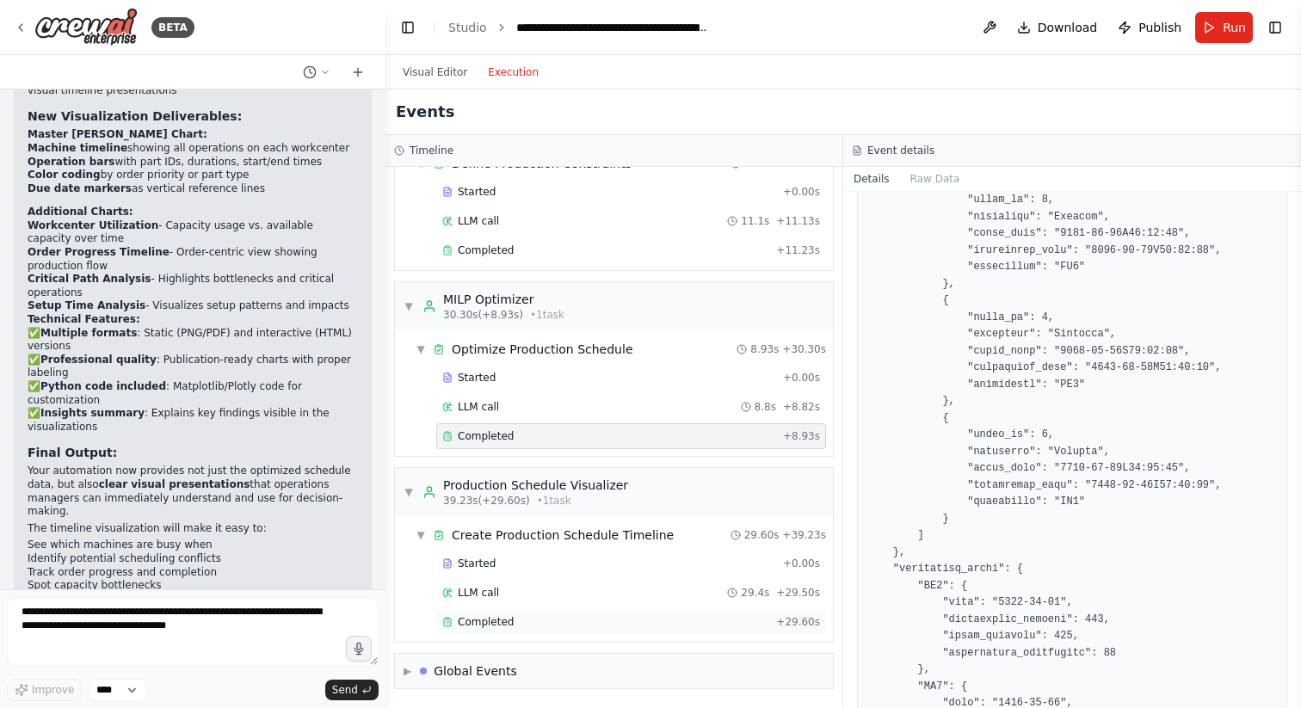
click at [583, 622] on div "Completed" at bounding box center [605, 622] width 327 height 14
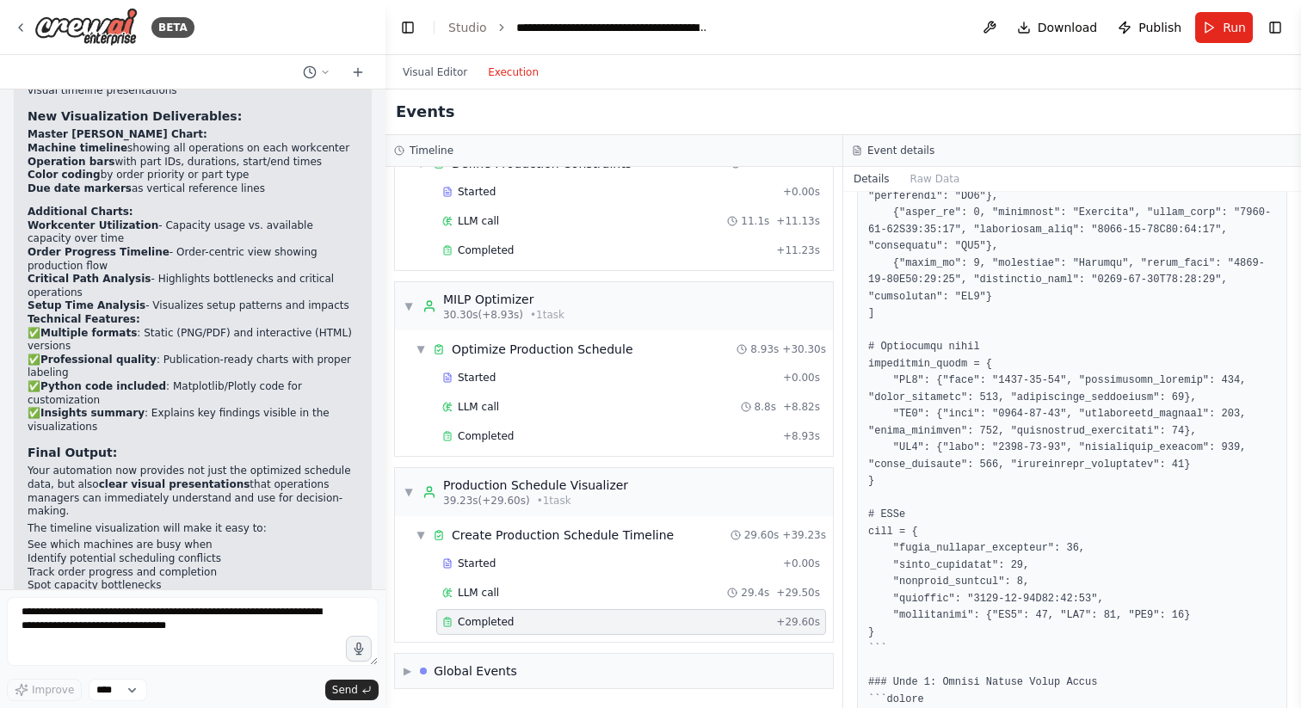
scroll to position [508, 0]
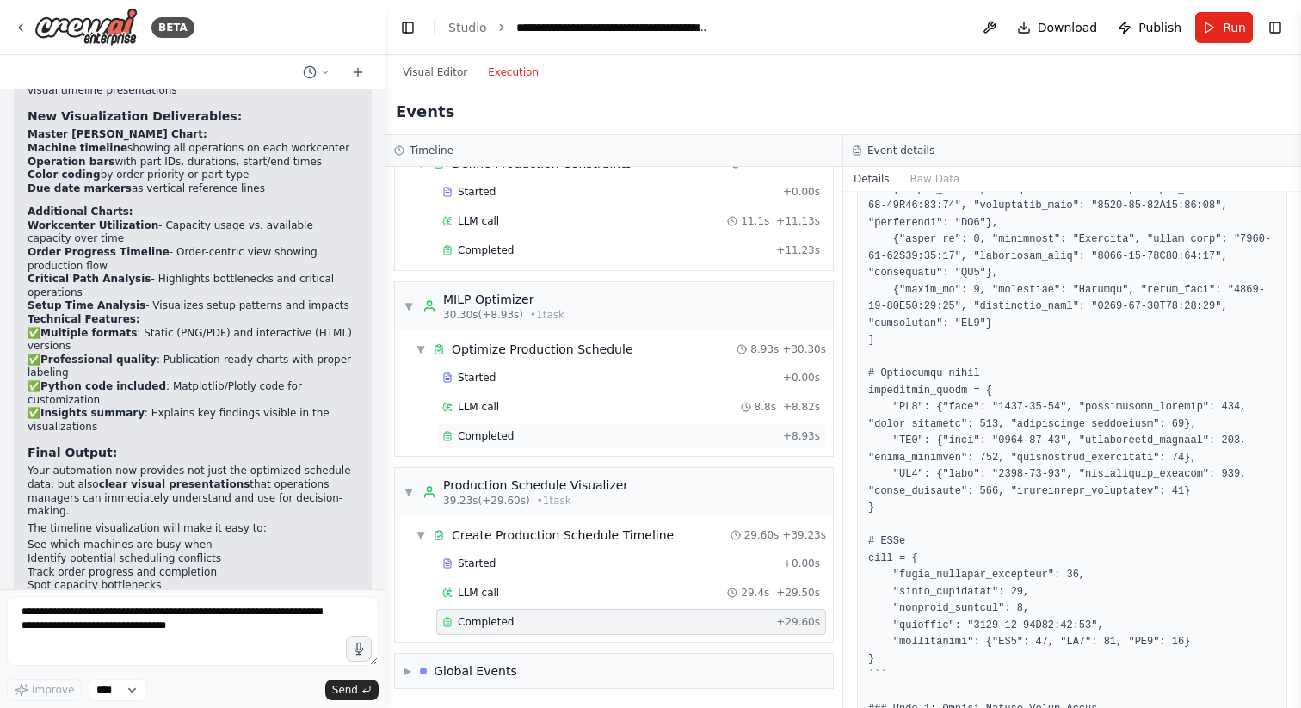
click at [614, 436] on div "Completed" at bounding box center [609, 437] width 334 height 14
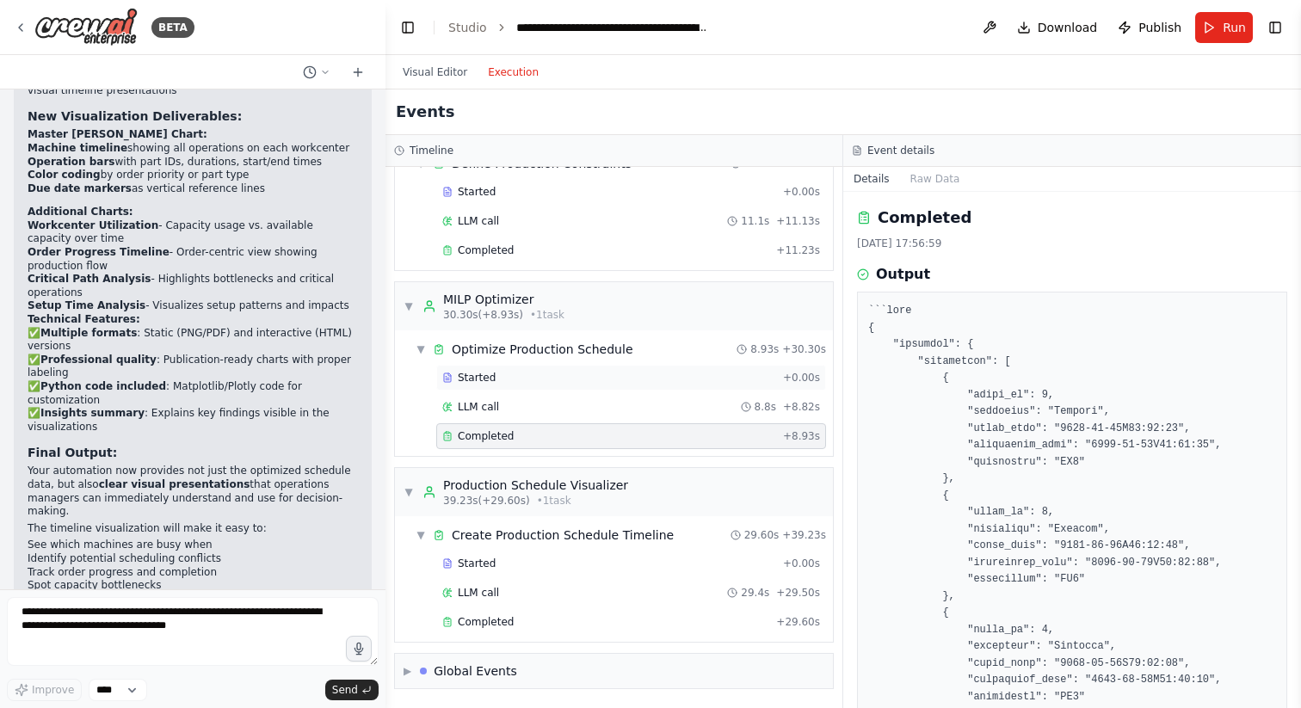
scroll to position [0, 0]
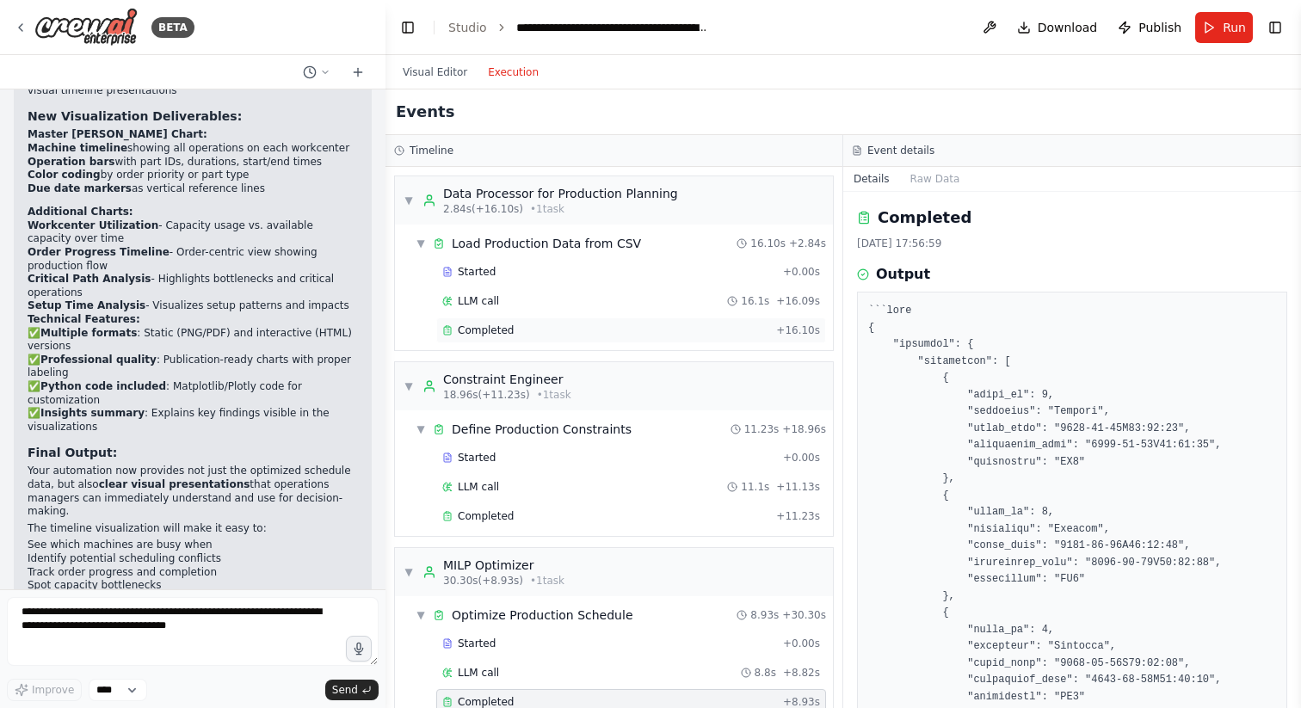
click at [572, 330] on div "Completed" at bounding box center [605, 331] width 327 height 14
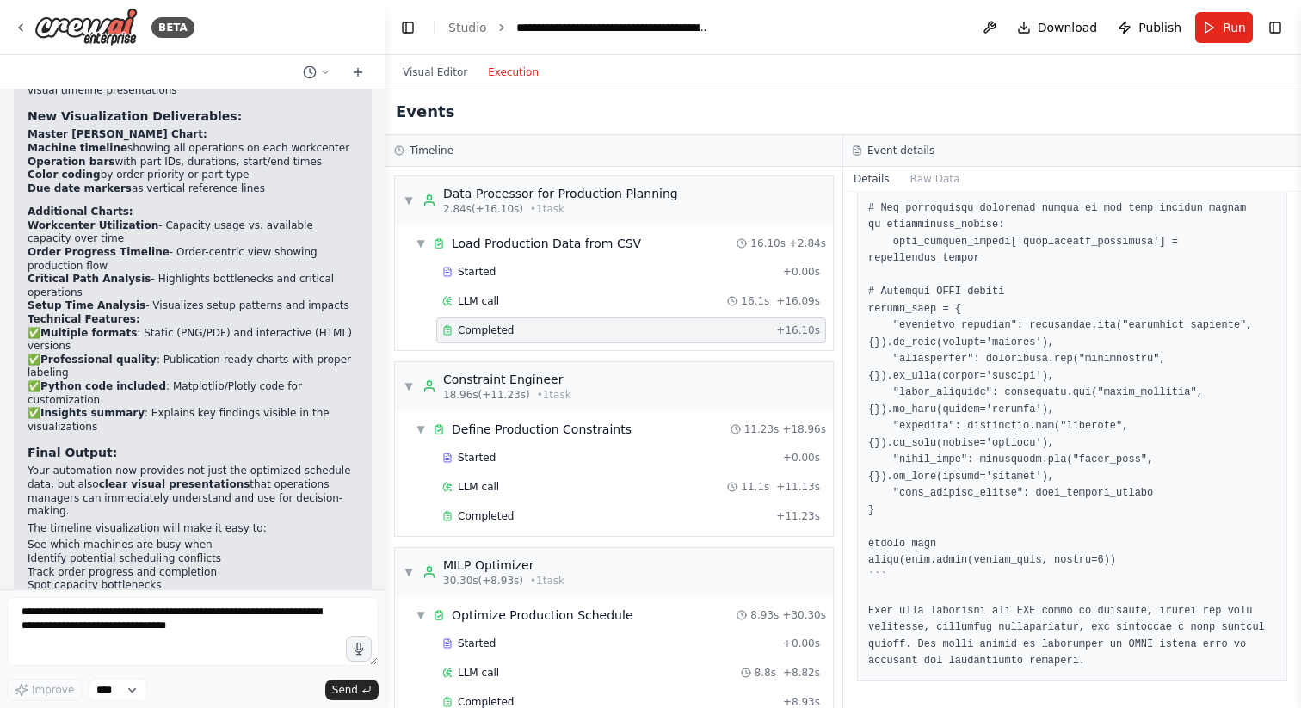
scroll to position [1757, 0]
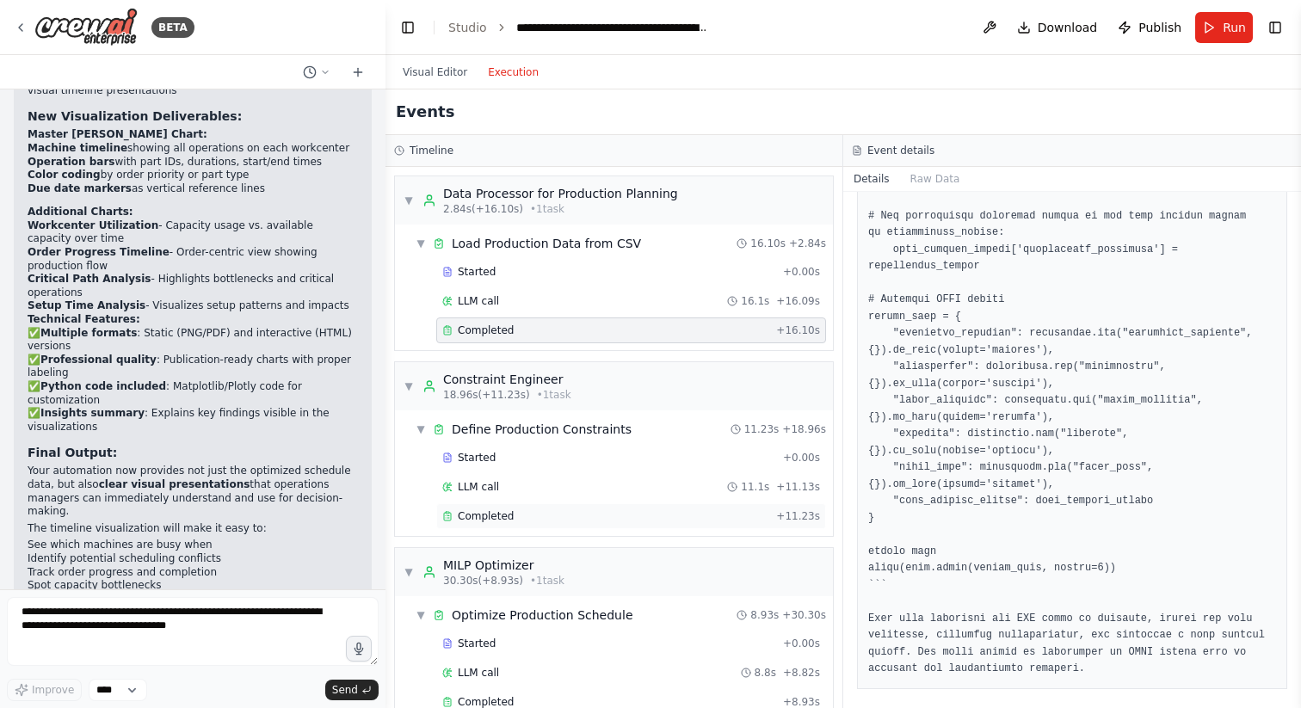
click at [548, 507] on div "Completed + 11.23s" at bounding box center [631, 517] width 390 height 26
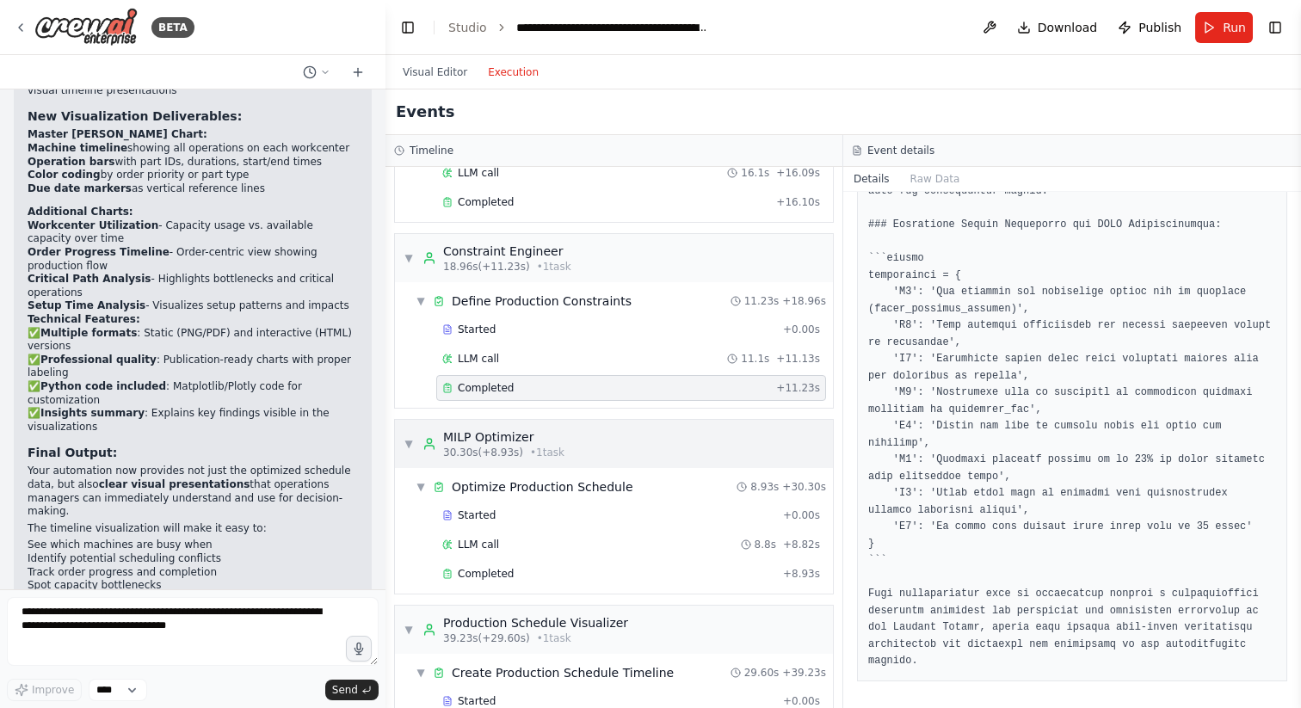
scroll to position [147, 0]
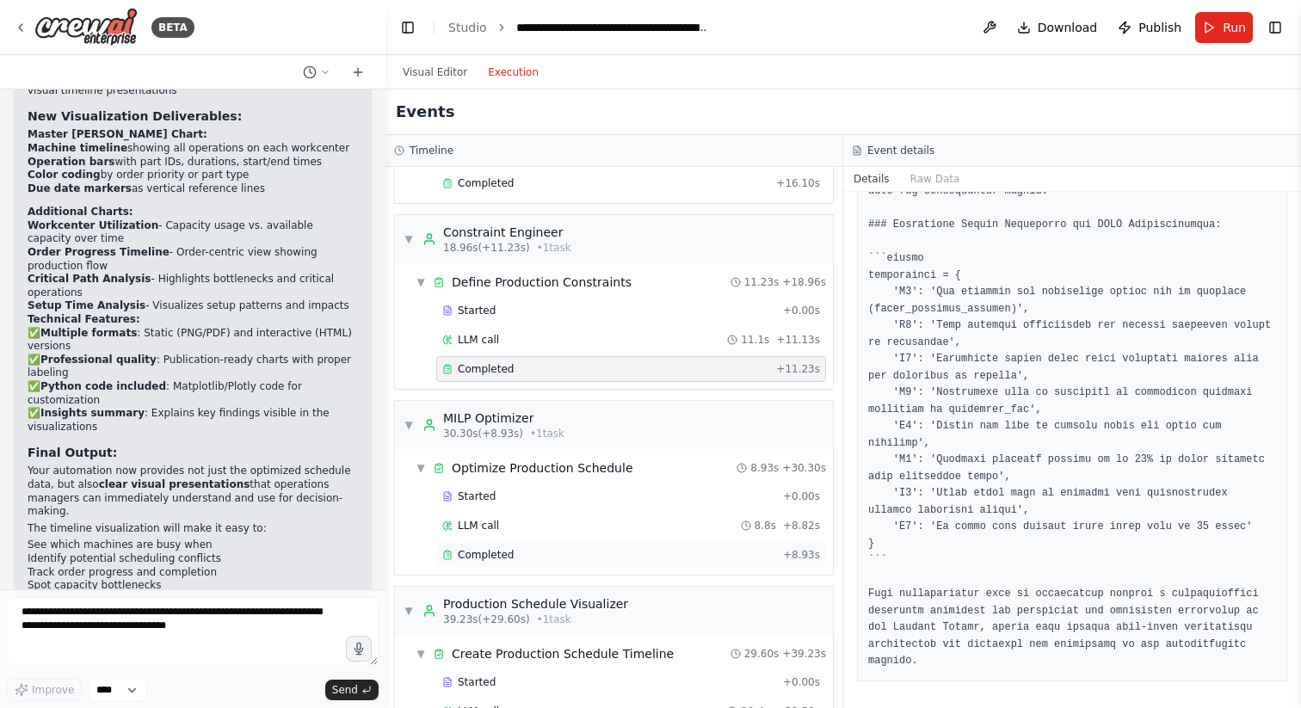
click at [602, 552] on div "Completed" at bounding box center [609, 555] width 334 height 14
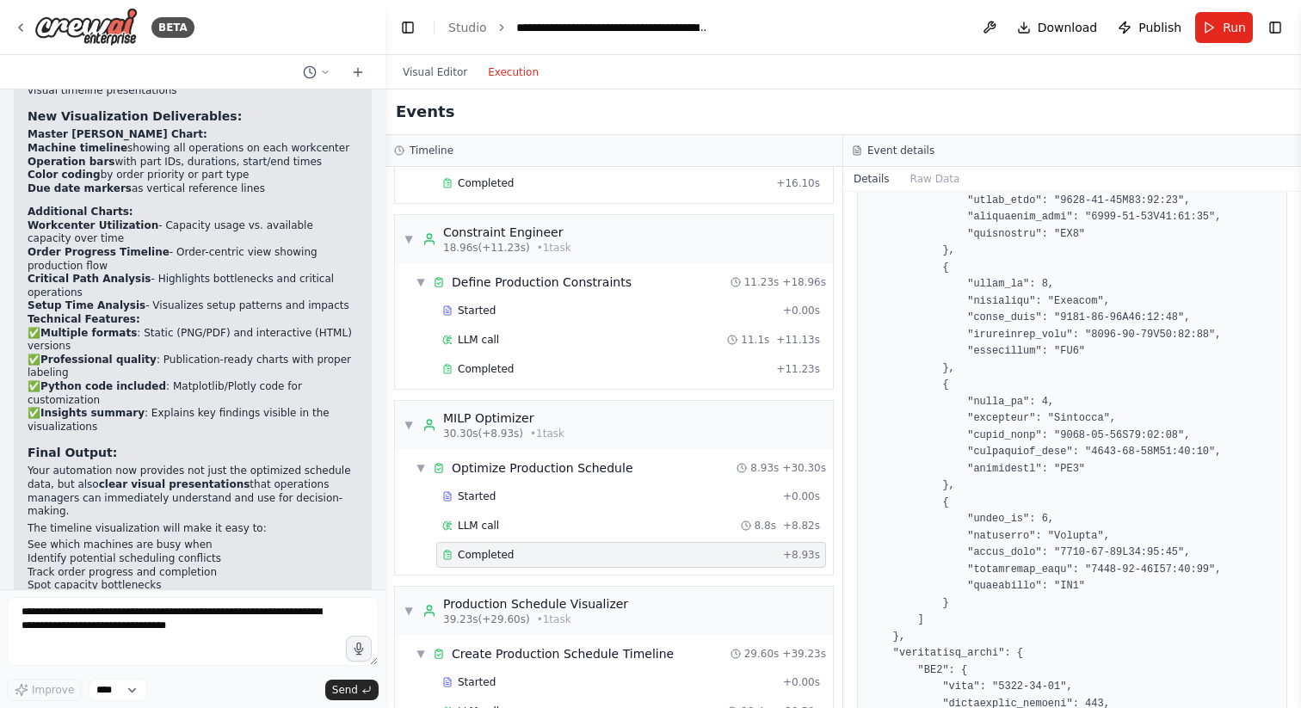
scroll to position [266, 0]
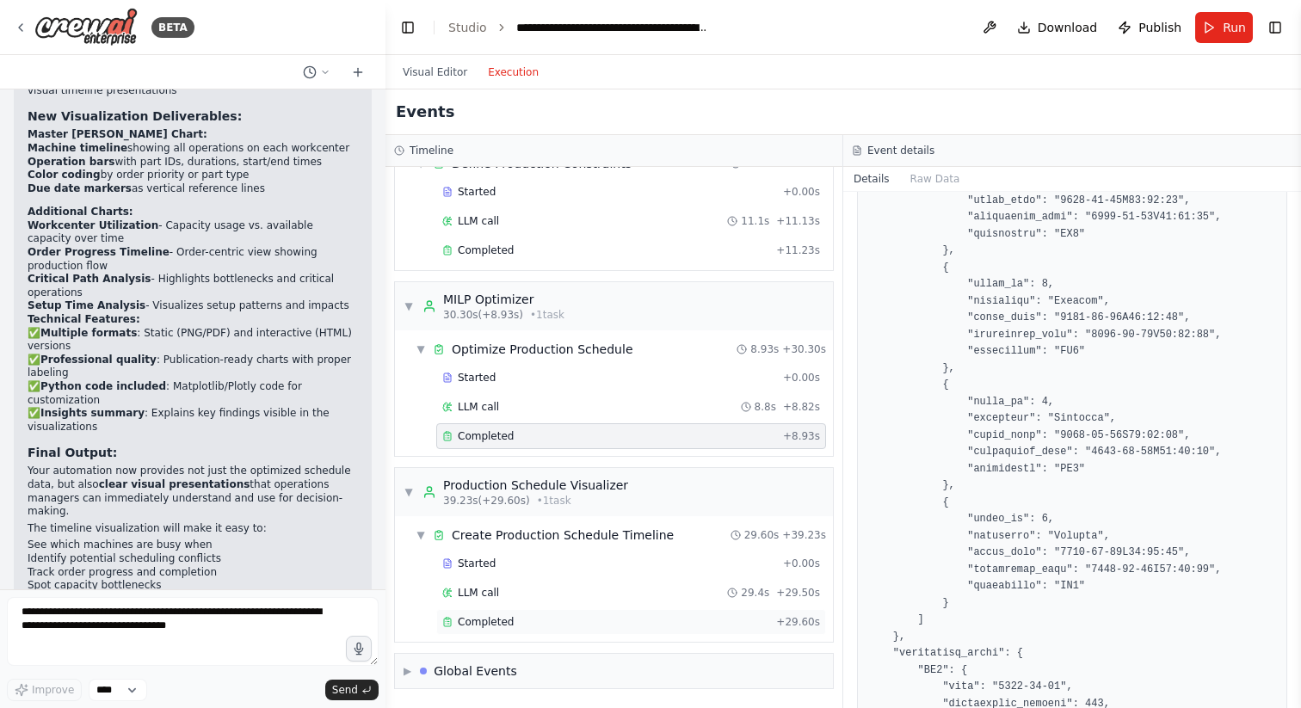
click at [560, 621] on div "Completed" at bounding box center [605, 622] width 327 height 14
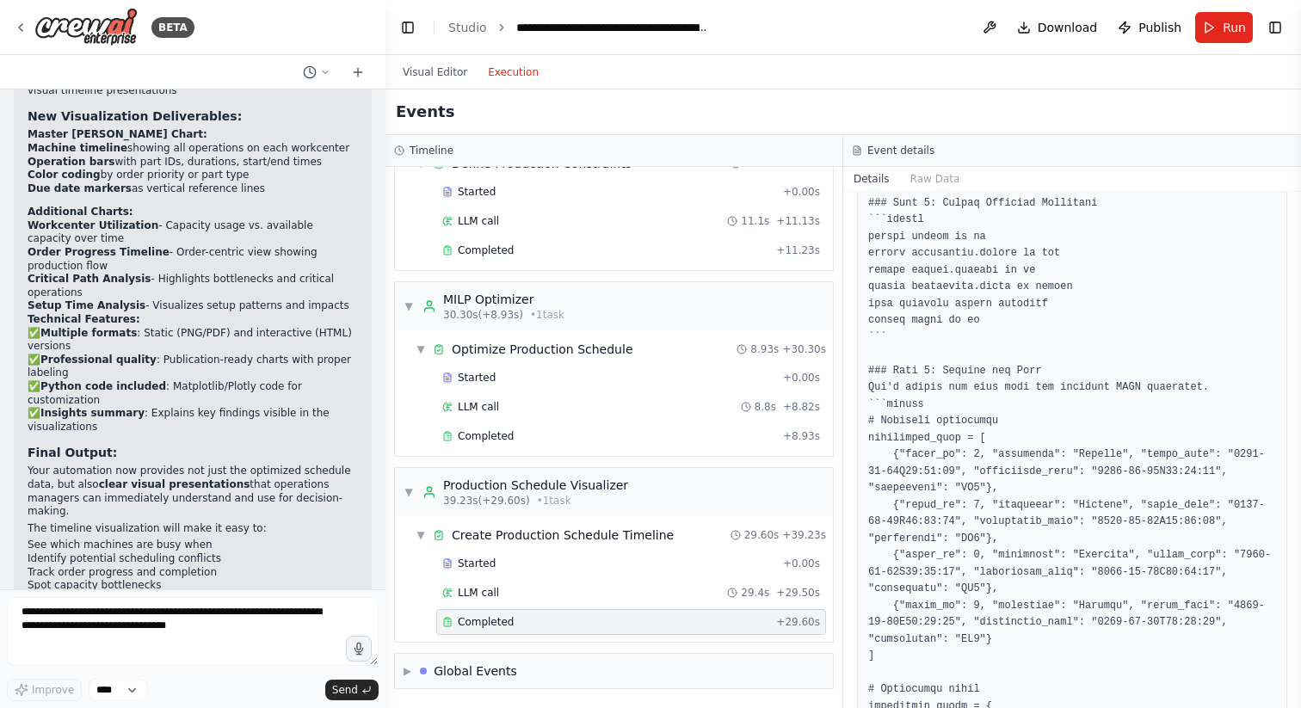
scroll to position [195, 0]
click at [634, 435] on div "Completed" at bounding box center [609, 437] width 334 height 14
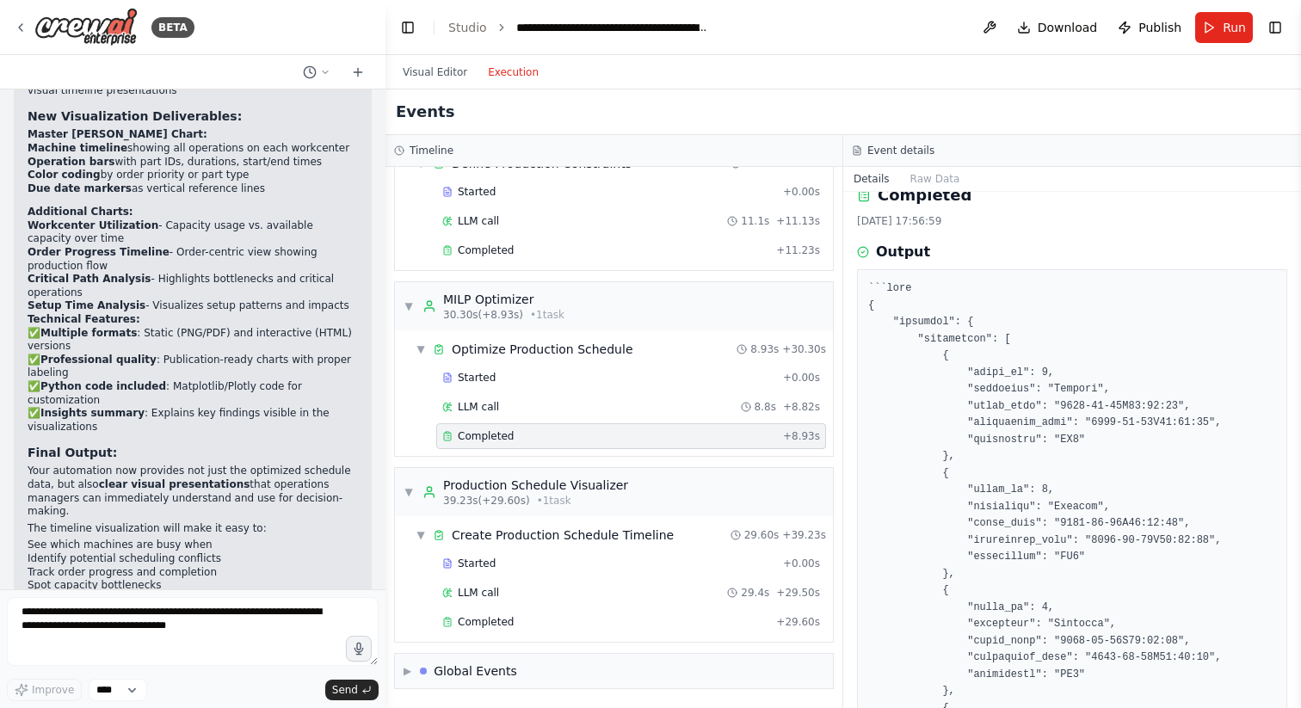
scroll to position [0, 0]
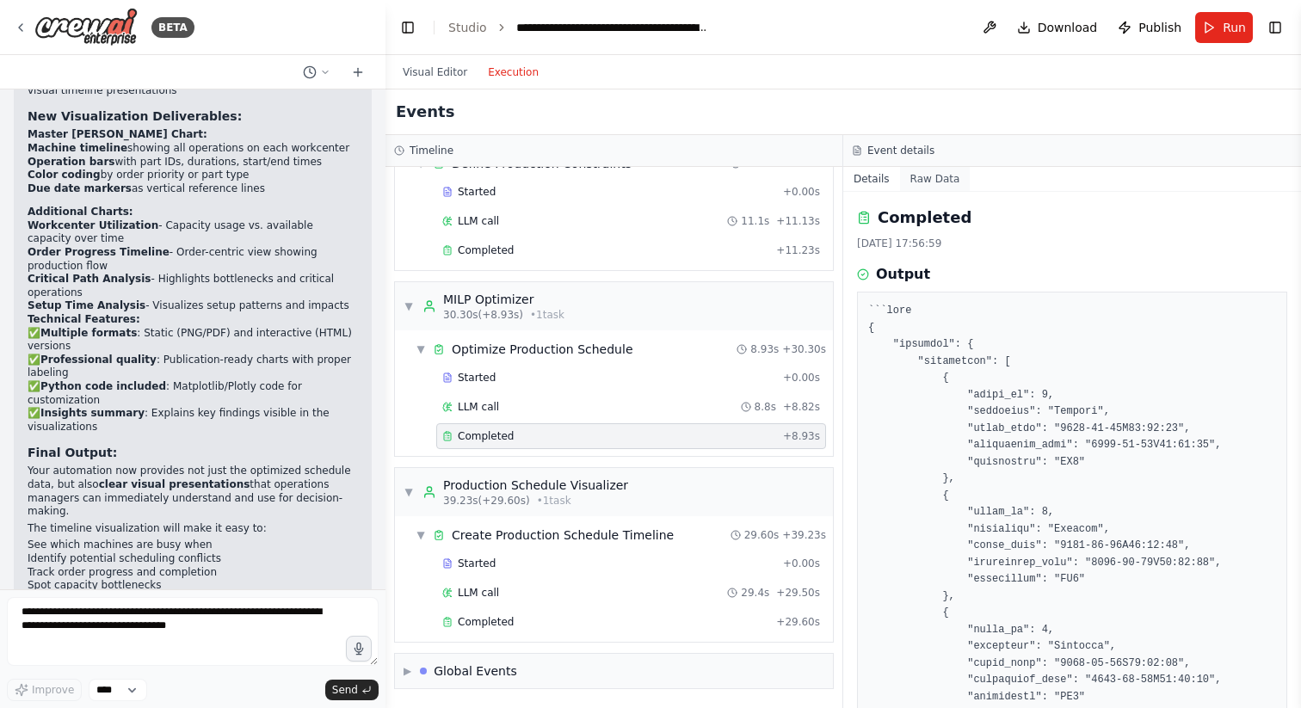
click at [946, 170] on button "Raw Data" at bounding box center [935, 179] width 71 height 24
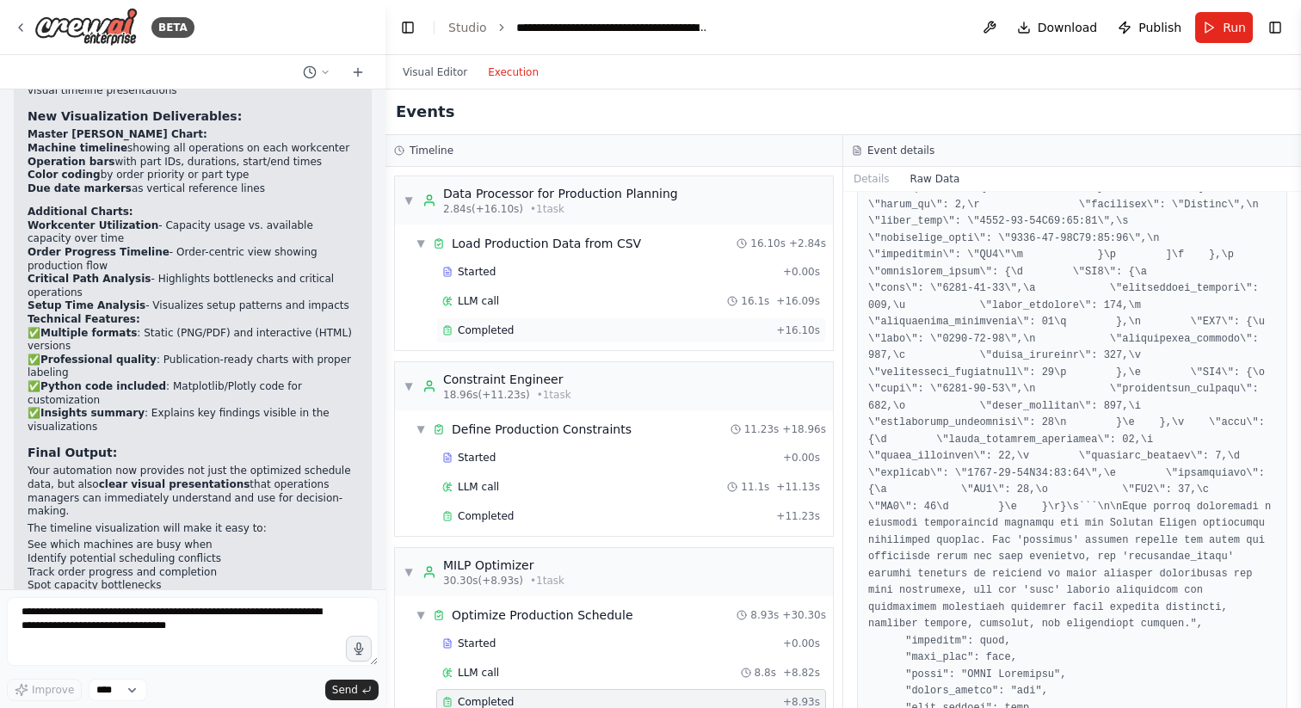
click at [596, 343] on div "Completed + 16.10s" at bounding box center [631, 331] width 390 height 26
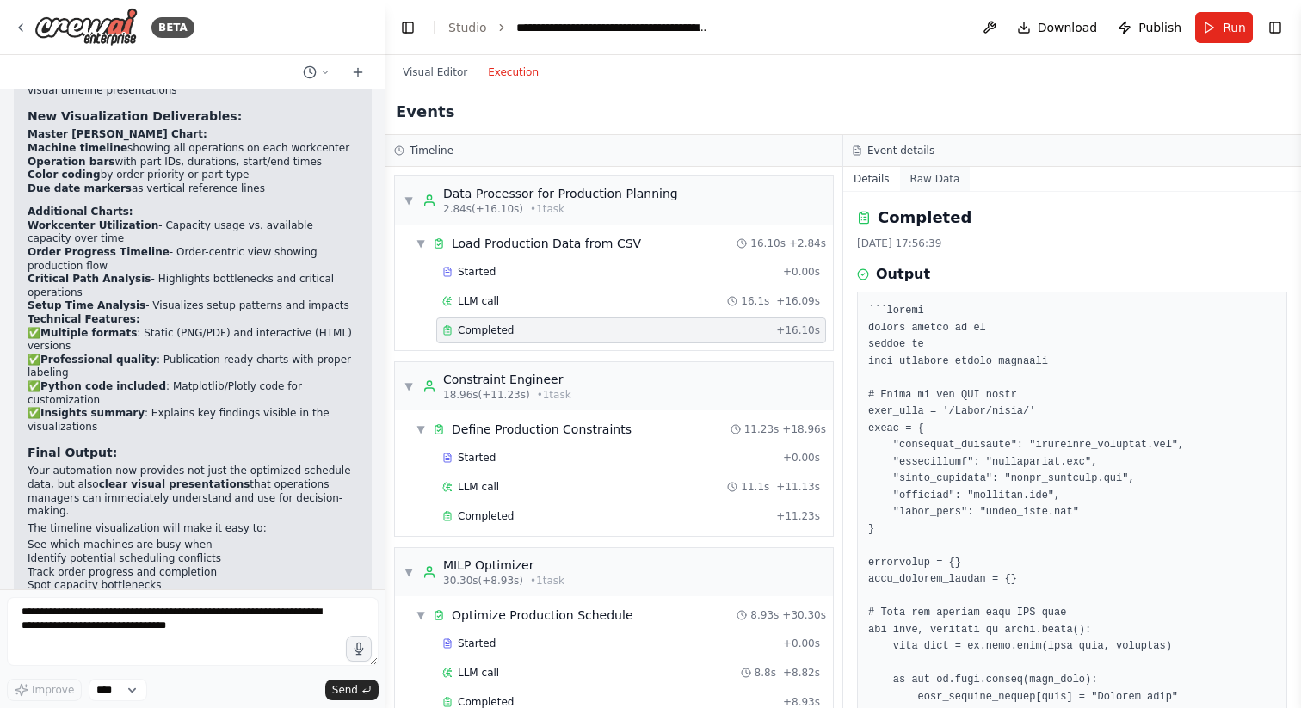
click at [936, 175] on button "Raw Data" at bounding box center [935, 179] width 71 height 24
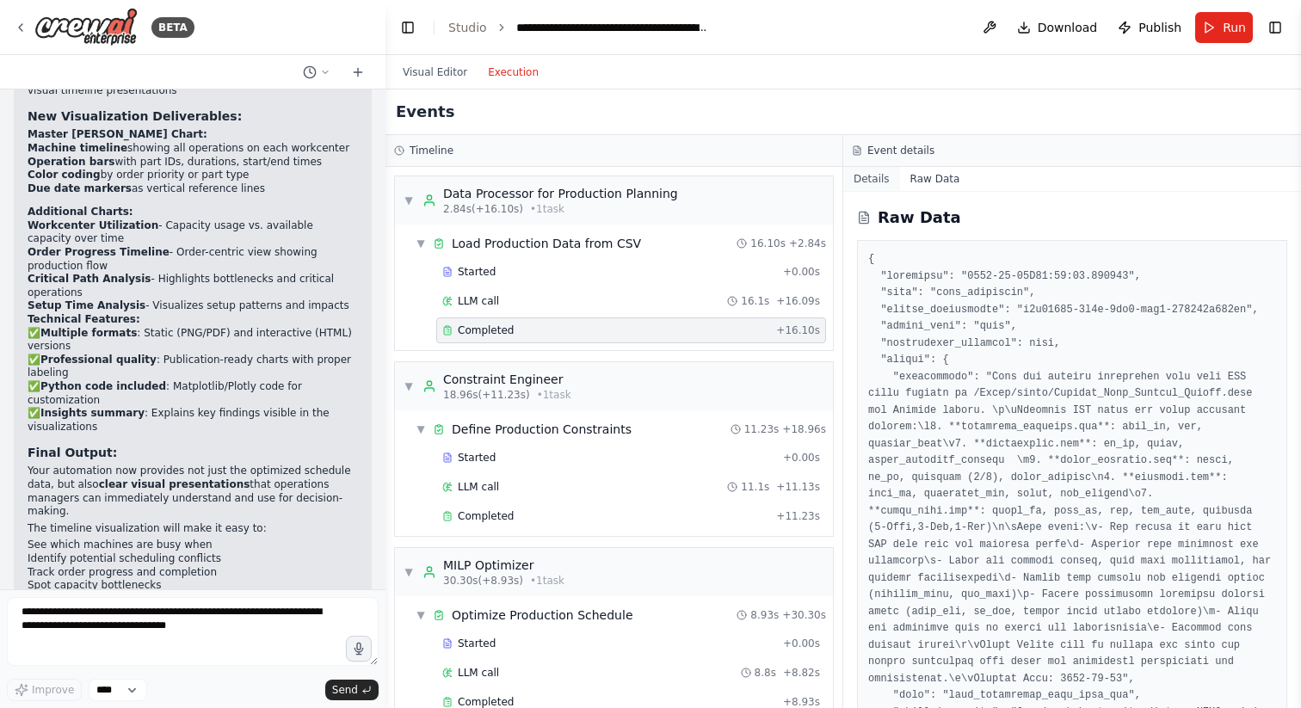
click at [881, 184] on button "Details" at bounding box center [872, 179] width 57 height 24
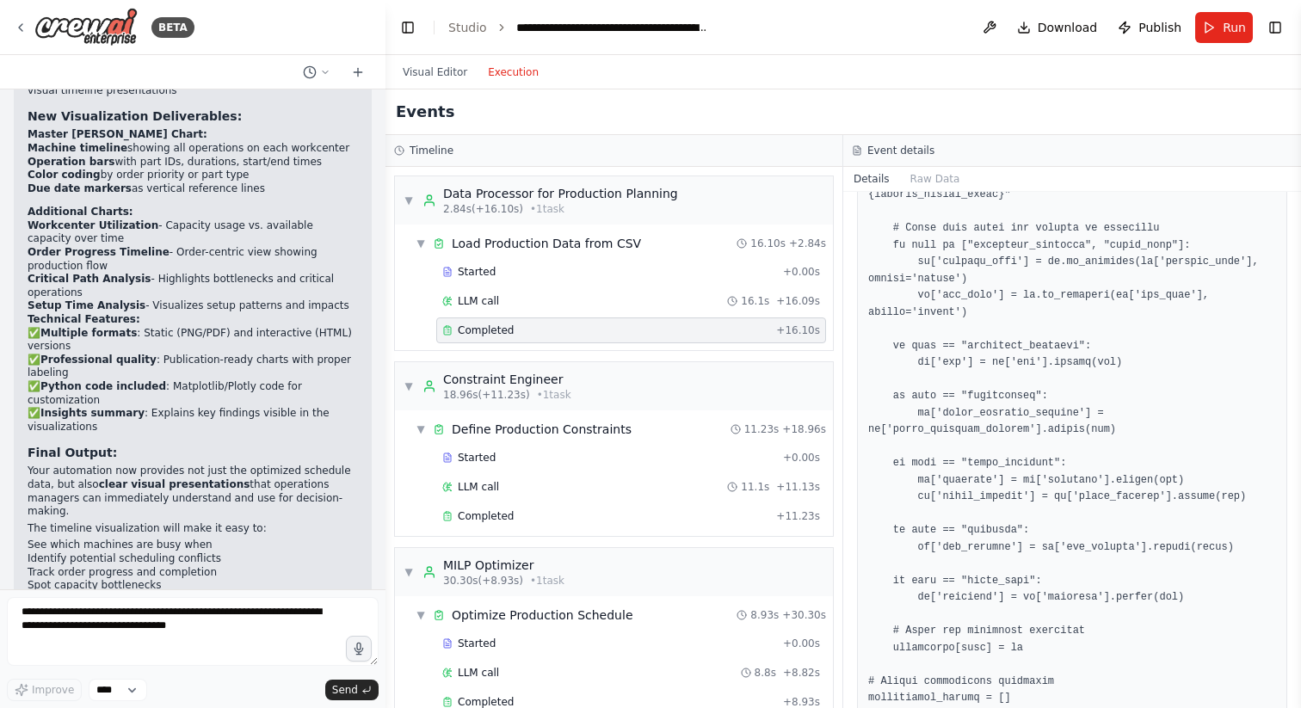
scroll to position [957, 0]
click at [633, 523] on div "Completed + 11.23s" at bounding box center [631, 517] width 390 height 26
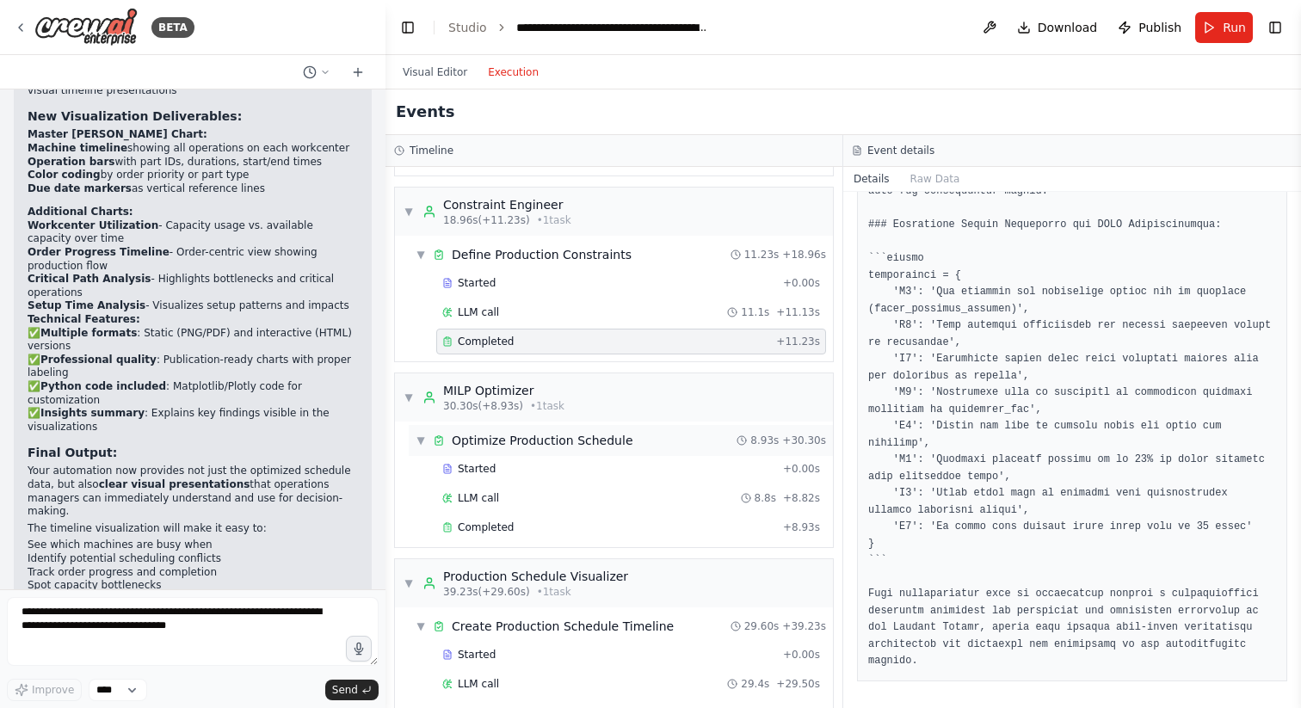
scroll to position [266, 0]
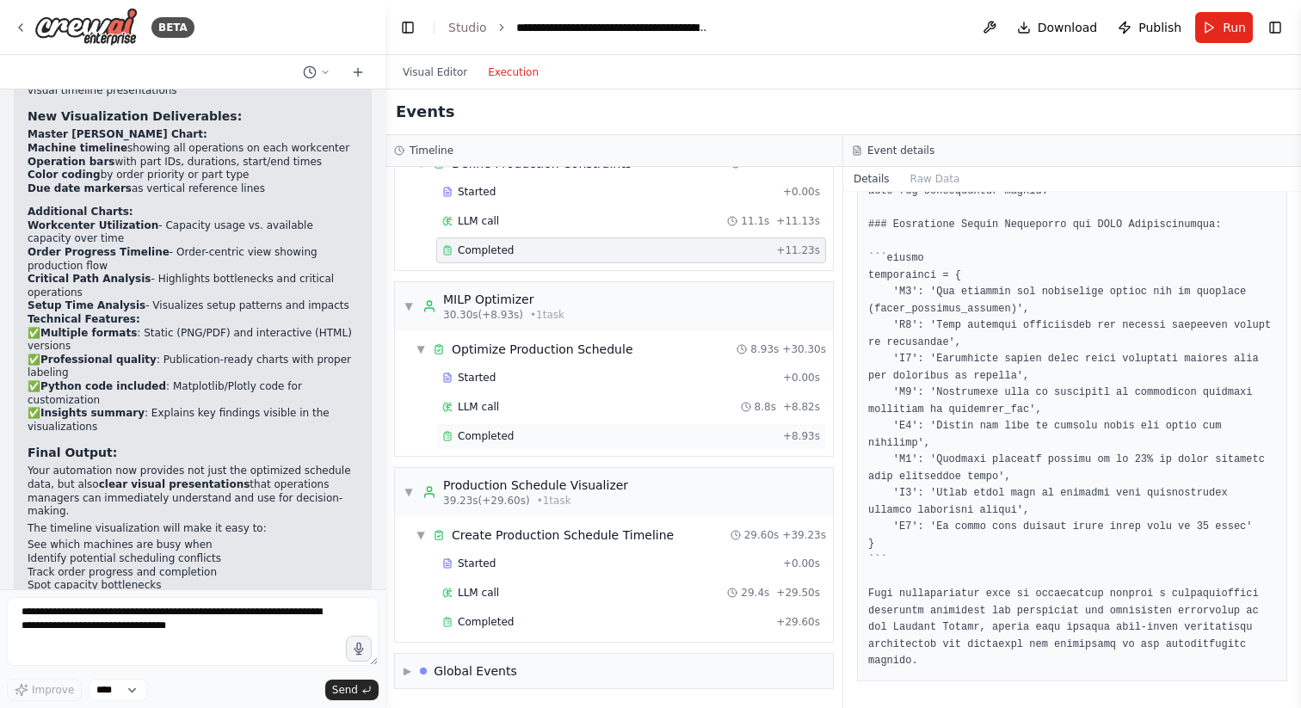
click at [585, 439] on div "Completed" at bounding box center [609, 437] width 334 height 14
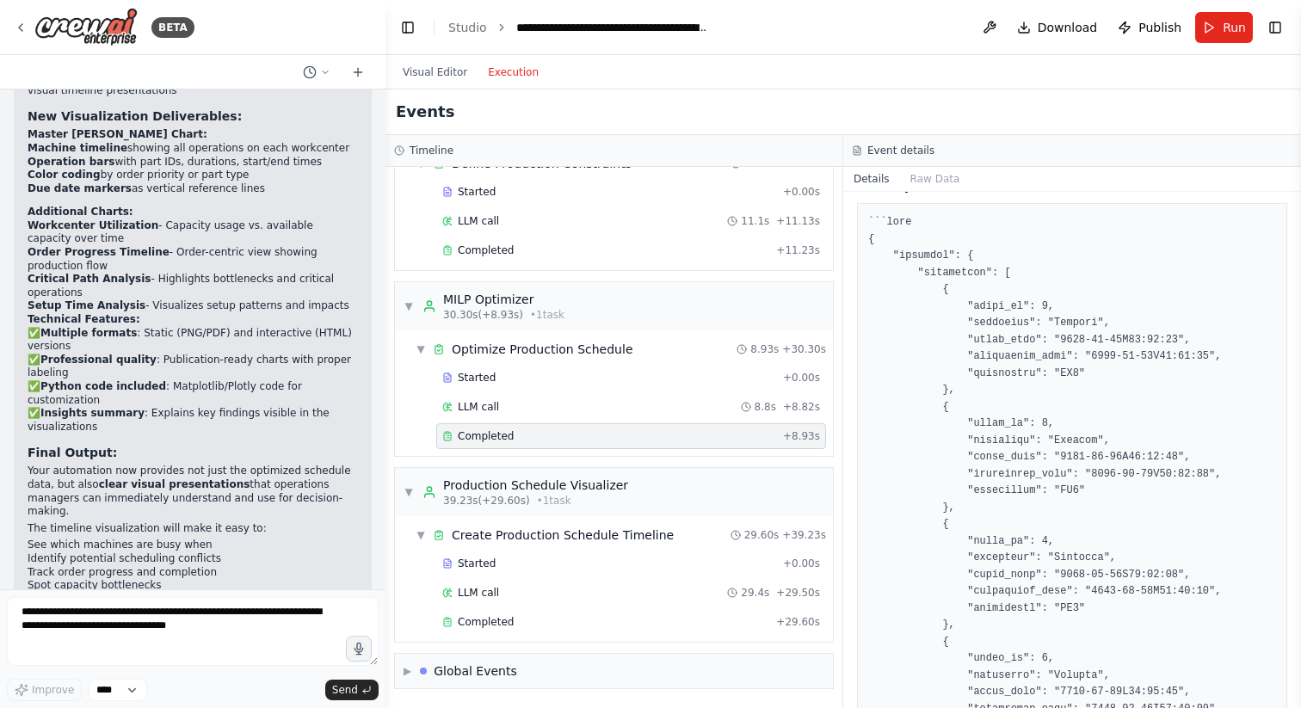
scroll to position [0, 0]
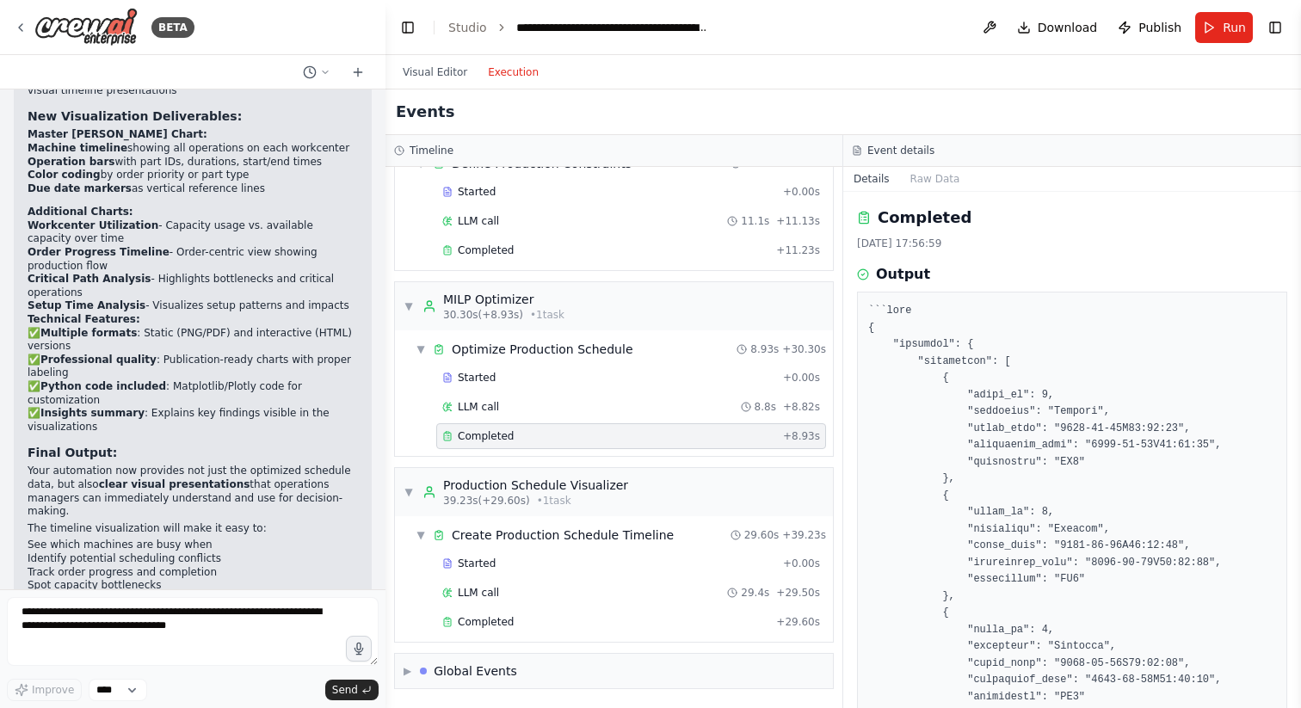
click at [879, 177] on button "Details" at bounding box center [872, 179] width 57 height 24
click at [883, 181] on button "Details" at bounding box center [872, 179] width 57 height 24
click at [929, 179] on button "Raw Data" at bounding box center [935, 179] width 71 height 24
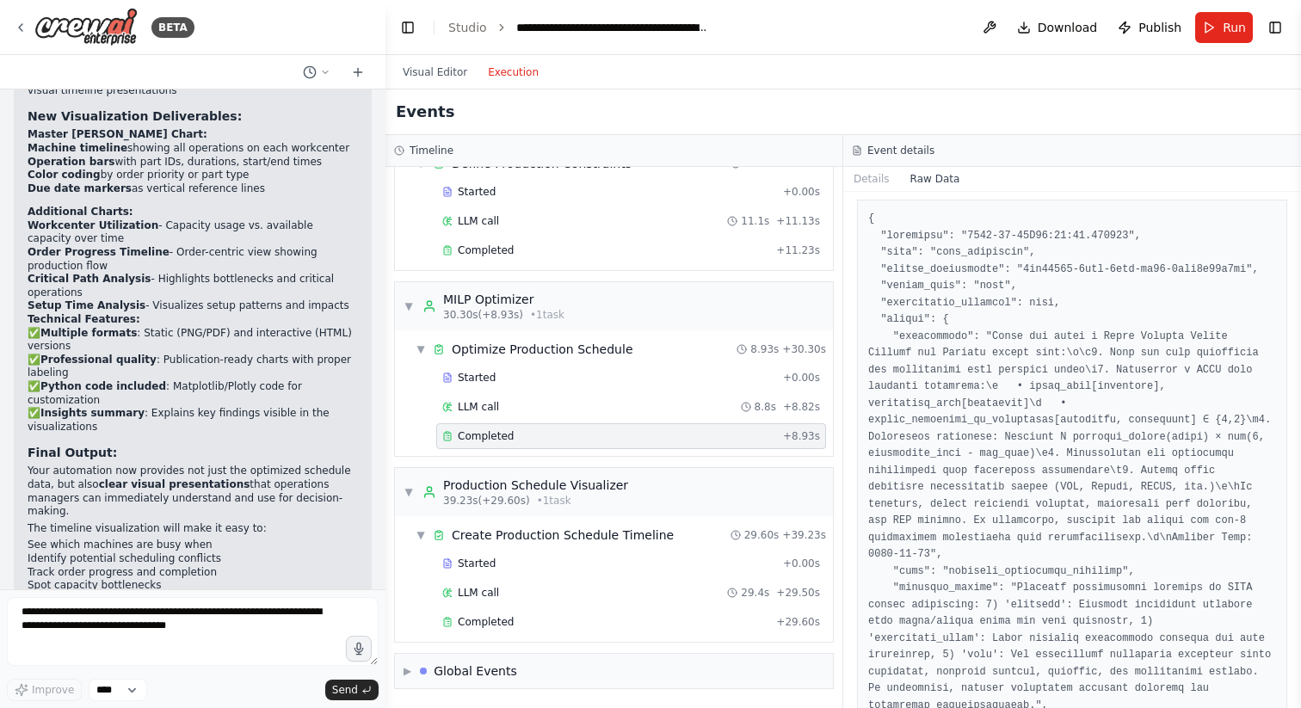
scroll to position [42, 0]
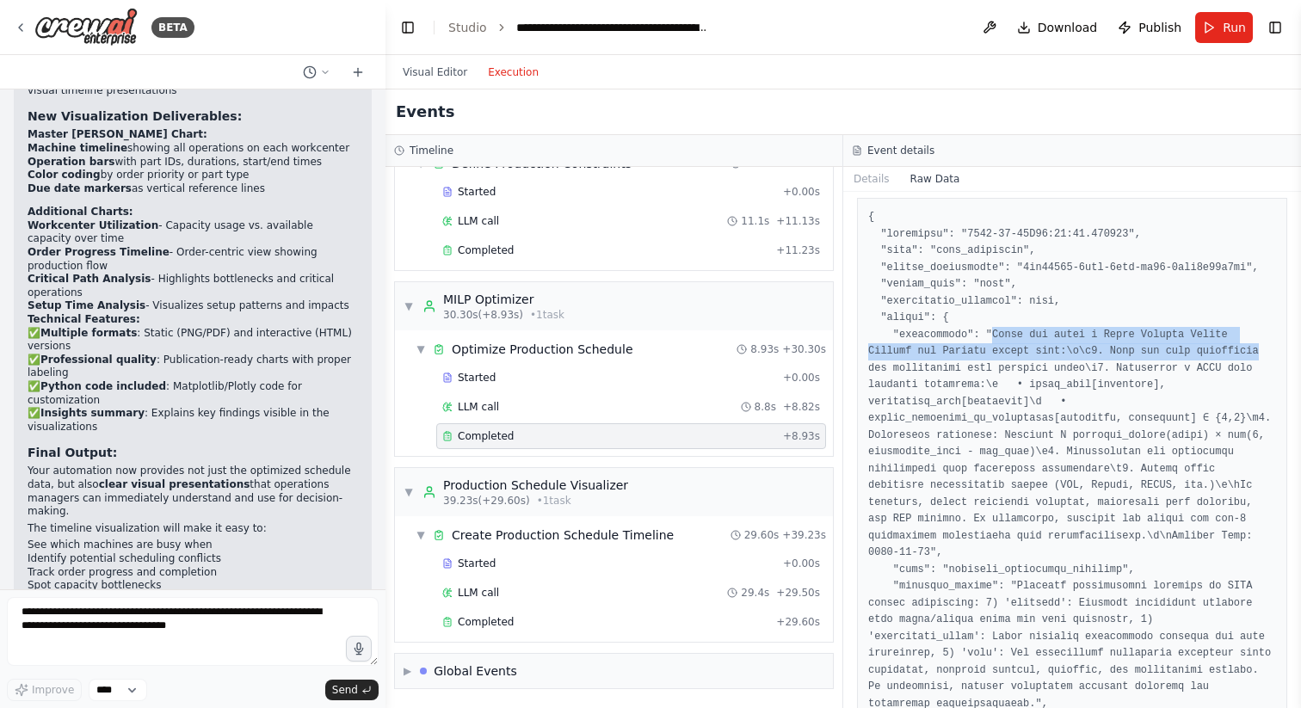
drag, startPoint x: 994, startPoint y: 331, endPoint x: 1262, endPoint y: 349, distance: 268.3
copy pre "Build and solve a Mixed Integer Linear Program for Thermal boiler that:\n\n1. U…"
click at [551, 251] on div "Completed" at bounding box center [605, 251] width 327 height 14
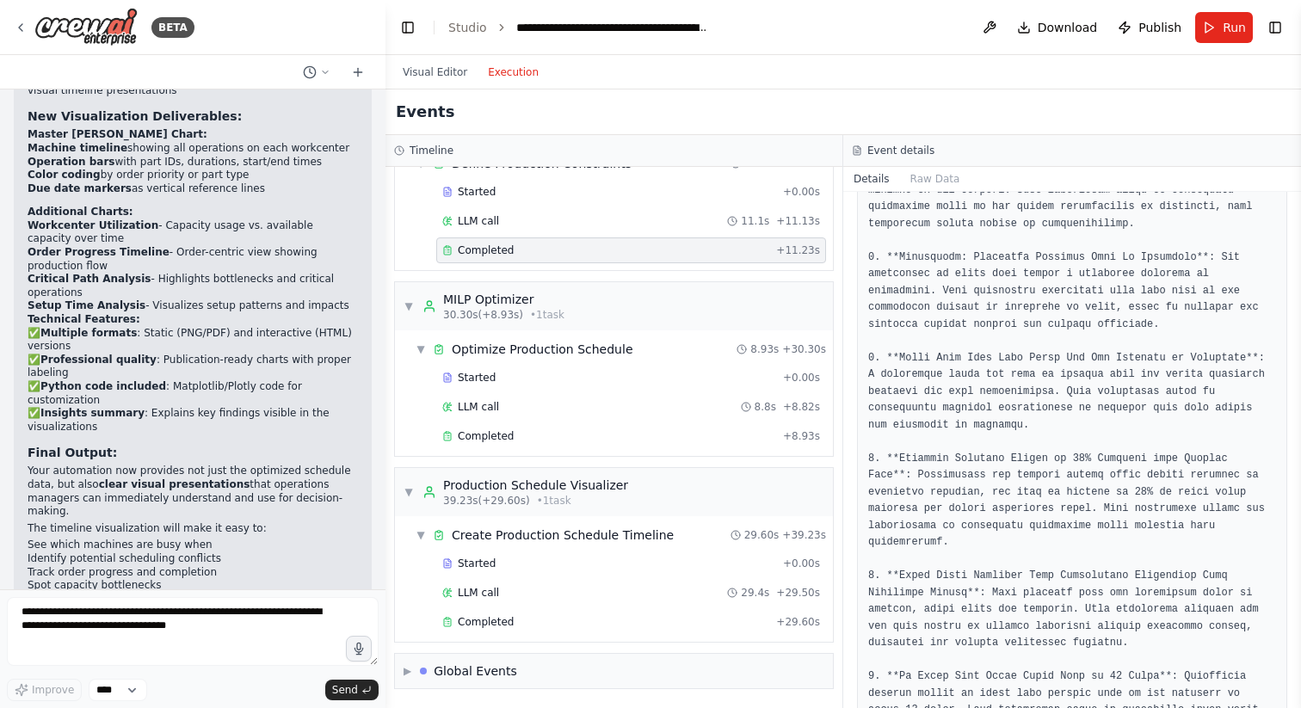
scroll to position [408, 0]
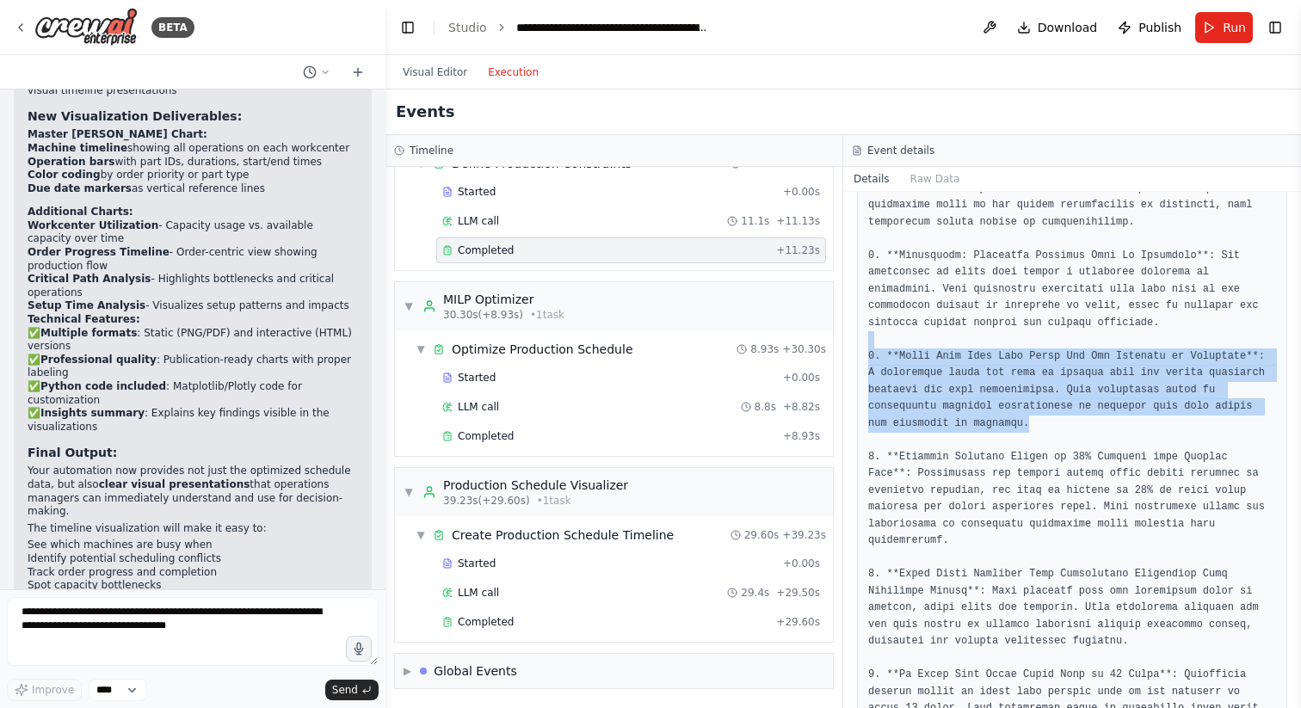
drag, startPoint x: 1054, startPoint y: 417, endPoint x: 878, endPoint y: 346, distance: 189.6
click at [878, 346] on pre at bounding box center [1072, 558] width 408 height 1326
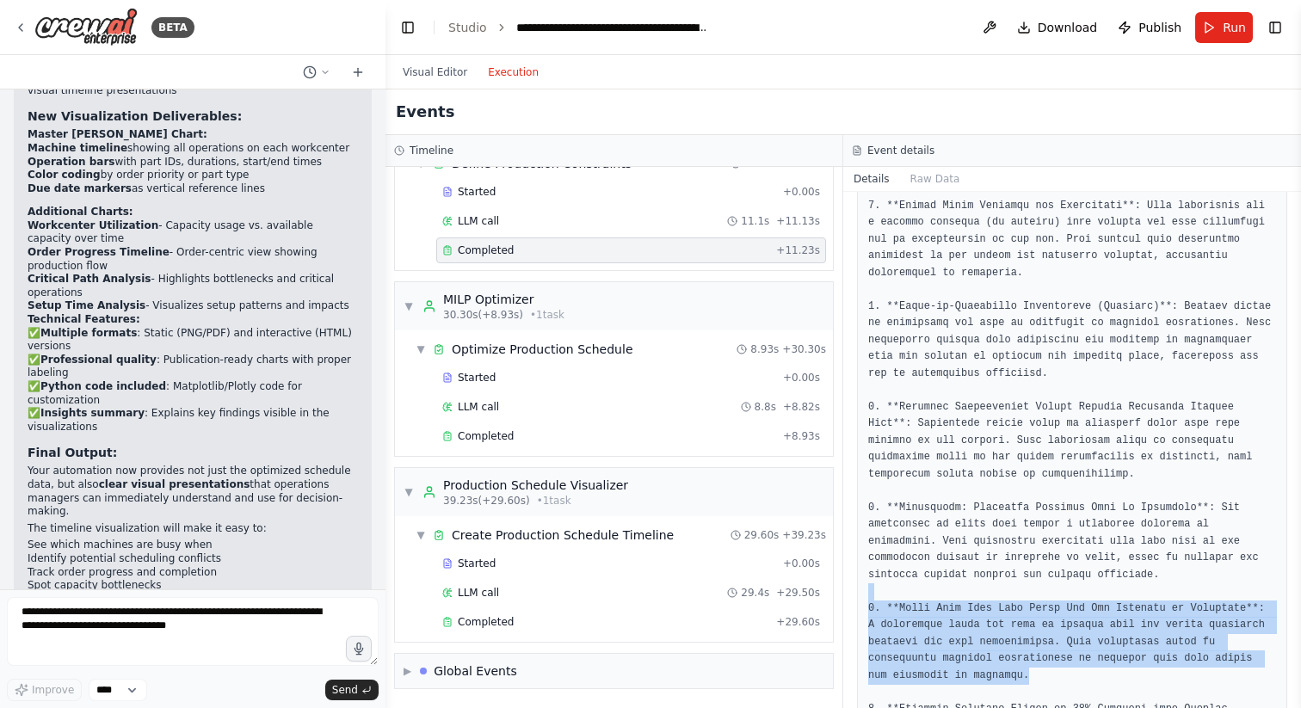
scroll to position [0, 0]
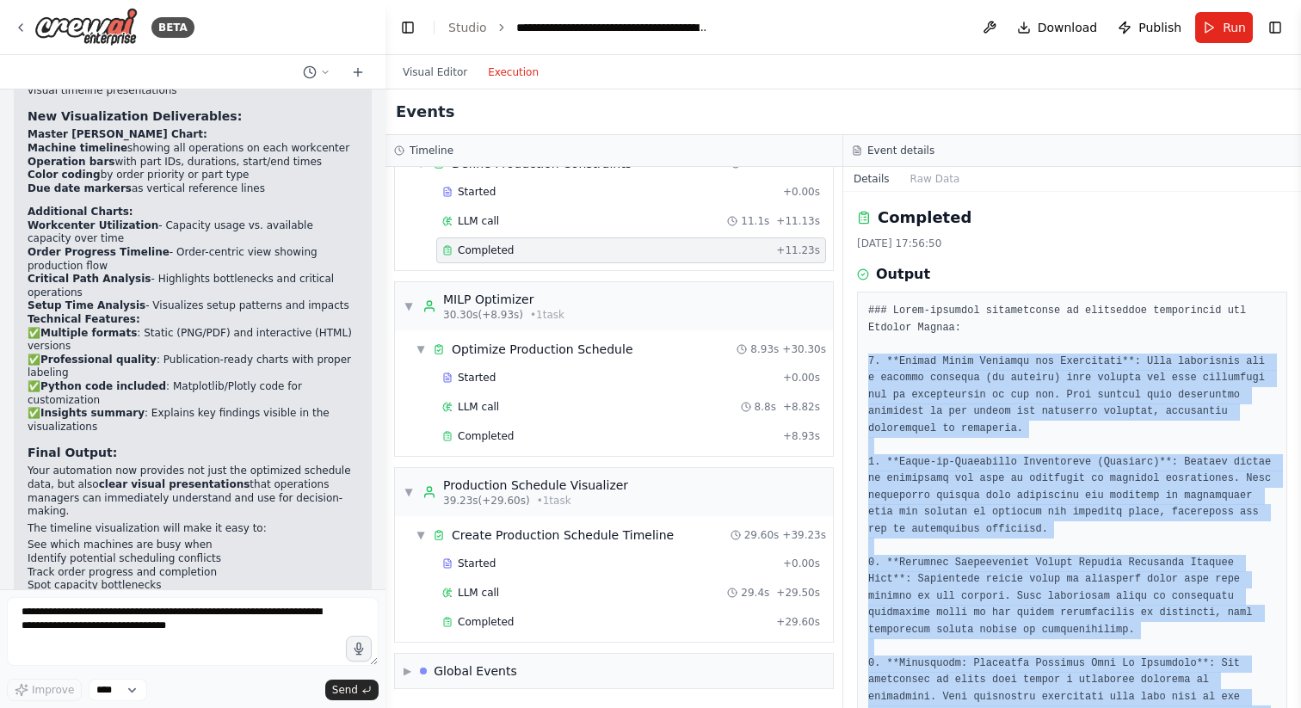
copy pre "1. **Finite Daily Capacity per Workcenter**: Each workcenter has a maximum capa…"
